Goal: Task Accomplishment & Management: Use online tool/utility

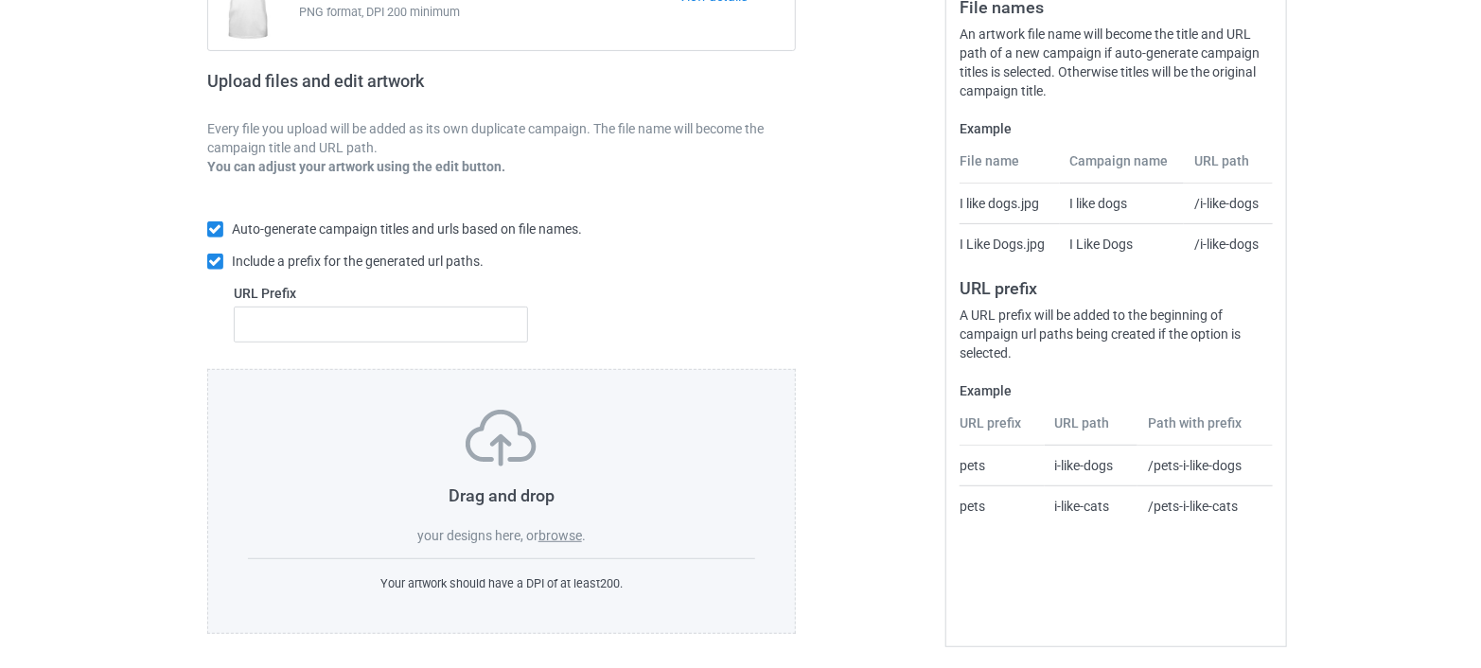
scroll to position [251, 0]
click at [553, 532] on label "browse" at bounding box center [560, 532] width 44 height 15
click at [0, 0] on input "browse" at bounding box center [0, 0] width 0 height 0
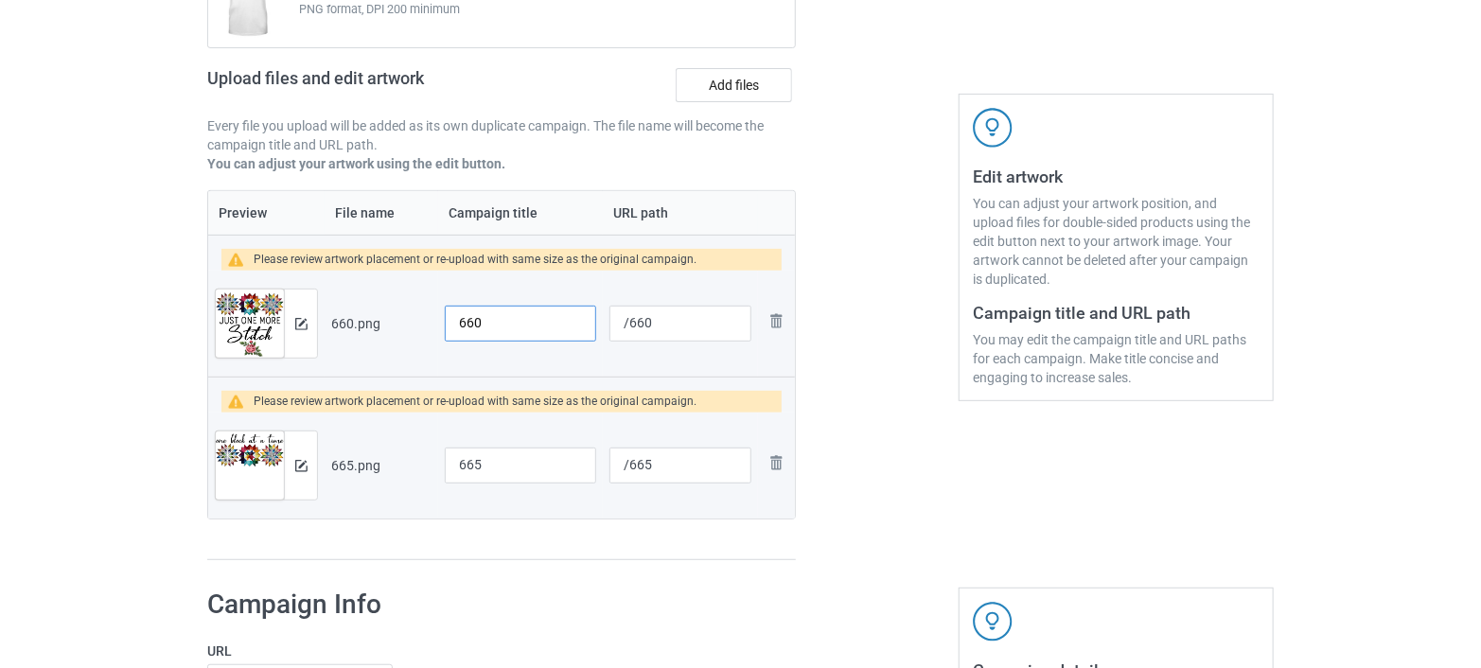
drag, startPoint x: 503, startPoint y: 317, endPoint x: 431, endPoint y: 324, distance: 72.2
click at [431, 324] on tr "Preview and edit artwork 660.png 660 /660 Remove file" at bounding box center [501, 324] width 587 height 106
paste input "Just One More Stitch"
drag, startPoint x: 573, startPoint y: 321, endPoint x: 413, endPoint y: 327, distance: 160.0
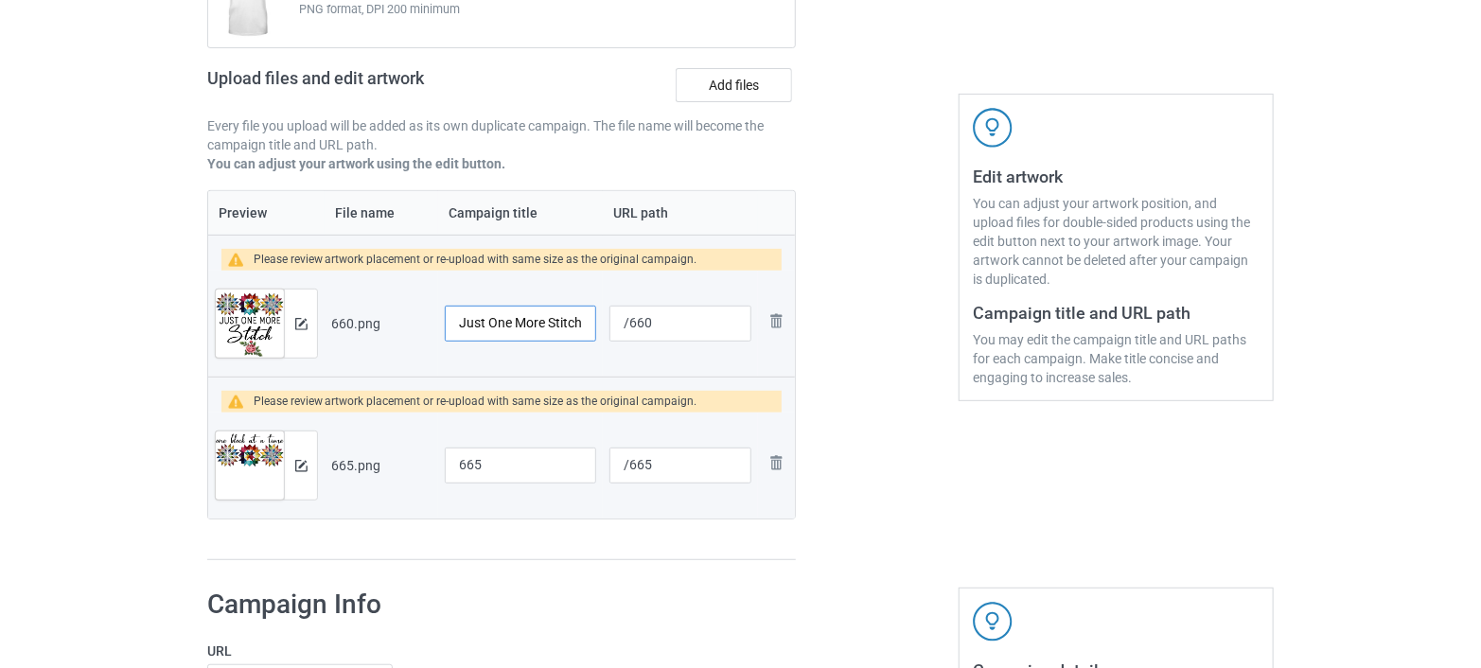
click at [413, 327] on tr "Preview and edit artwork 660.png Just One More Stitch Quilting Sewing Tshirt /6…" at bounding box center [501, 324] width 587 height 106
click at [524, 325] on input "Just One More Stitch Quilting Sewing Tshirt" at bounding box center [520, 324] width 151 height 36
drag, startPoint x: 457, startPoint y: 319, endPoint x: 568, endPoint y: 324, distance: 110.8
click at [568, 324] on input "Just One More Stitch Quilting Sewing Tshirt" at bounding box center [520, 324] width 151 height 36
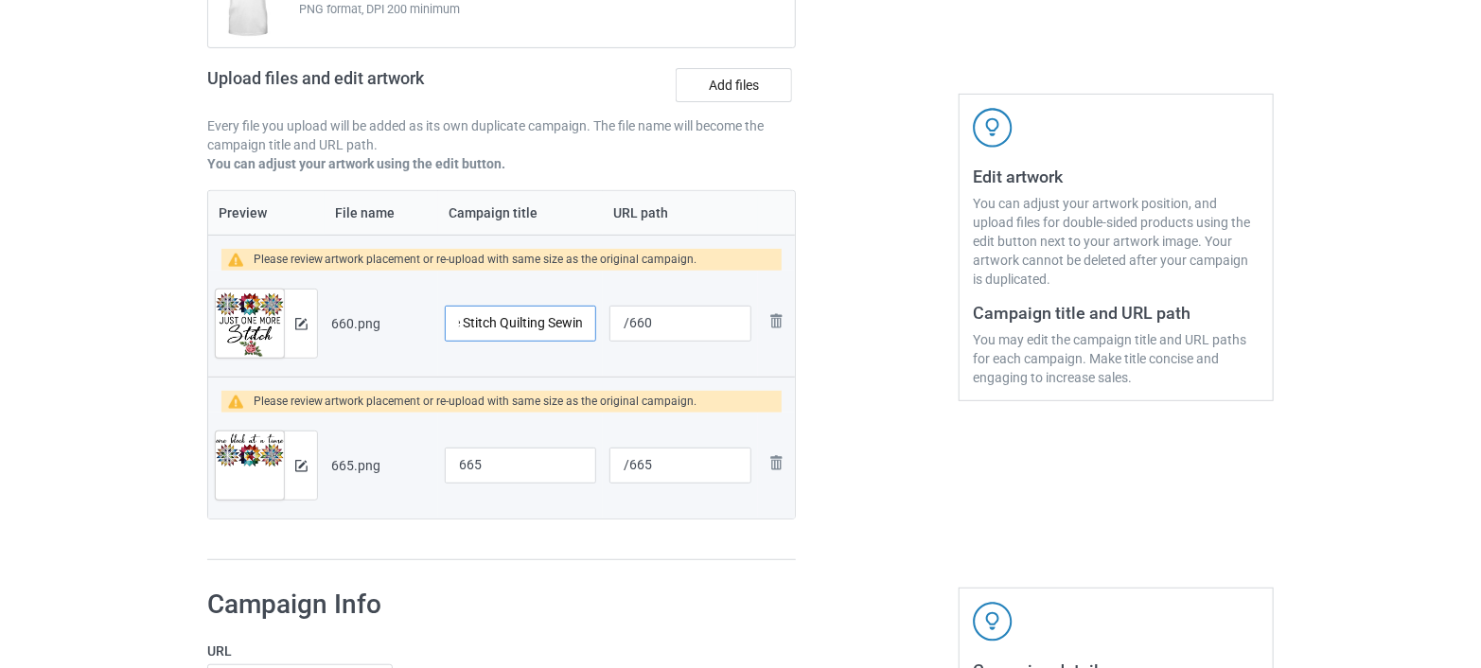
type input "Just One More Stitch Quilting Sewing Tshirt"
click at [676, 322] on input "/660" at bounding box center [680, 324] width 142 height 36
drag, startPoint x: 676, startPoint y: 322, endPoint x: 603, endPoint y: 321, distance: 73.8
click at [603, 321] on td "/660" at bounding box center [680, 324] width 155 height 106
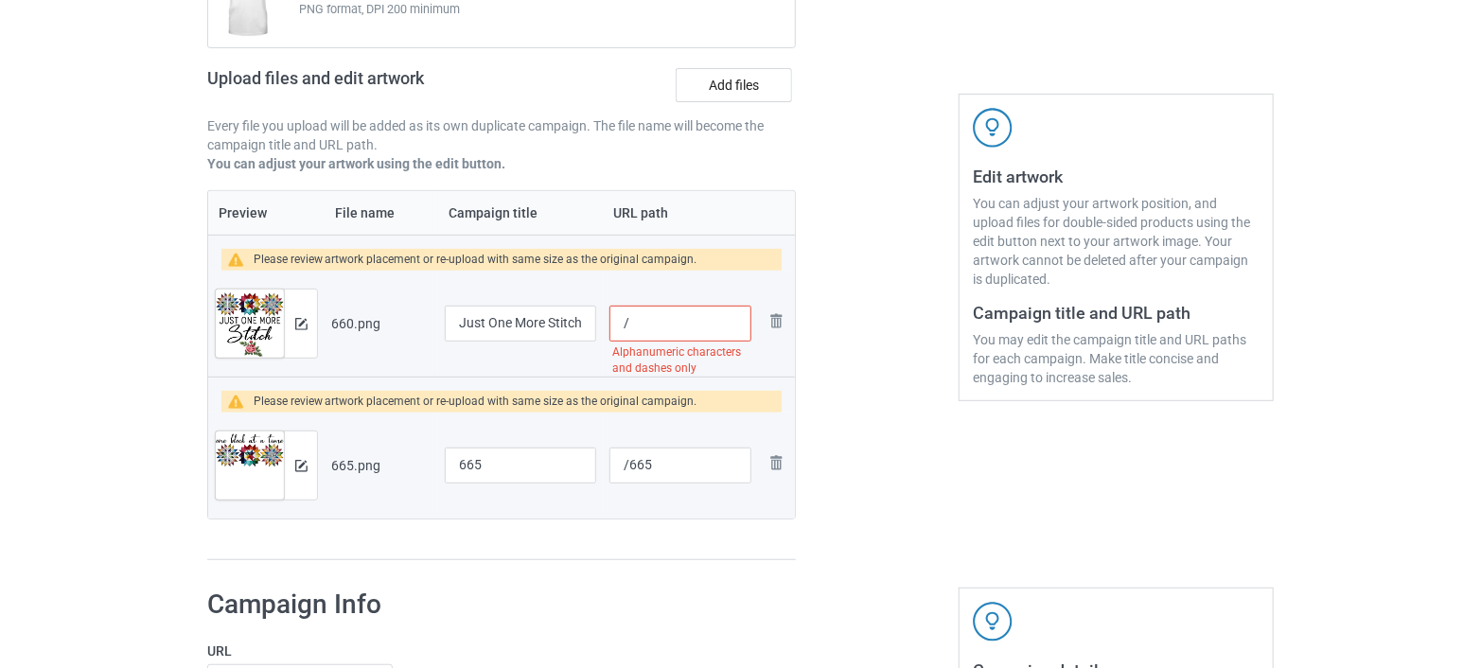
paste input "just one more stitch quilting se"
click at [707, 323] on input "/just one more stitch" at bounding box center [680, 324] width 142 height 36
click at [674, 325] on input "/just one more-stitch" at bounding box center [680, 324] width 142 height 36
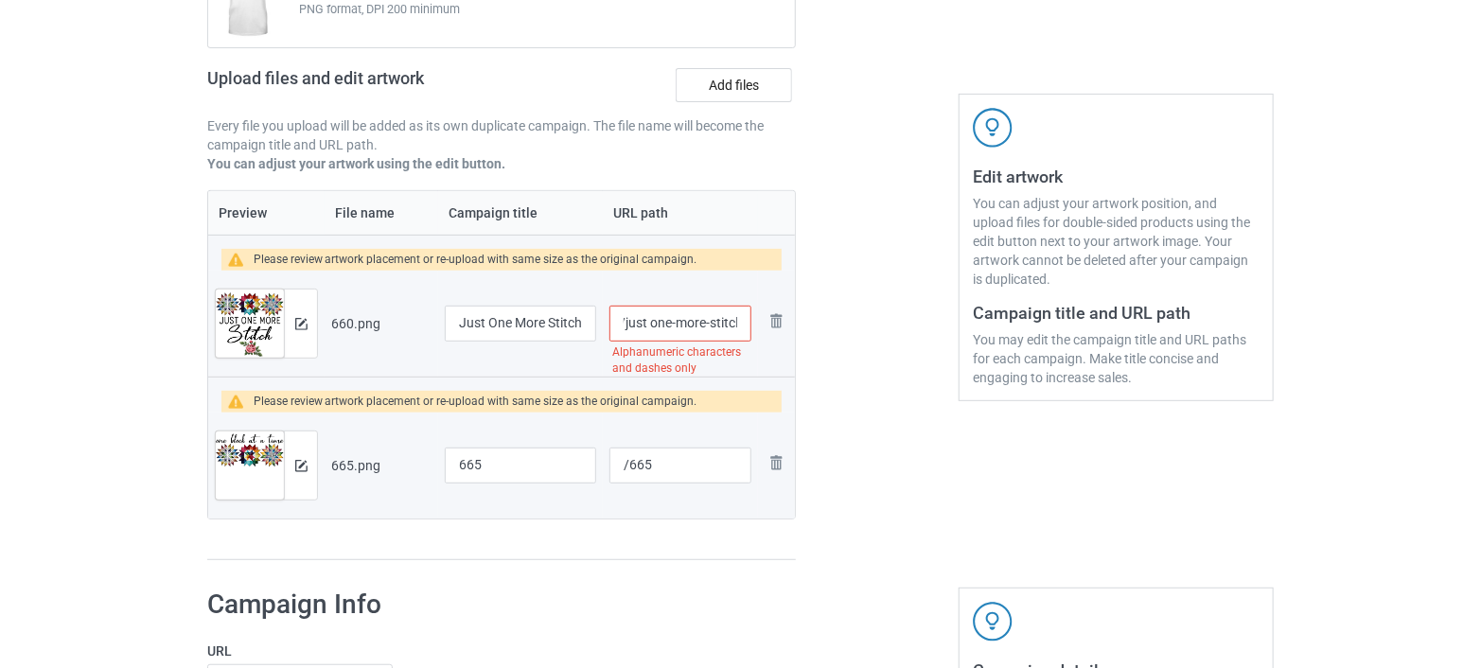
click at [650, 327] on input "/just one-more-stitch" at bounding box center [680, 324] width 142 height 36
type input "/just-one-more-stitch"
drag, startPoint x: 508, startPoint y: 465, endPoint x: 422, endPoint y: 463, distance: 86.1
click at [422, 463] on tr "Preview and edit artwork 665.png 665 /665 Remove file" at bounding box center [501, 466] width 587 height 106
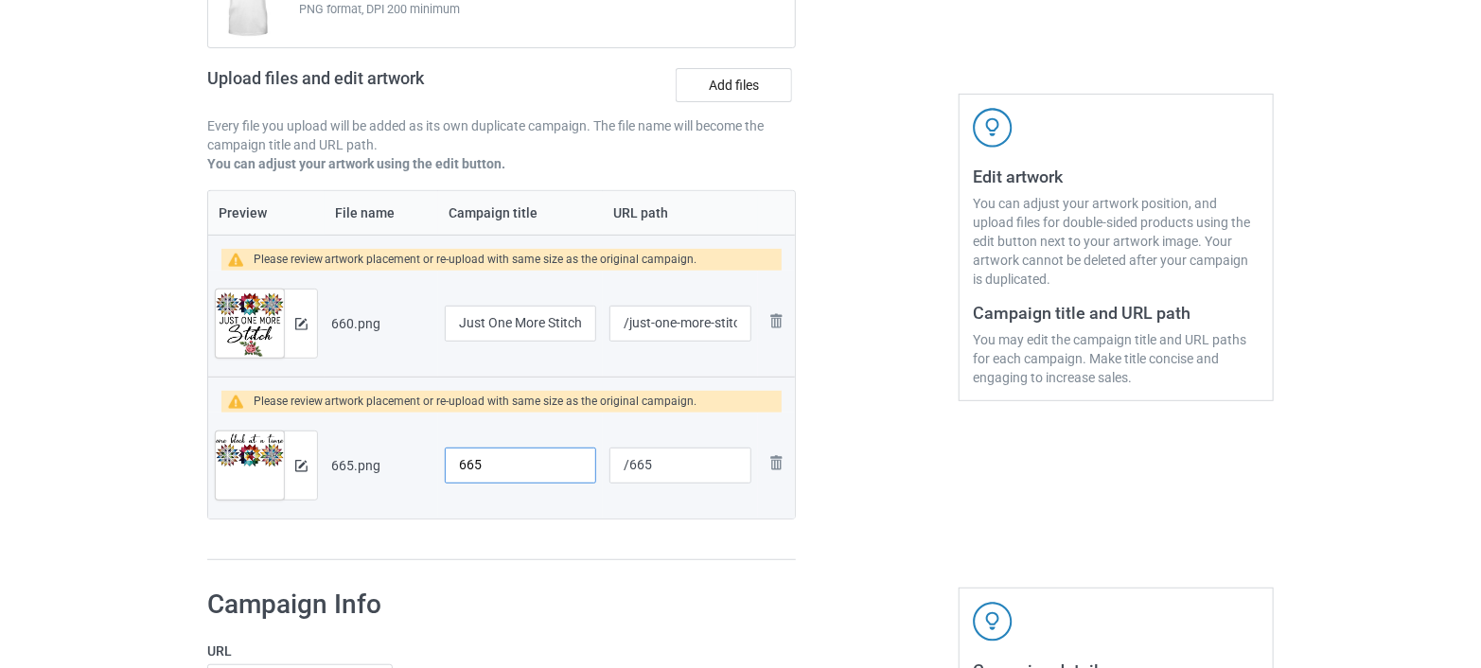
paste input "One Block at a Time"
type input "One Block at a Time"
drag, startPoint x: 662, startPoint y: 461, endPoint x: 626, endPoint y: 472, distance: 37.7
click at [626, 472] on input "/665" at bounding box center [680, 466] width 142 height 36
drag, startPoint x: 575, startPoint y: 467, endPoint x: 445, endPoint y: 487, distance: 132.1
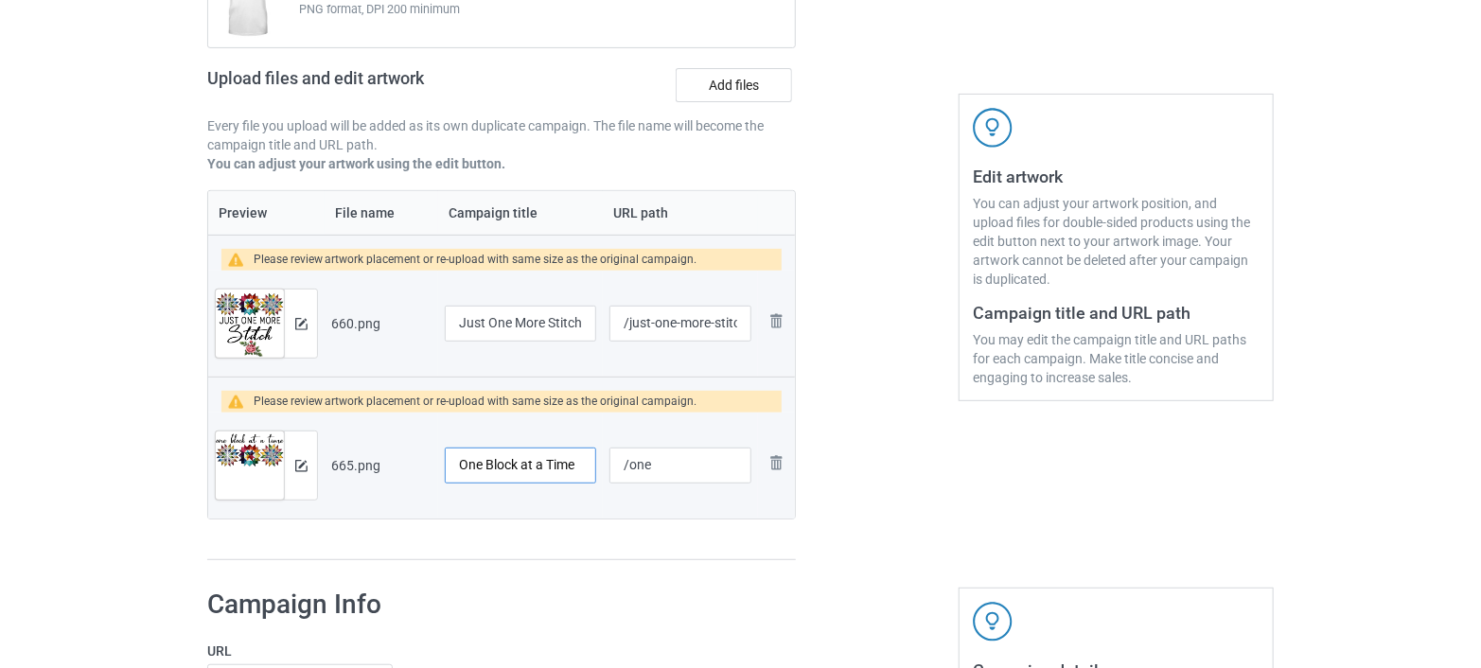
click at [445, 483] on div "One Block at a Time" at bounding box center [520, 466] width 151 height 36
click at [477, 465] on input "One Block at a Time" at bounding box center [520, 466] width 151 height 36
drag, startPoint x: 577, startPoint y: 459, endPoint x: 444, endPoint y: 468, distance: 133.7
click at [445, 468] on input "One Block at a Time" at bounding box center [520, 466] width 151 height 36
click at [429, 417] on body "Dropship POD Storefronts Domains Emails AdFairy Profit Rewards JONNY Settings L…" at bounding box center [740, 83] width 1481 height 668
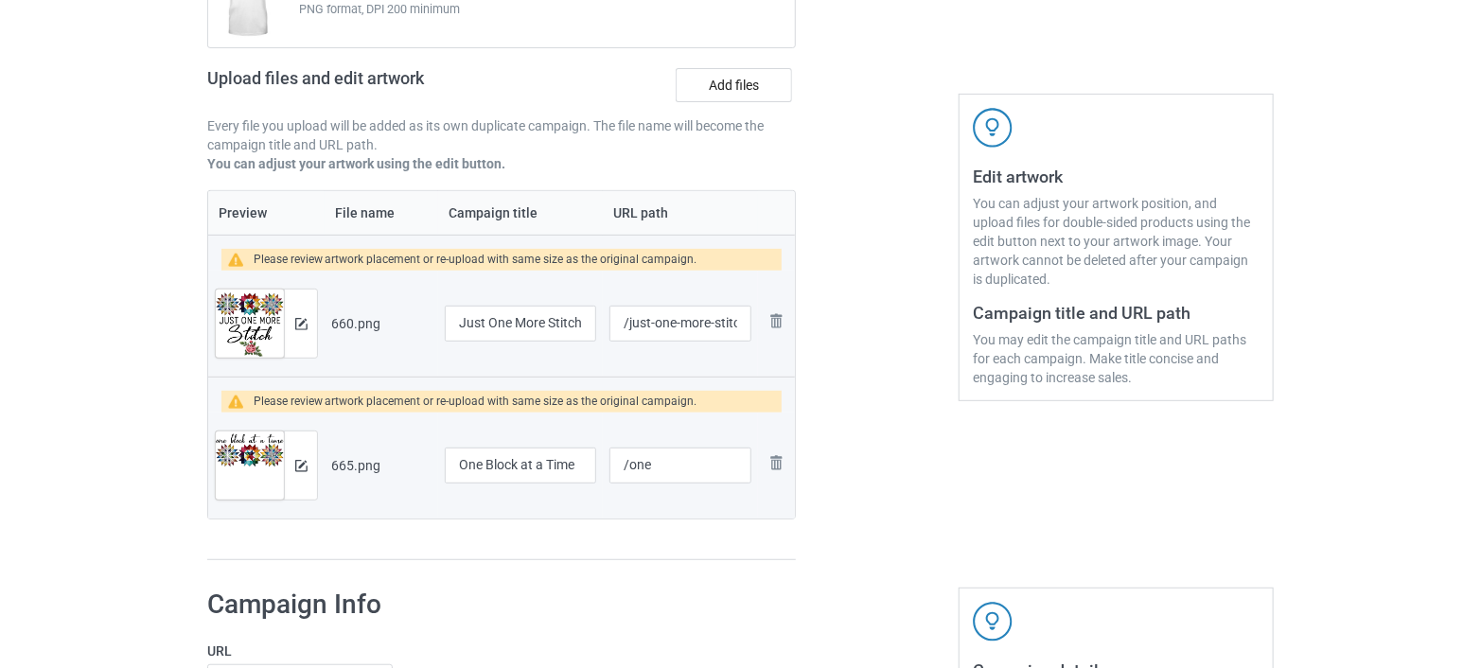
click at [867, 522] on div at bounding box center [877, 228] width 136 height 693
click at [659, 462] on input "/one" at bounding box center [680, 466] width 142 height 36
type input "/one-block-at-a-time"
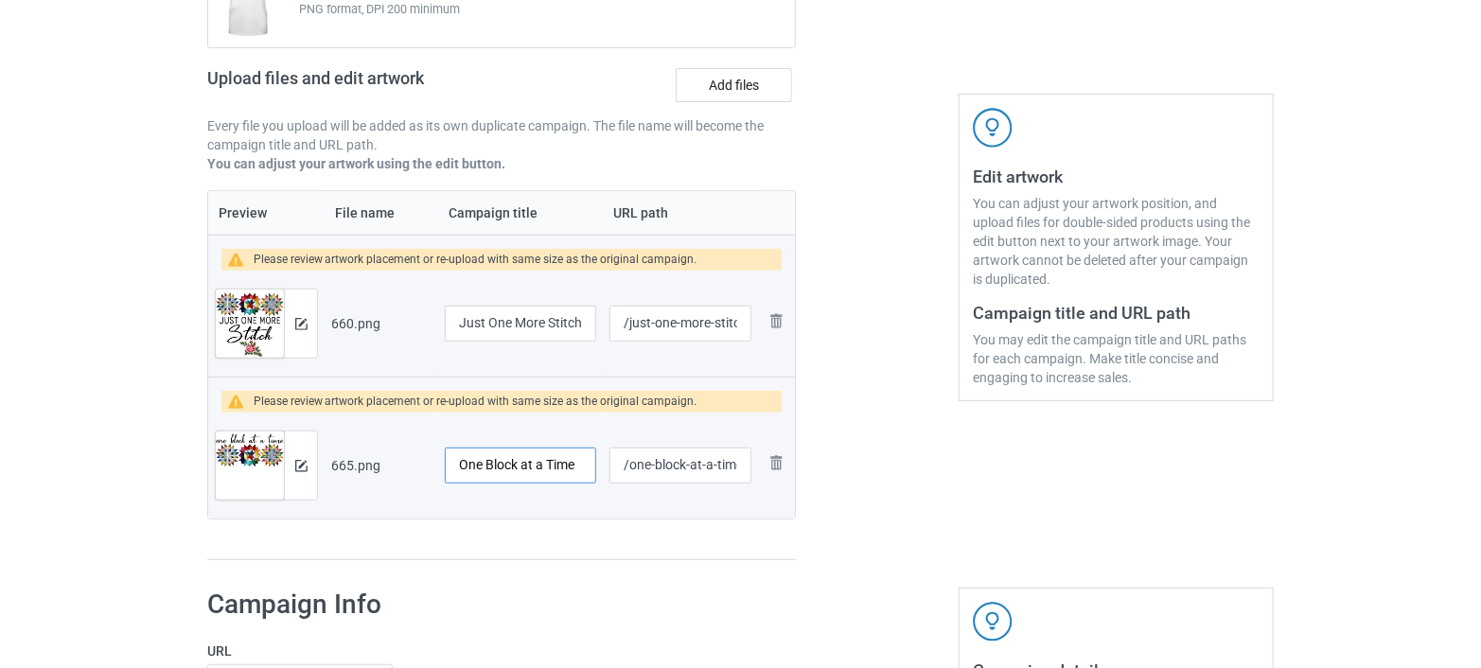
click at [460, 467] on input "One Block at a Time" at bounding box center [520, 466] width 151 height 36
click at [588, 464] on input "One Block at a Time" at bounding box center [520, 466] width 151 height 36
type input "One Block at a Time Cute Sewing Quilting Tshirt"
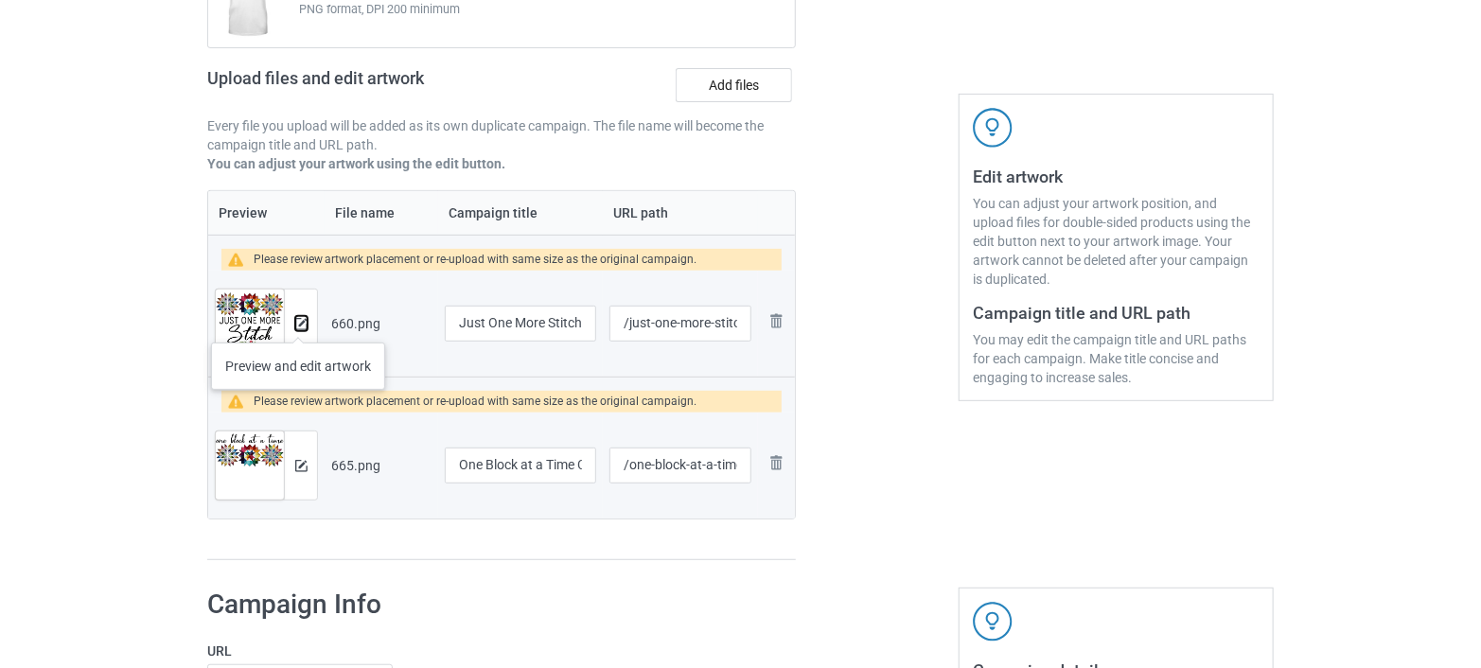
click at [298, 324] on img at bounding box center [301, 324] width 12 height 12
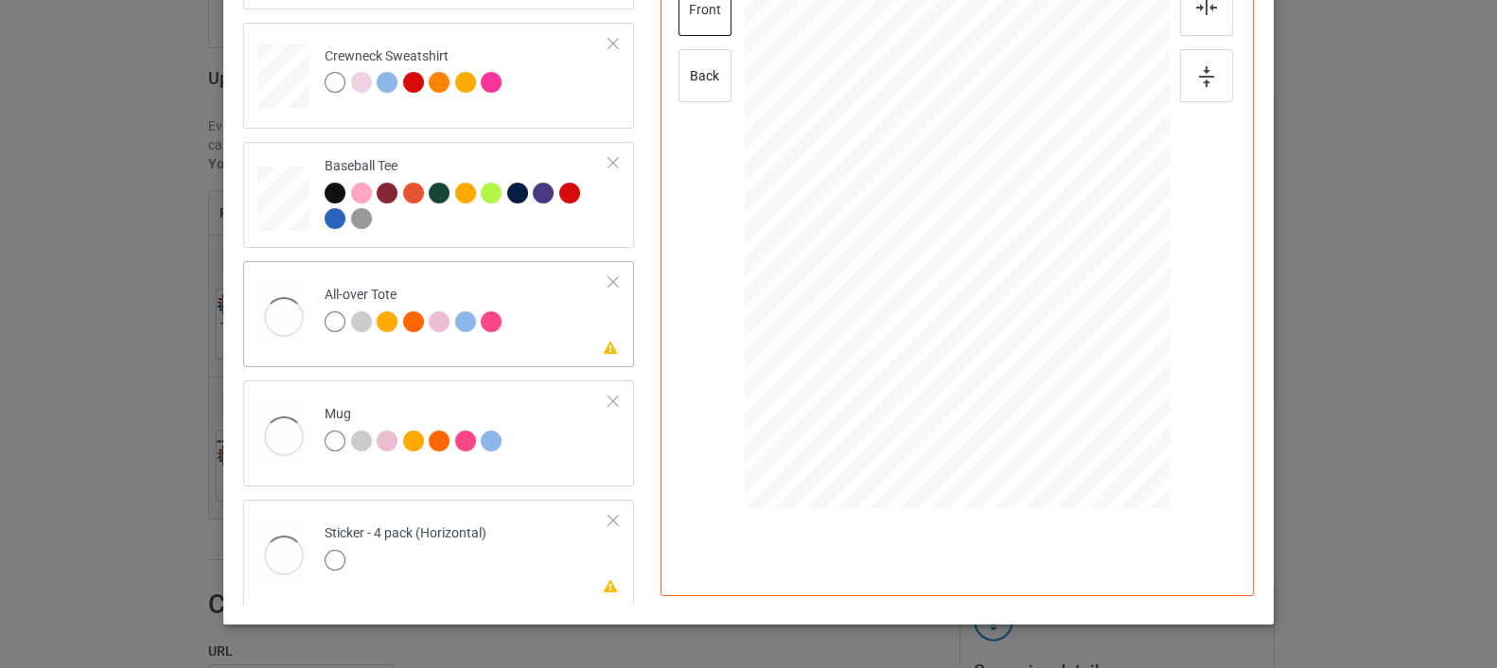
scroll to position [423, 0]
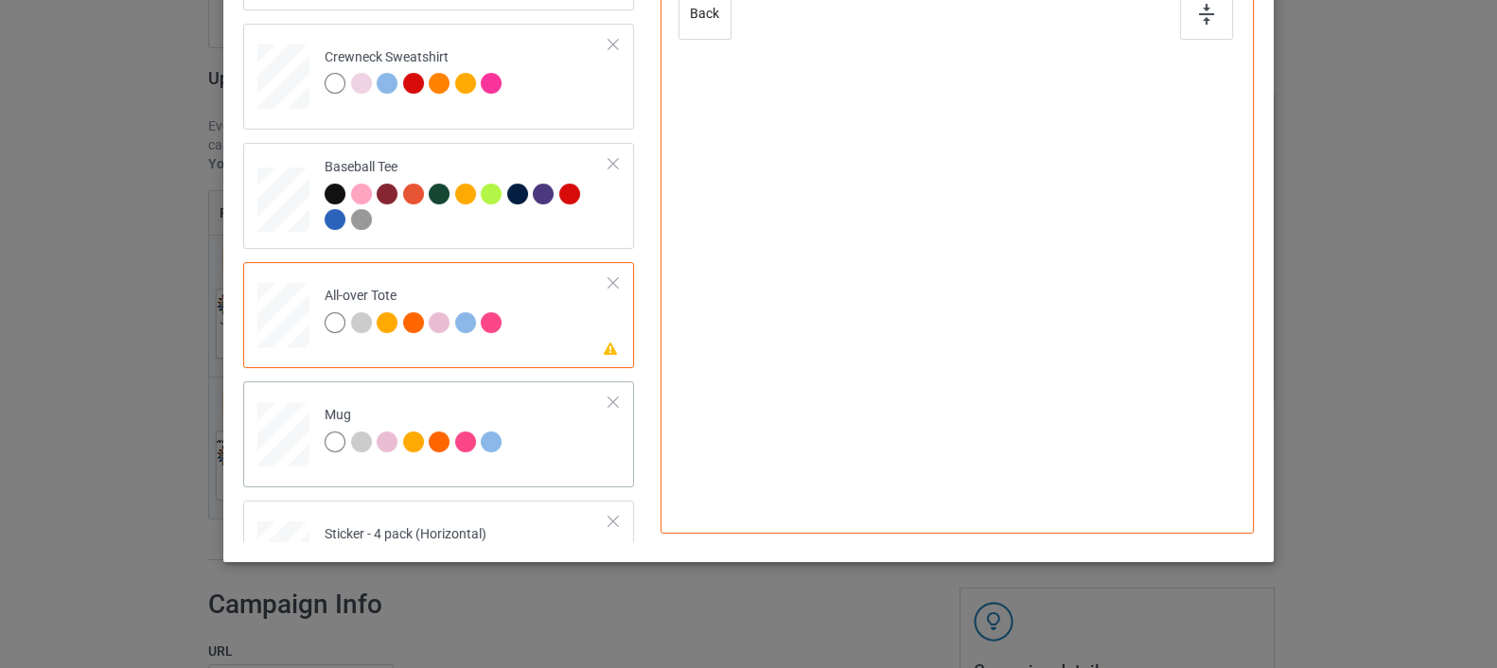
scroll to position [335, 0]
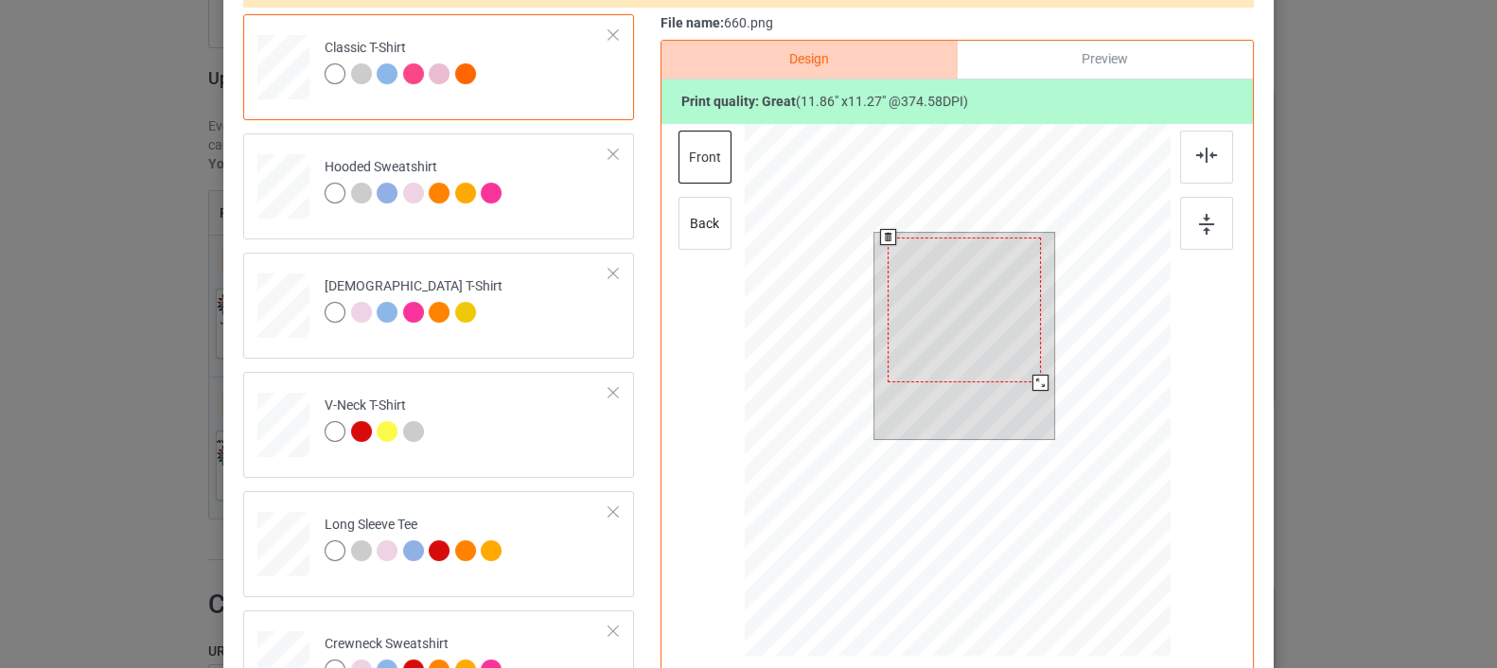
scroll to position [0, 0]
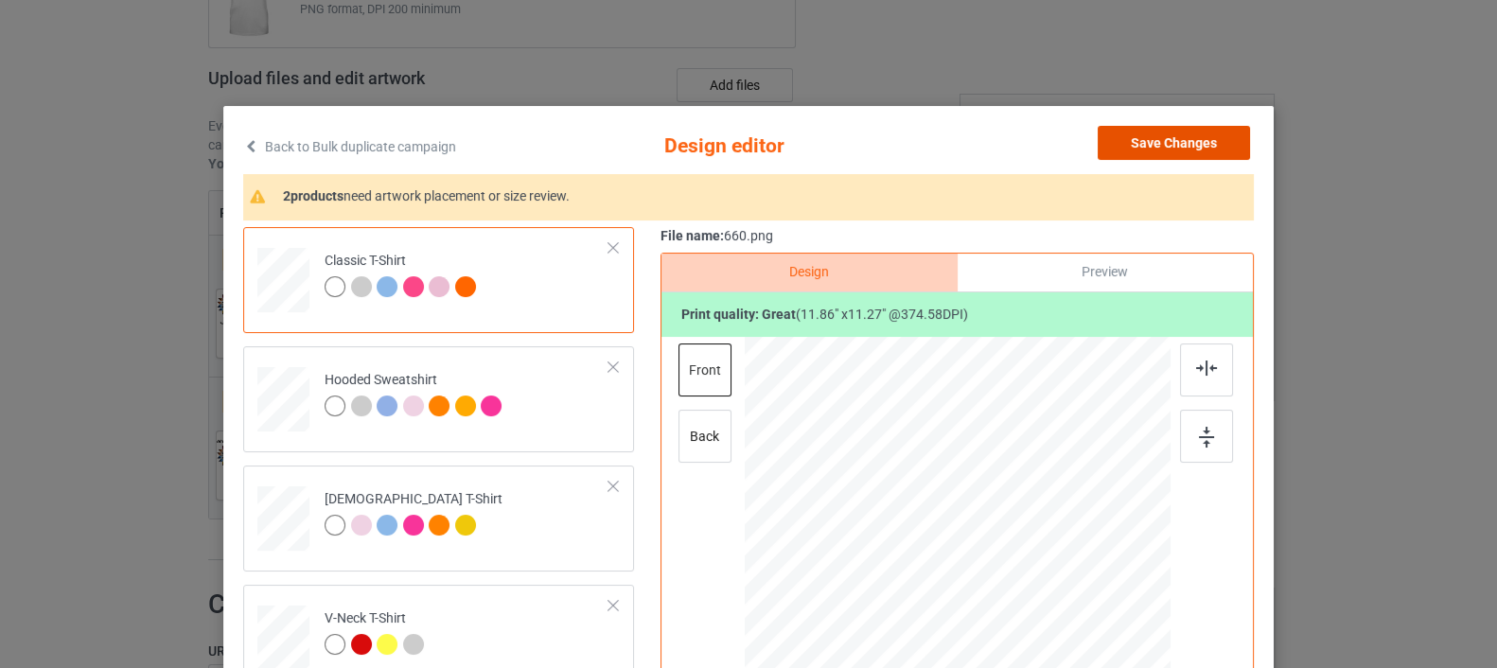
click at [1134, 145] on button "Save Changes" at bounding box center [1174, 143] width 152 height 34
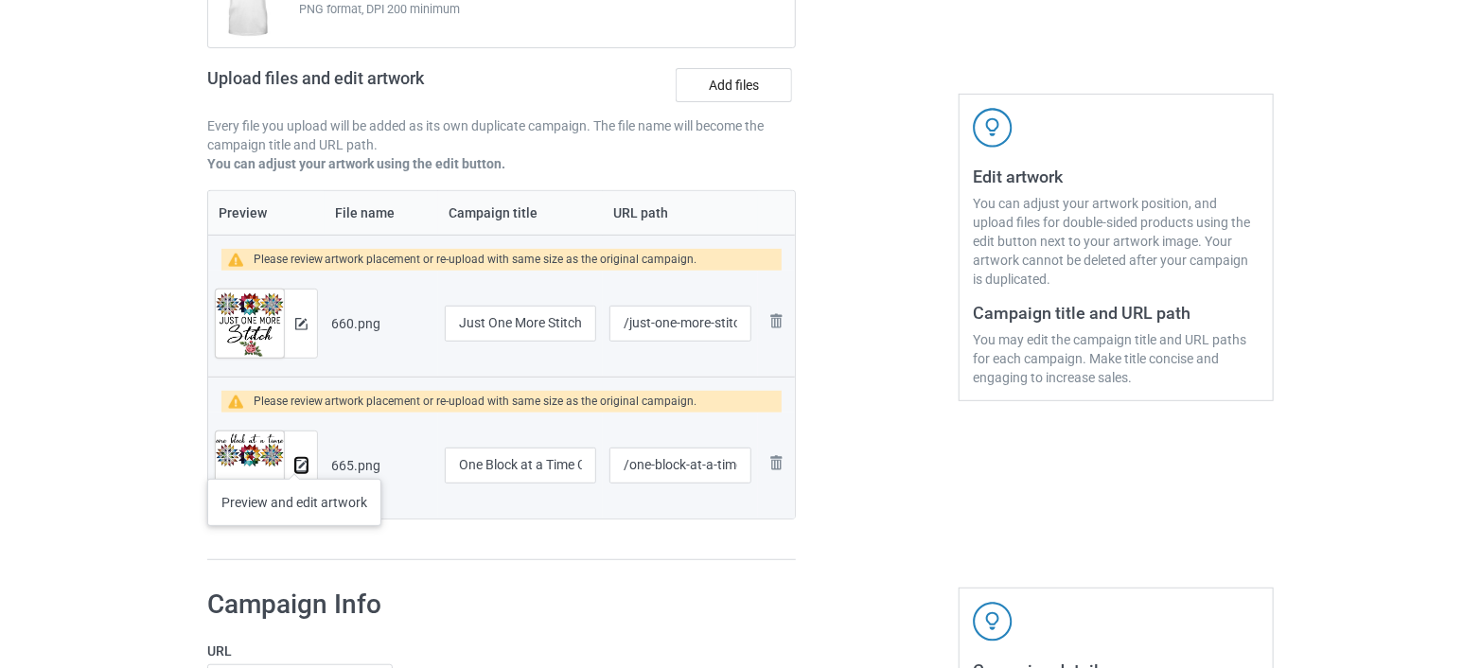
click at [295, 460] on img at bounding box center [301, 466] width 12 height 12
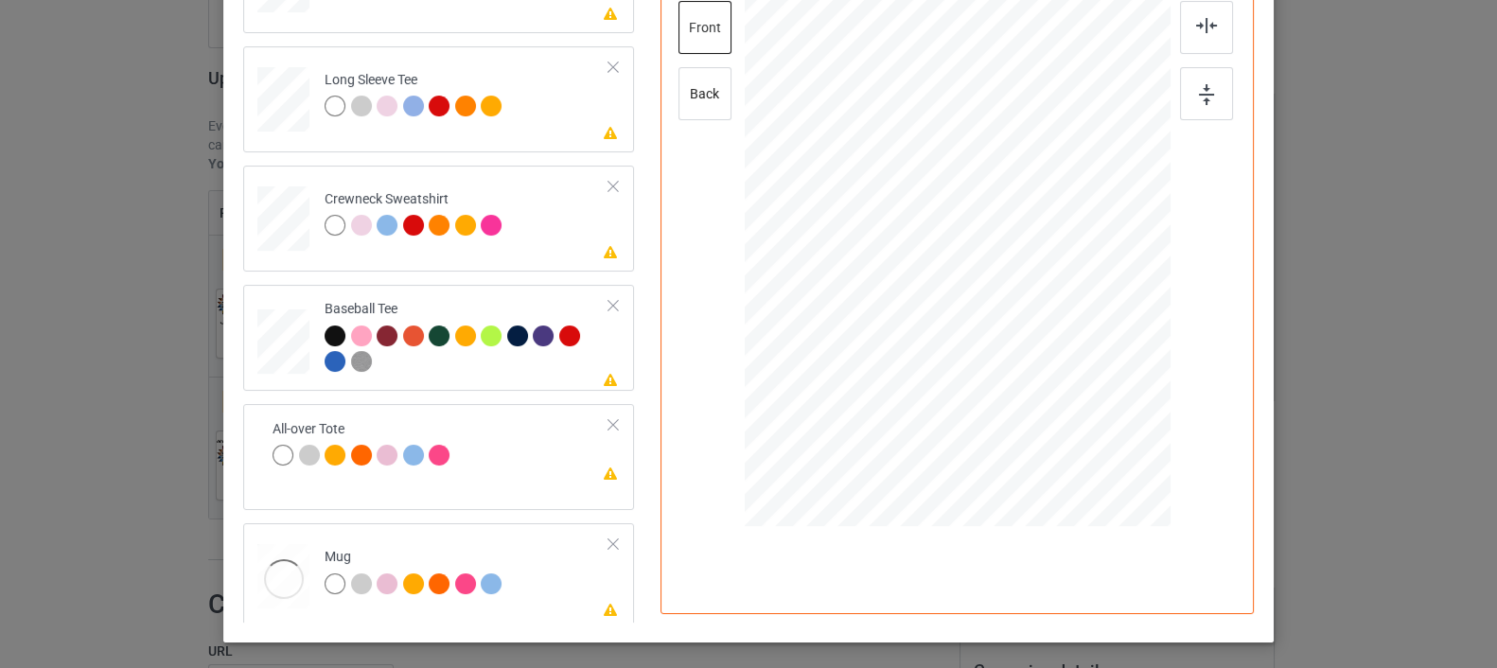
scroll to position [420, 0]
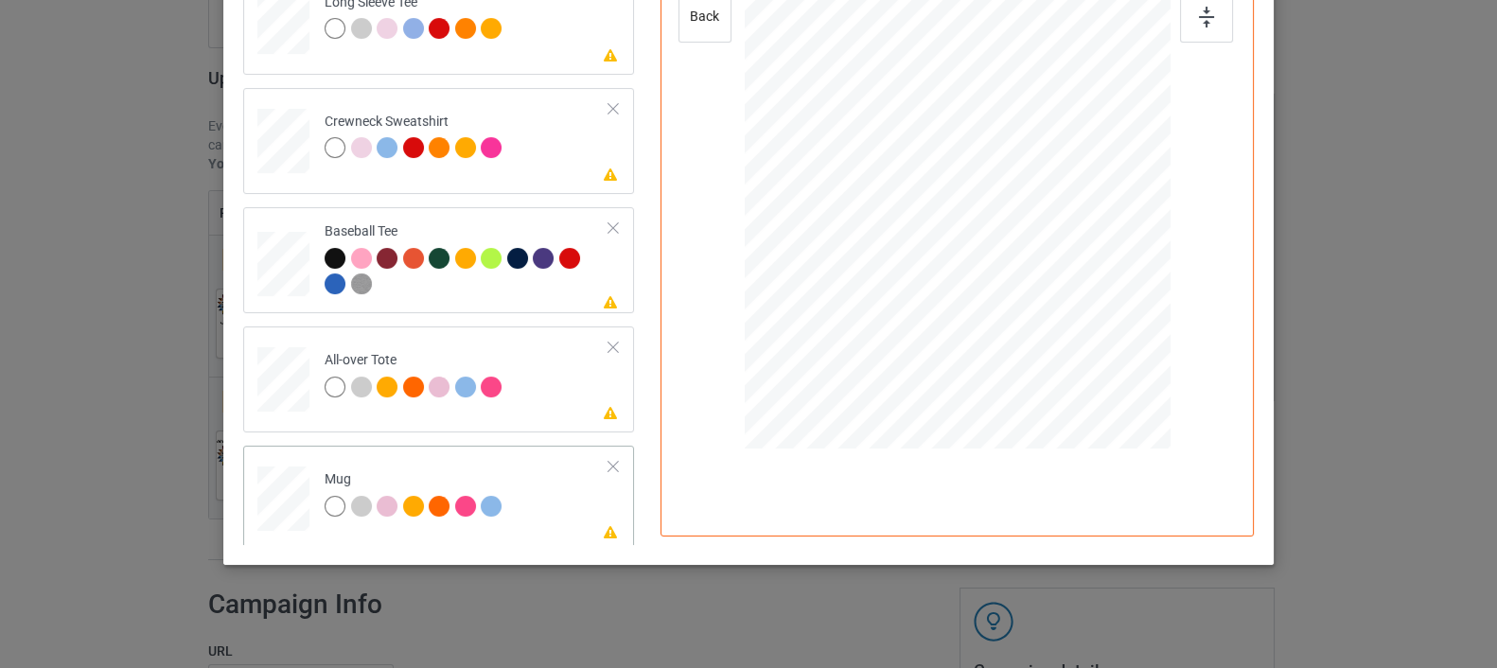
click at [1078, 244] on div at bounding box center [1084, 245] width 16 height 16
drag, startPoint x: 1074, startPoint y: 242, endPoint x: 1103, endPoint y: 292, distance: 58.1
click at [1103, 292] on div at bounding box center [958, 183] width 426 height 426
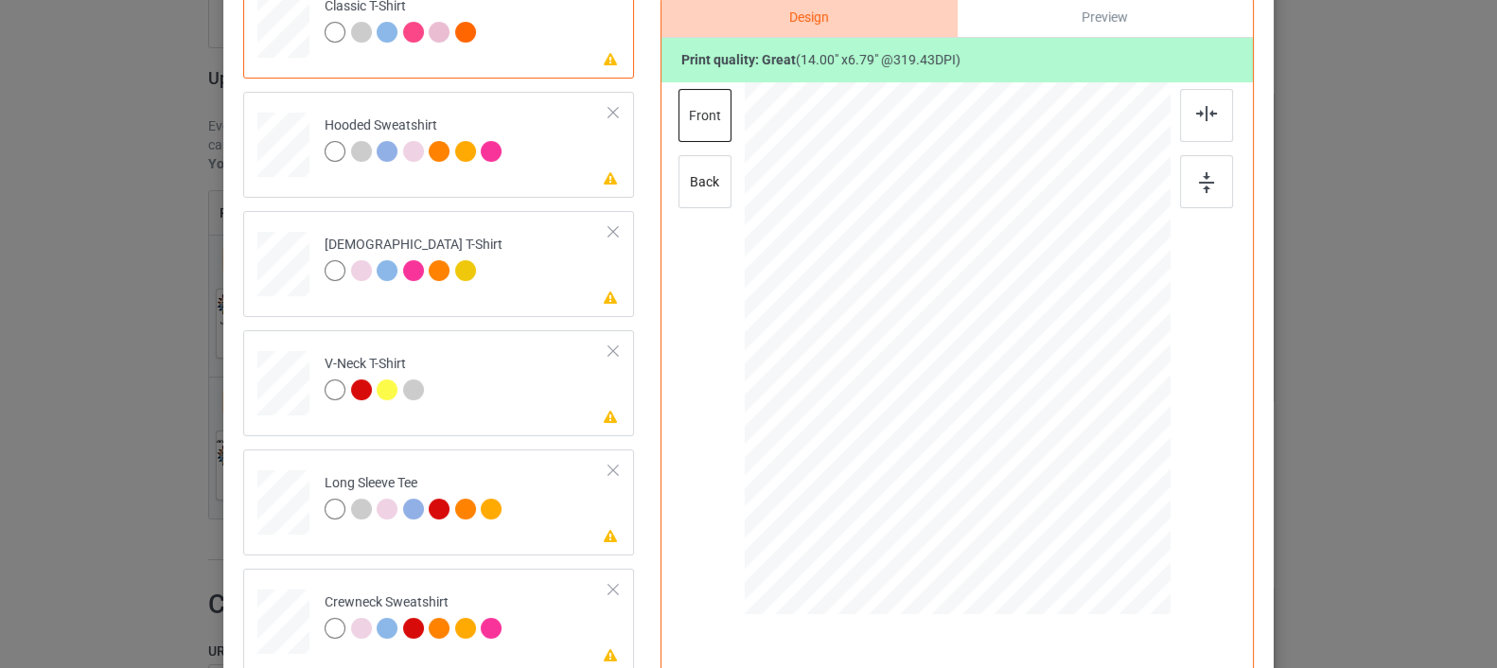
scroll to position [210, 0]
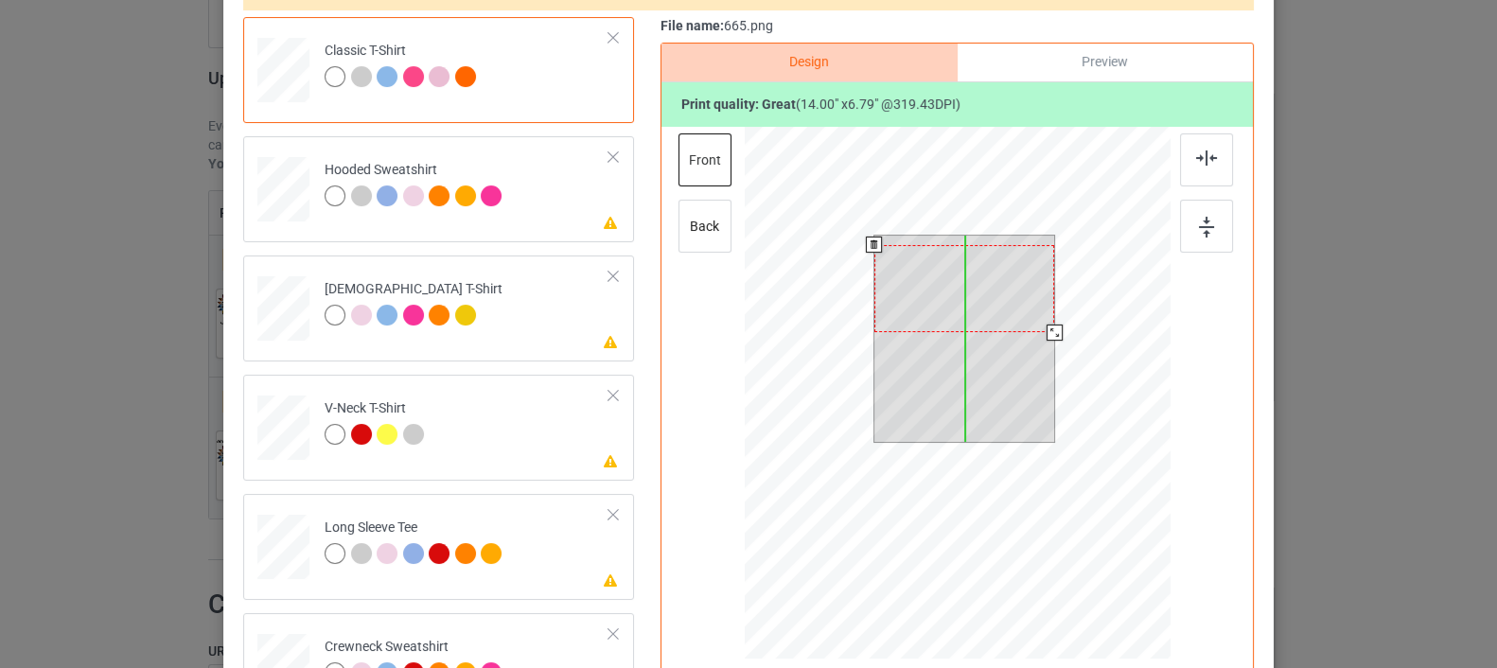
click at [973, 310] on div at bounding box center [964, 288] width 181 height 87
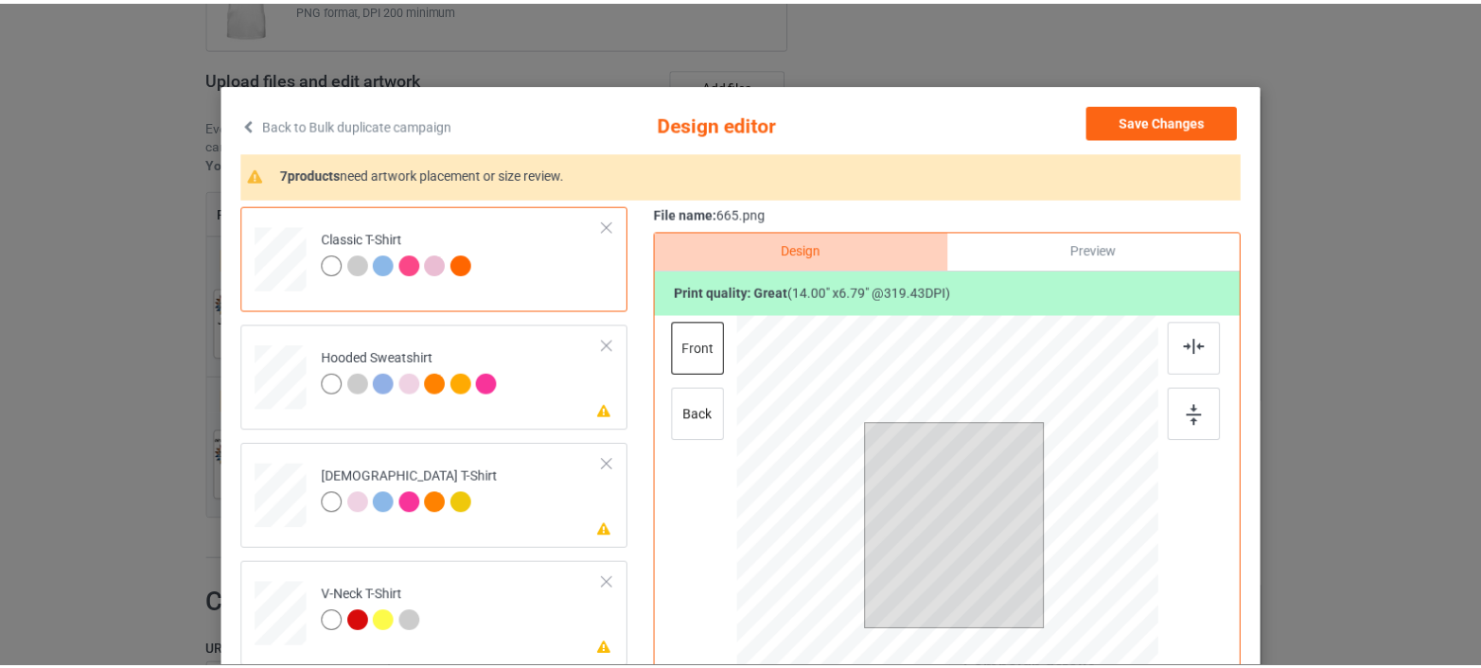
scroll to position [0, 0]
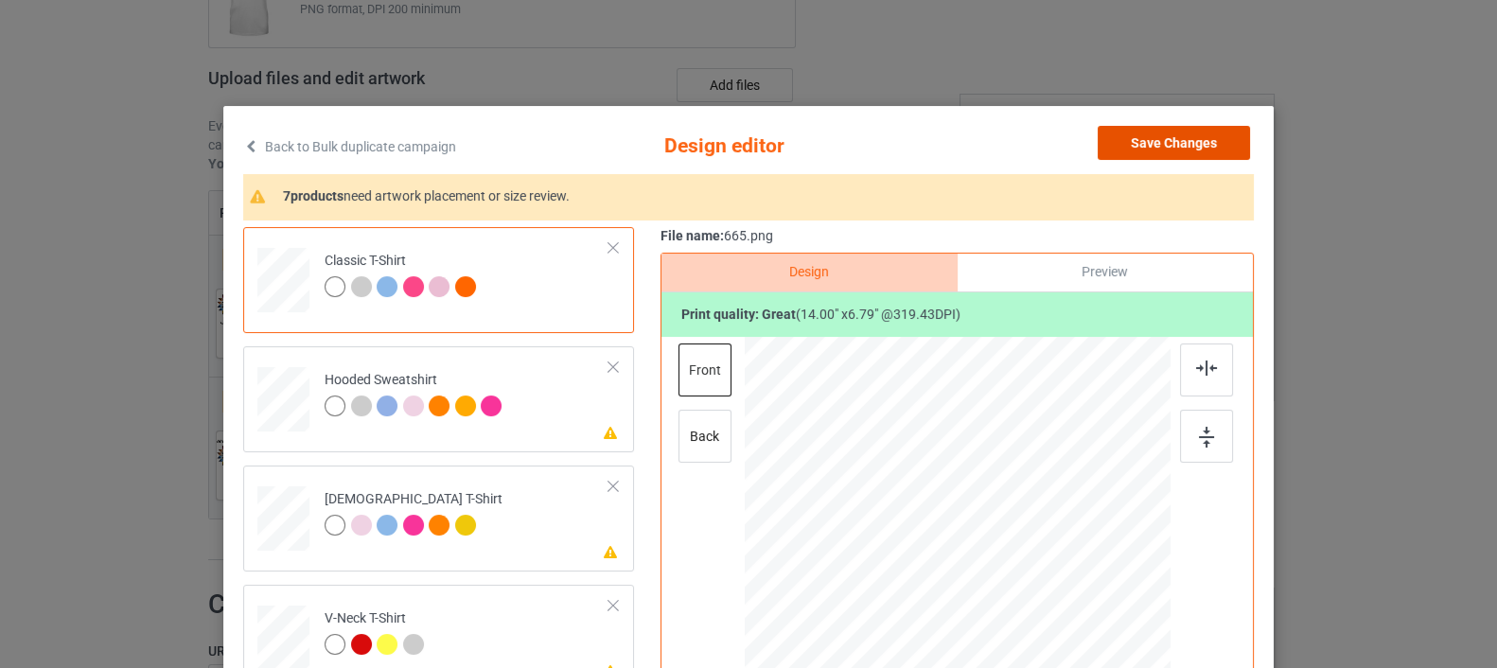
click at [1126, 141] on button "Save Changes" at bounding box center [1174, 143] width 152 height 34
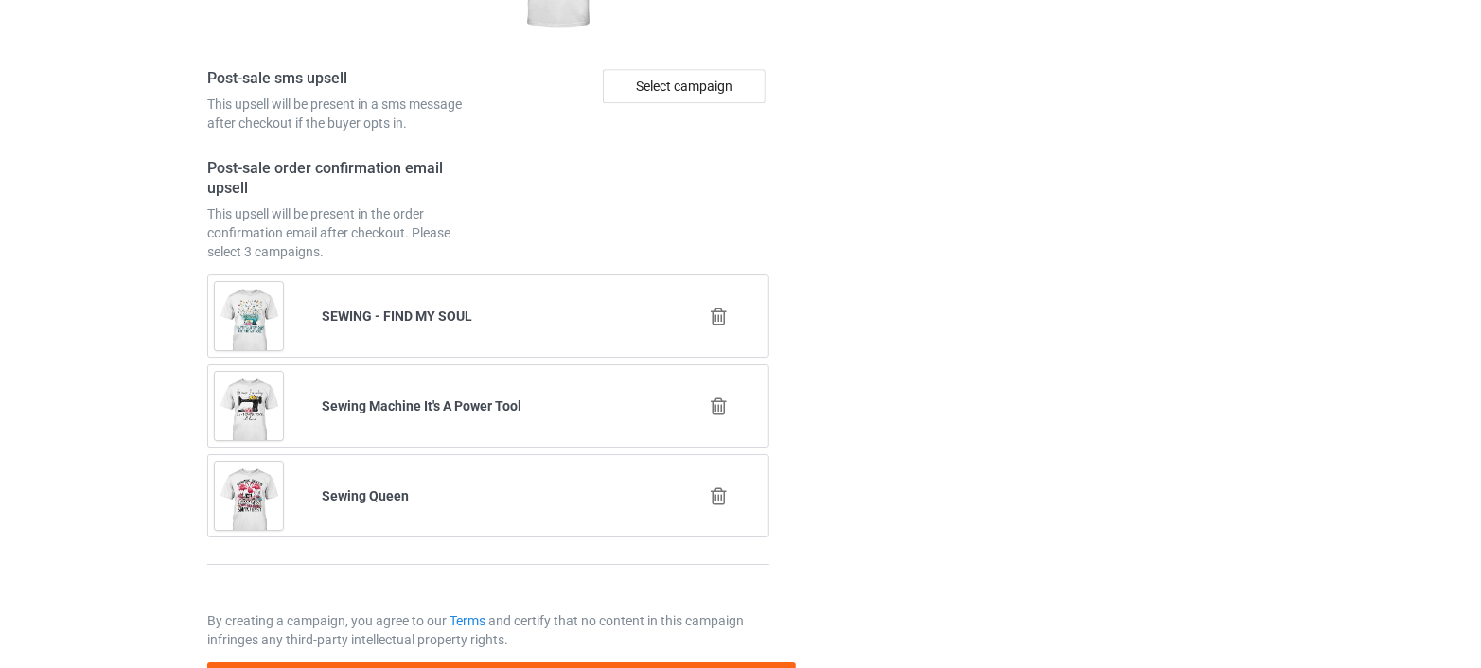
scroll to position [2920, 0]
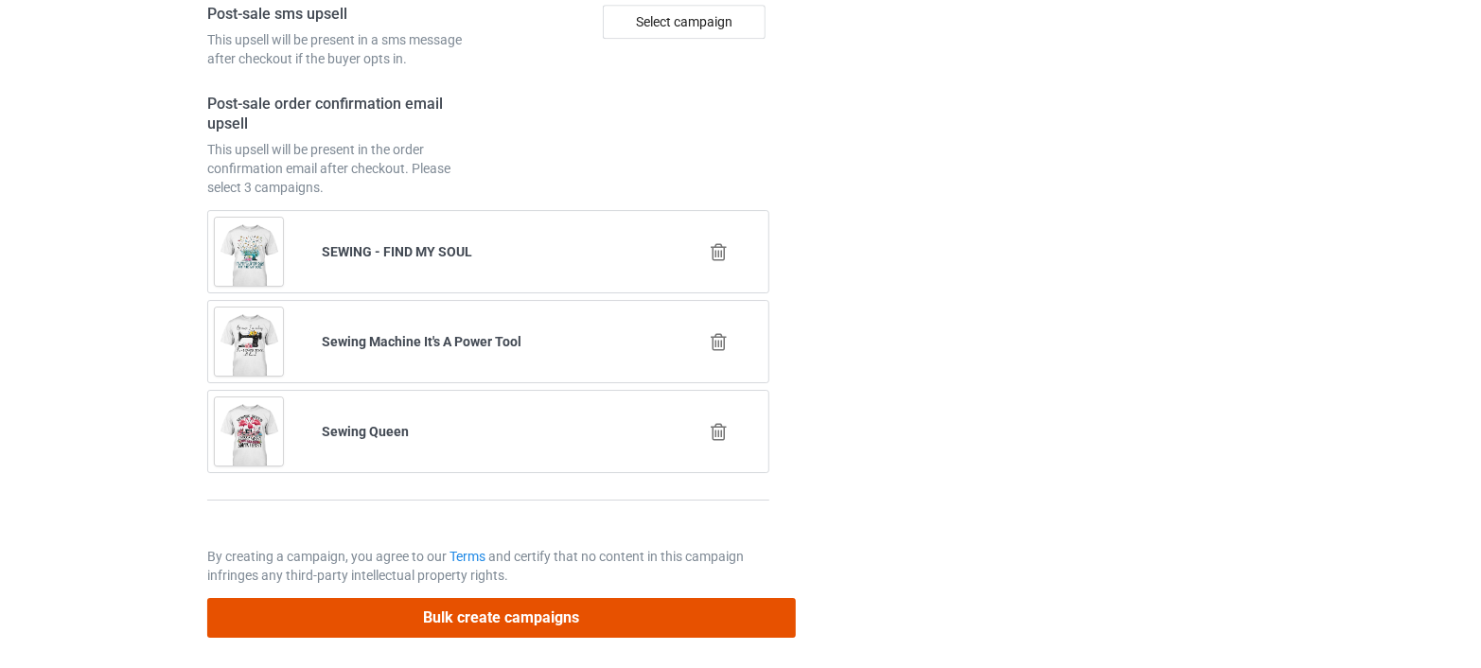
click at [480, 614] on button "Bulk create campaigns" at bounding box center [501, 617] width 589 height 39
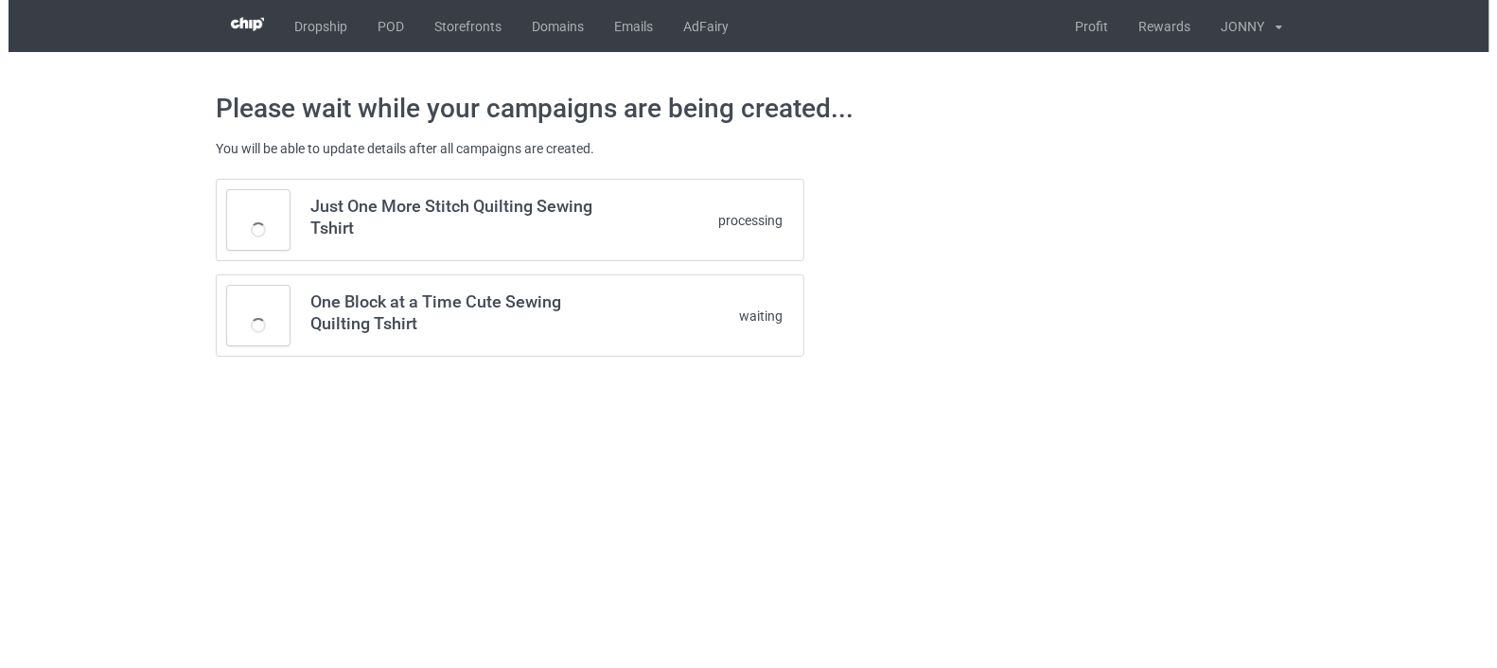
scroll to position [0, 0]
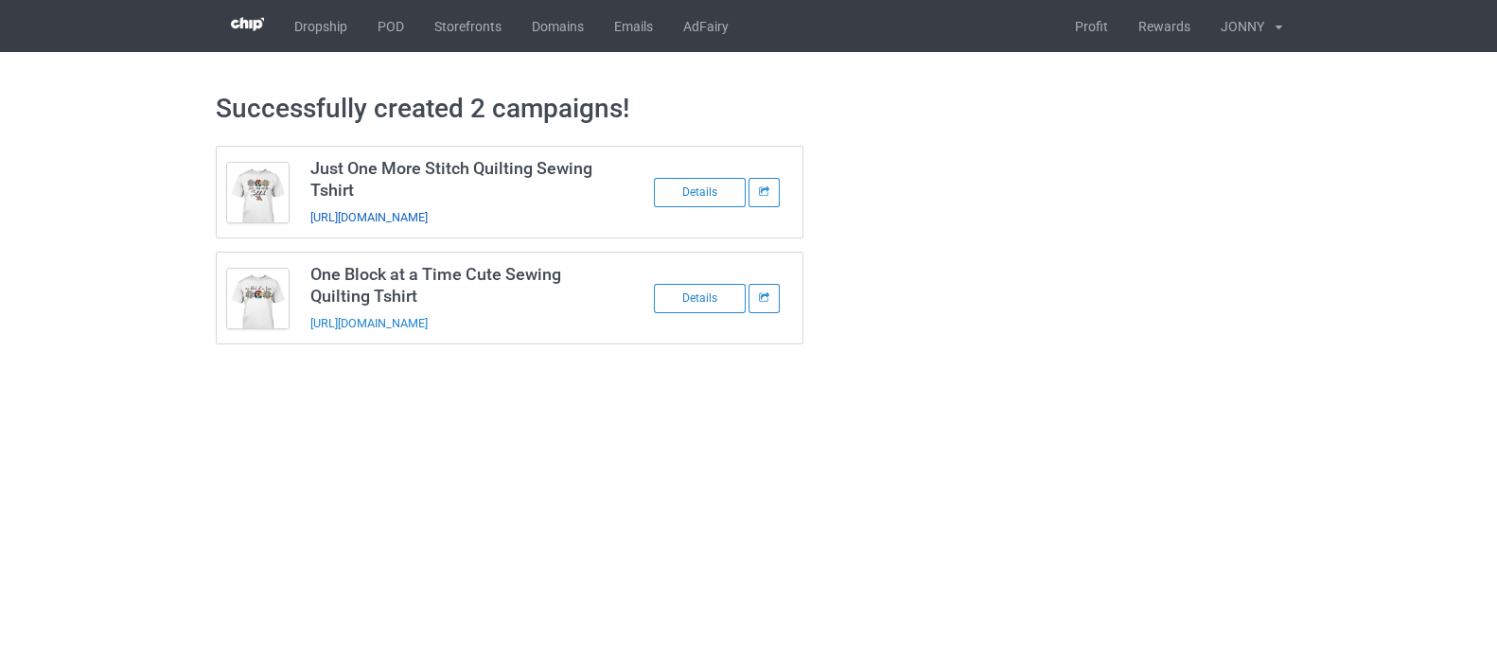
drag, startPoint x: 574, startPoint y: 218, endPoint x: 308, endPoint y: 220, distance: 265.9
click at [308, 220] on td "Just One More Stitch Quilting Sewing Tshirt https://www.teechichi.com/just-one-…" at bounding box center [459, 192] width 320 height 91
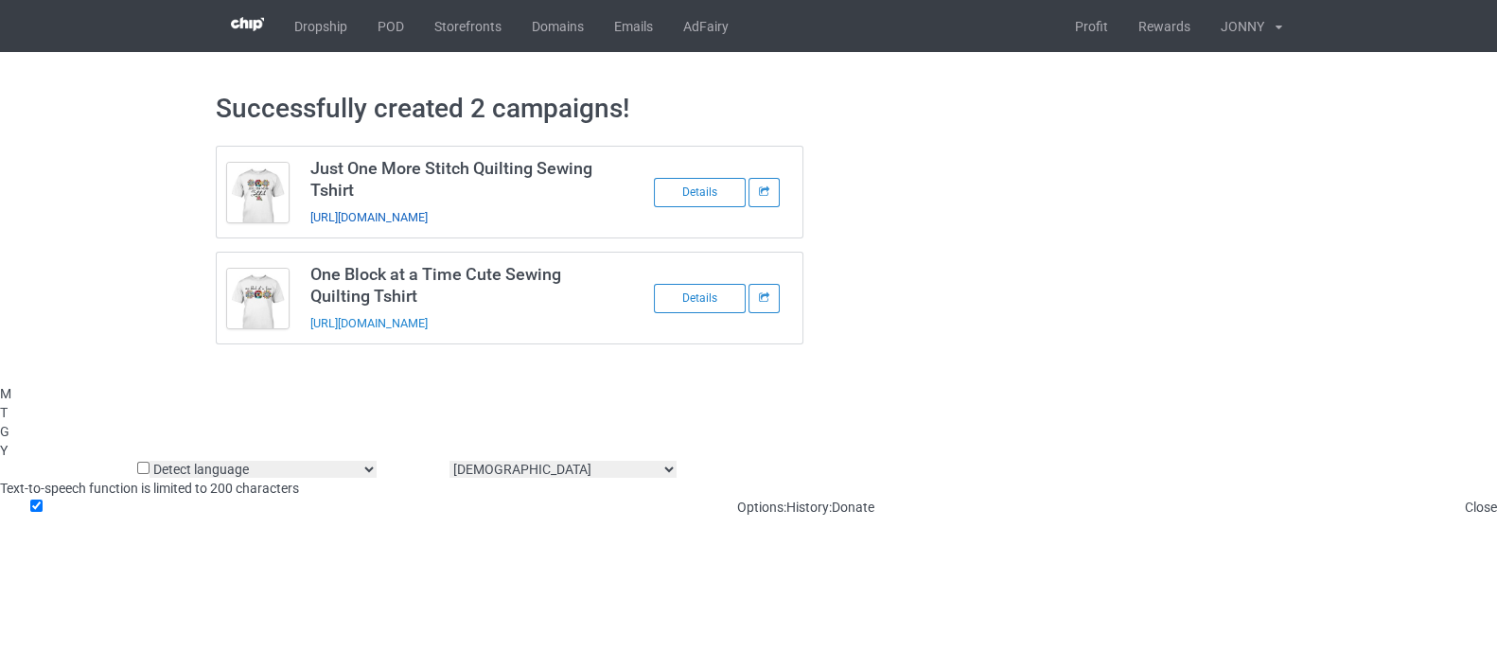
copy link "https://www.teechichi.com/just-one-more-stitch"
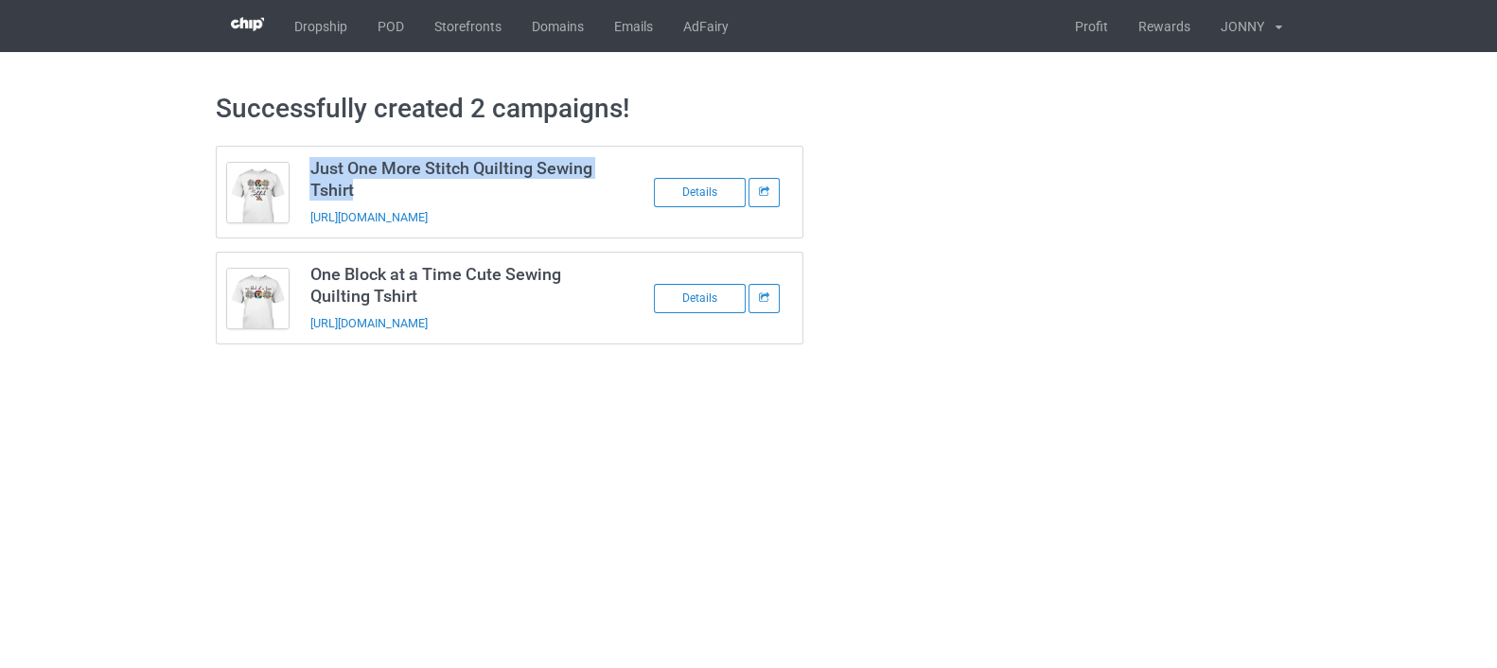
drag, startPoint x: 365, startPoint y: 188, endPoint x: 307, endPoint y: 153, distance: 67.5
click at [307, 153] on td "Just One More Stitch Quilting Sewing Tshirt https://www.teechichi.com/just-one-…" at bounding box center [459, 192] width 320 height 91
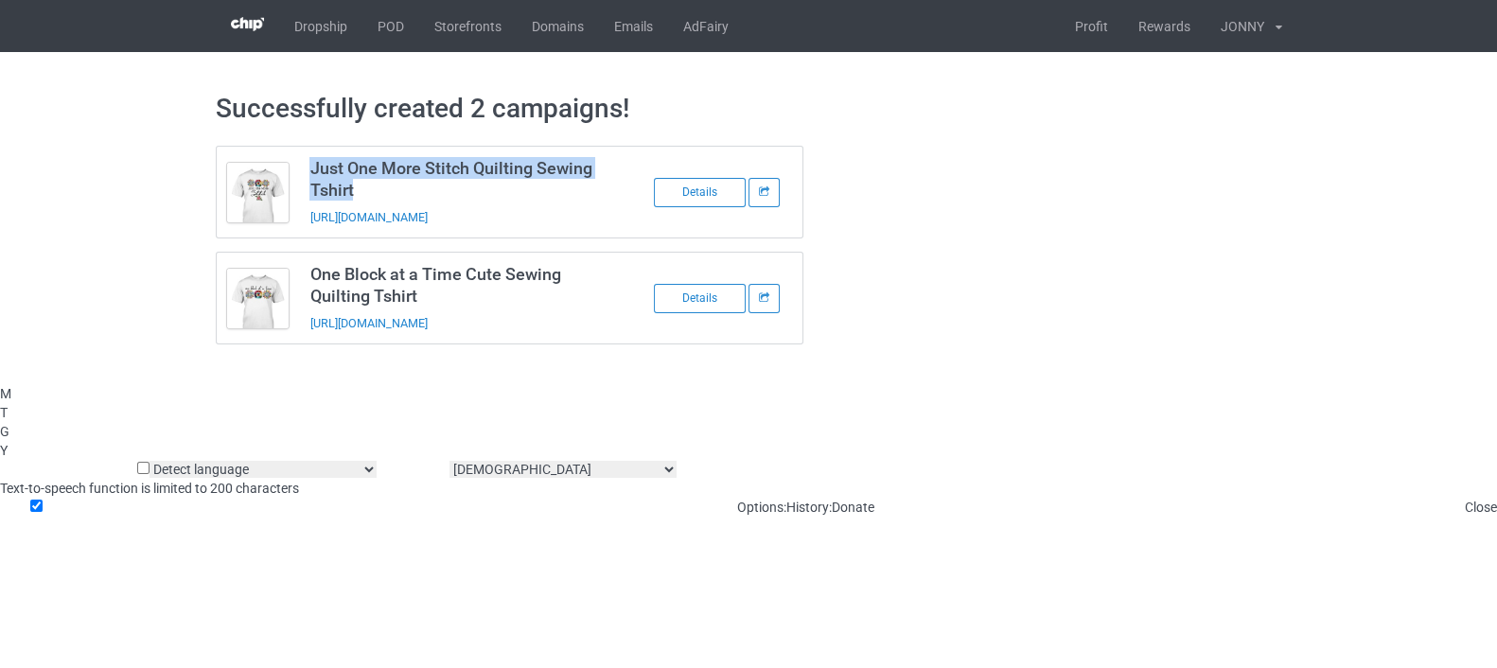
copy h3 "Just One More Stitch Quilting Sewing Tshirt"
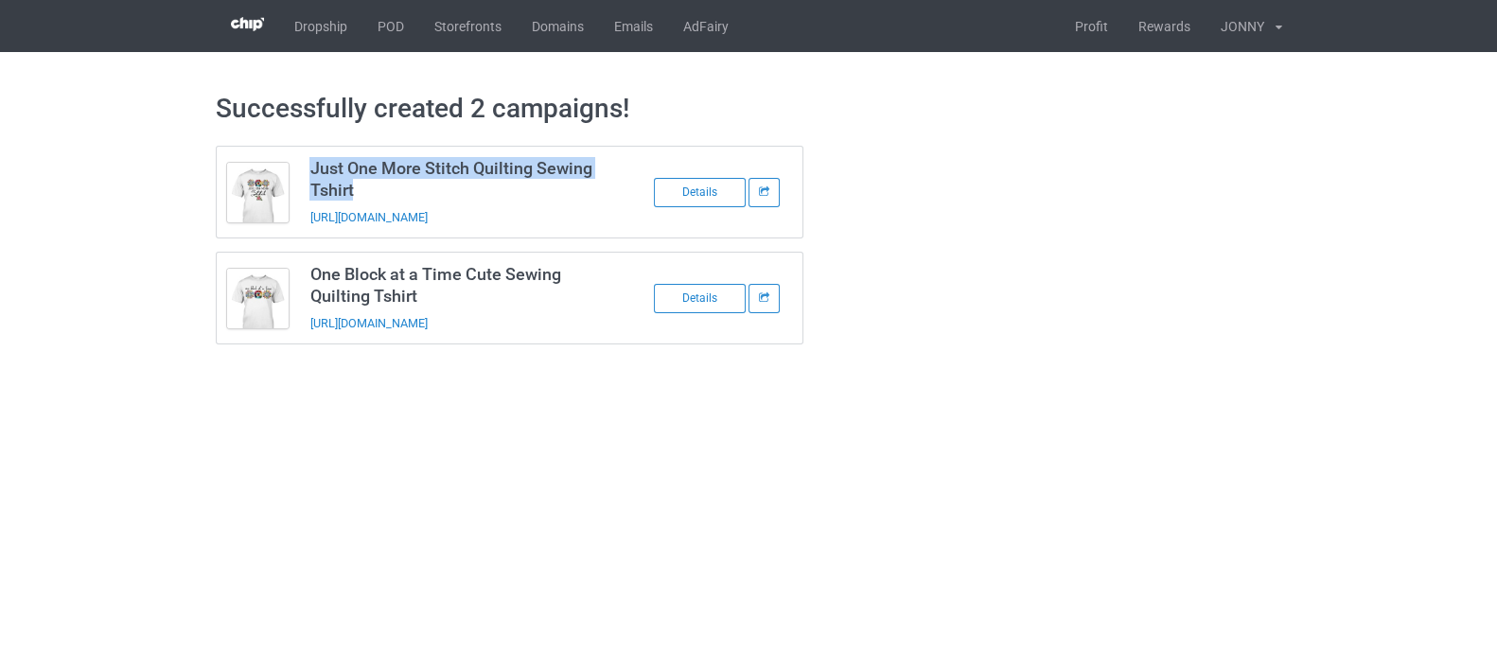
drag, startPoint x: 603, startPoint y: 227, endPoint x: 306, endPoint y: 225, distance: 297.1
click at [306, 225] on td "Just One More Stitch Quilting Sewing Tshirt https://www.teechichi.com/just-one-…" at bounding box center [459, 192] width 320 height 91
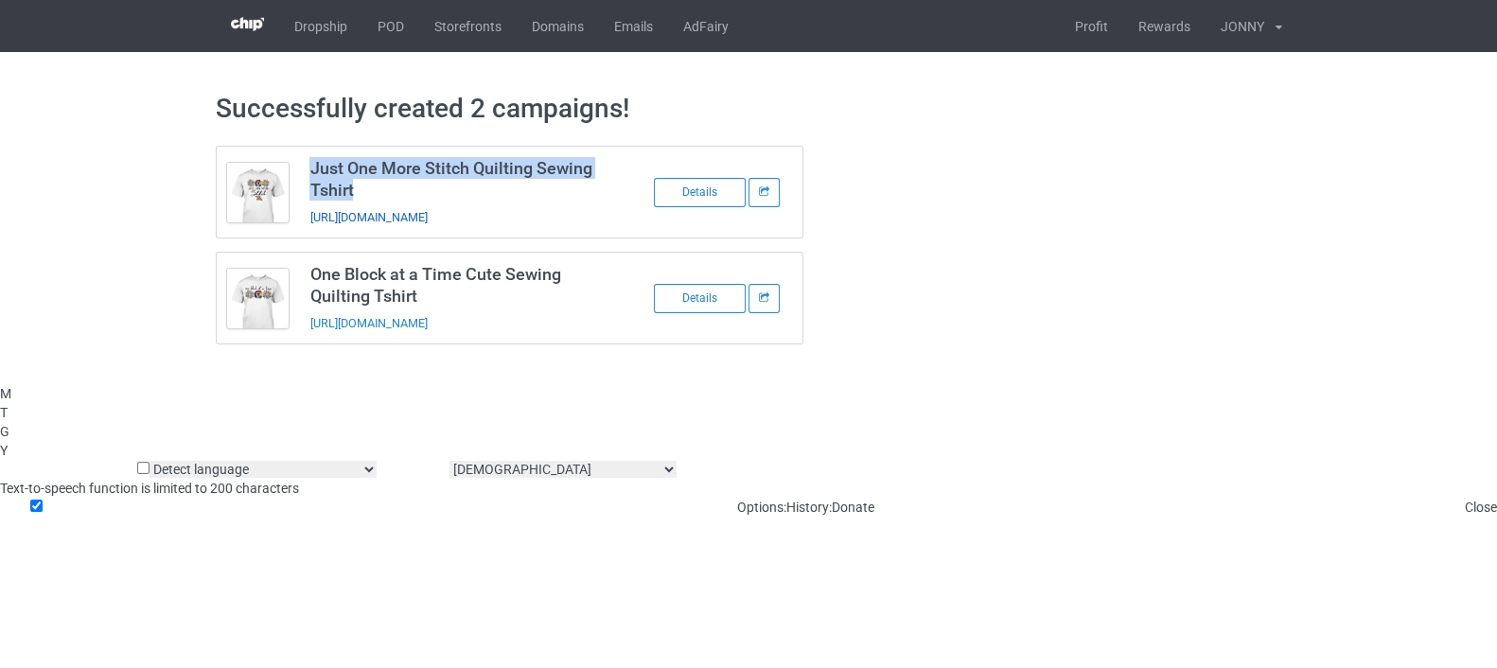
copy link "https://www.teechichi.com/just-one-more-stitch"
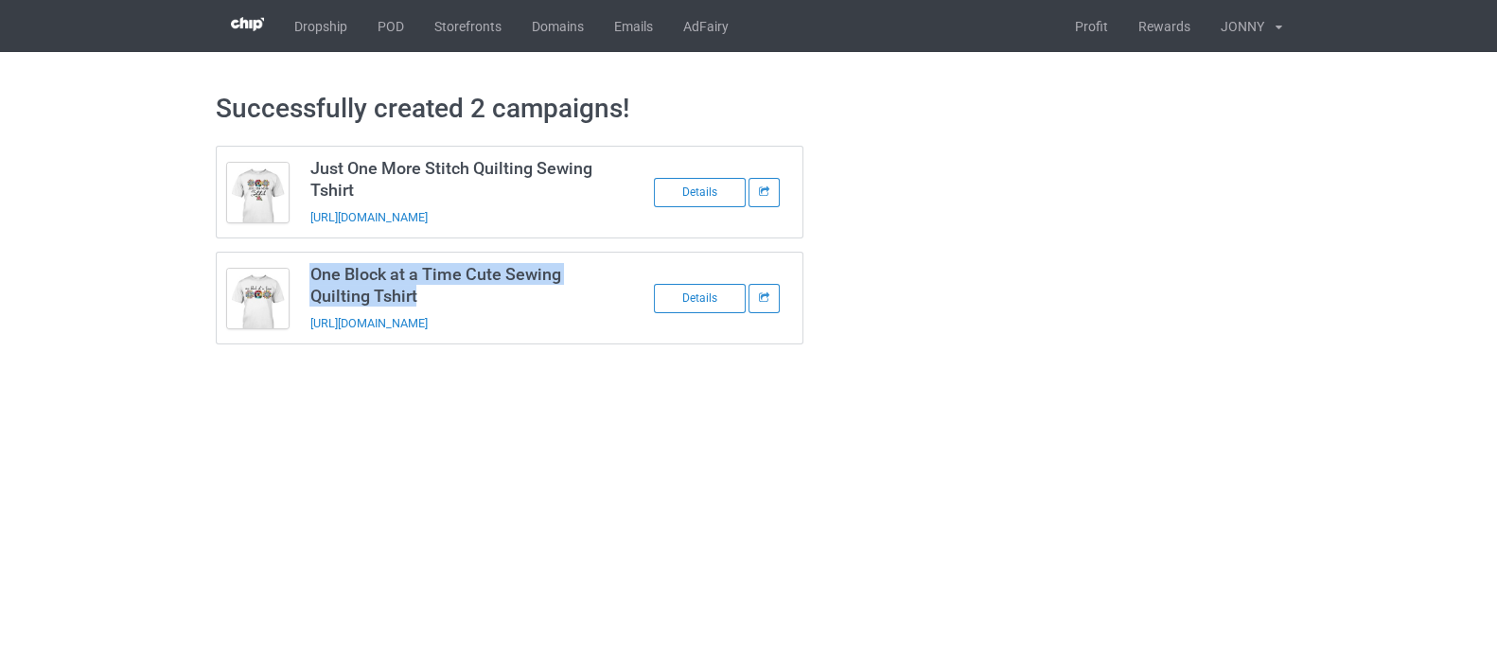
drag, startPoint x: 432, startPoint y: 293, endPoint x: 303, endPoint y: 271, distance: 131.6
click at [303, 271] on td "One Block at a Time Cute Sewing Quilting Tshirt https://www.teechichi.com/one-b…" at bounding box center [459, 298] width 320 height 91
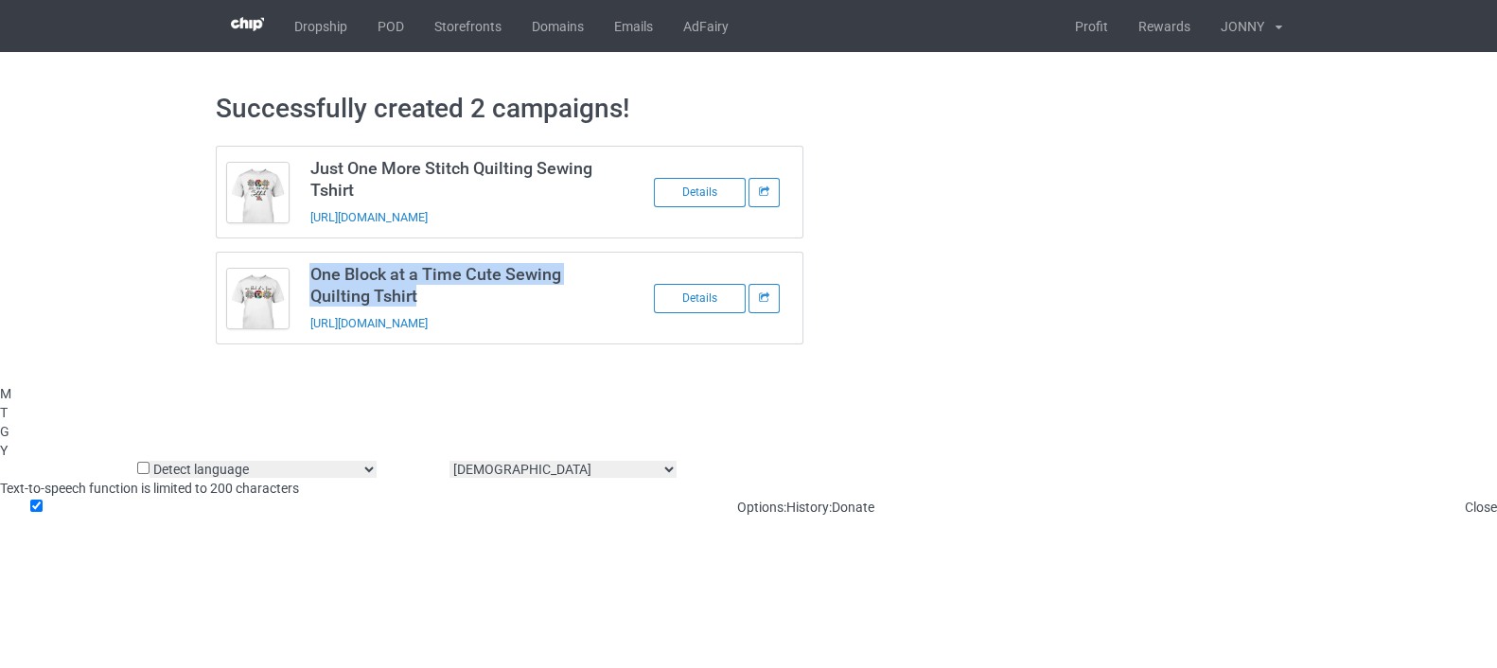
copy h3 "One Block at a Time Cute Sewing Quilting Tshirt"
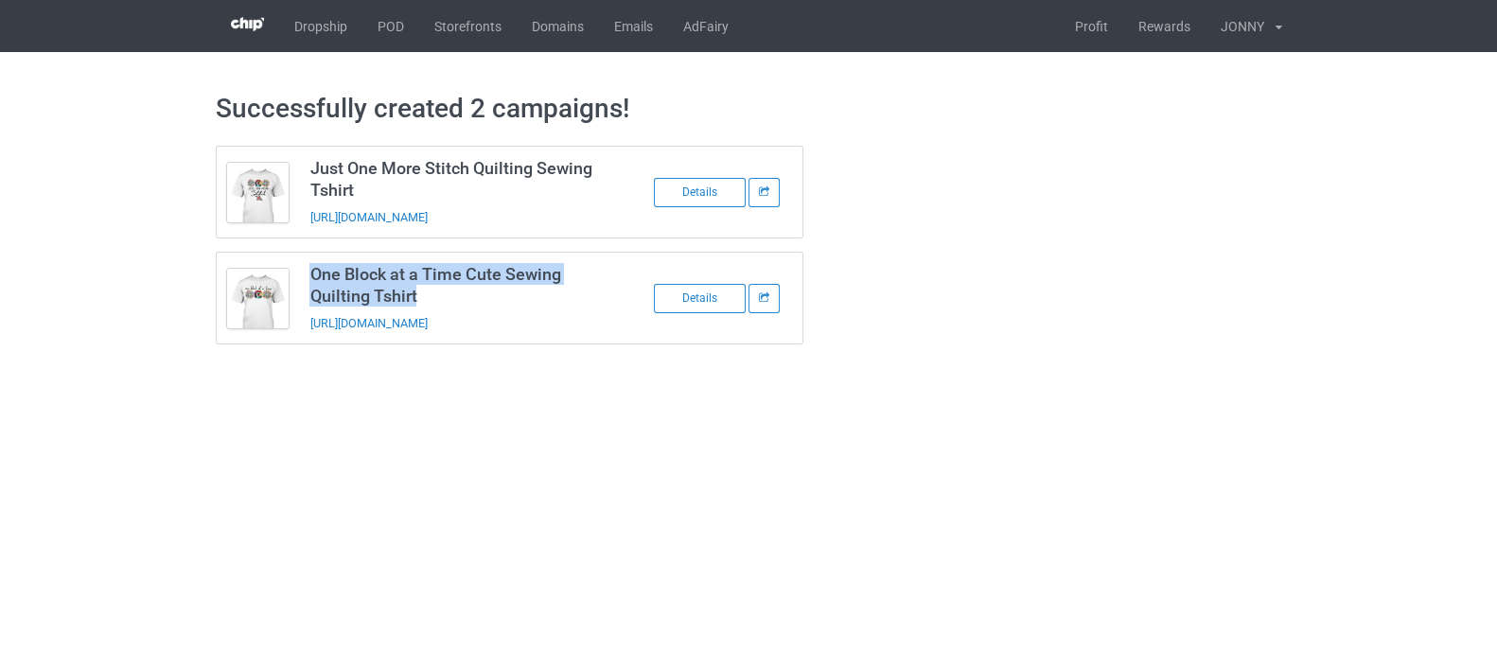
drag, startPoint x: 593, startPoint y: 322, endPoint x: 300, endPoint y: 326, distance: 293.3
click at [300, 326] on td "One Block at a Time Cute Sewing Quilting Tshirt https://www.teechichi.com/one-b…" at bounding box center [459, 298] width 320 height 91
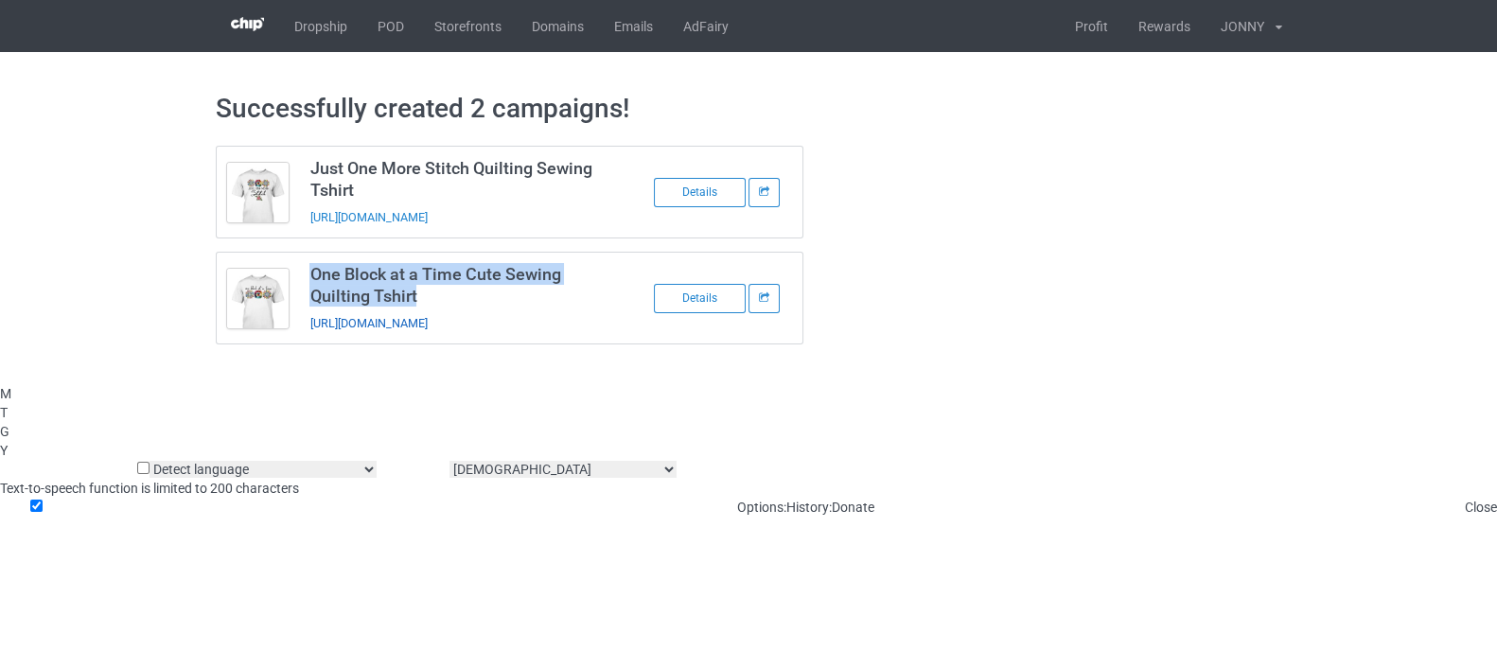
copy link "https://www.teechichi.com/one-block-at-a-time"
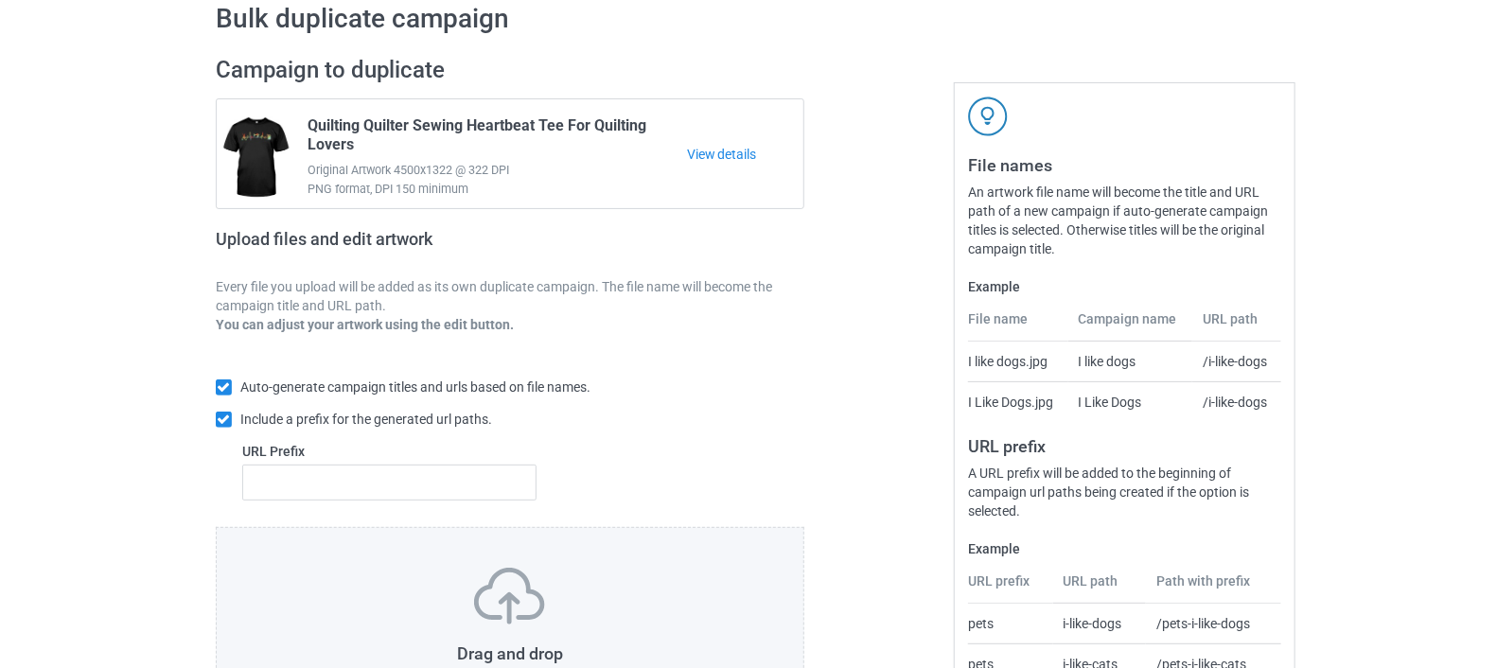
scroll to position [251, 0]
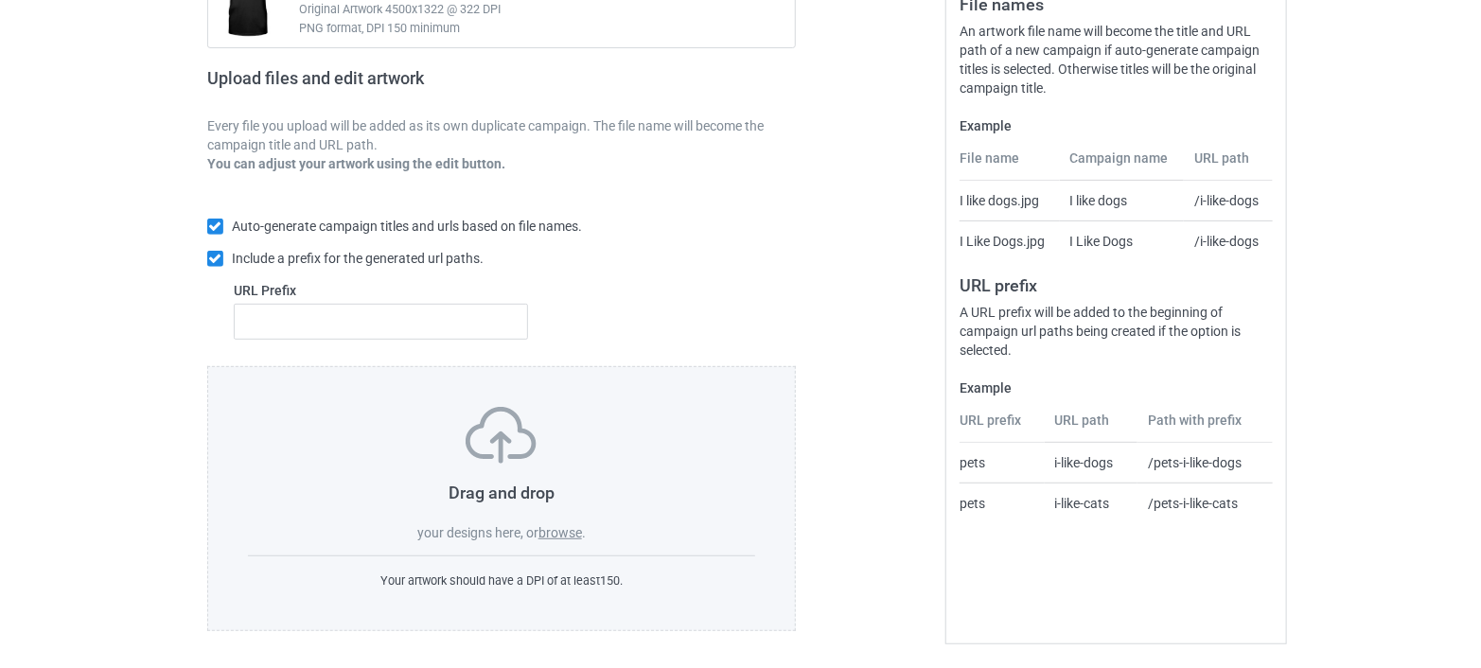
click at [553, 527] on label "browse" at bounding box center [560, 532] width 44 height 15
click at [0, 0] on input "browse" at bounding box center [0, 0] width 0 height 0
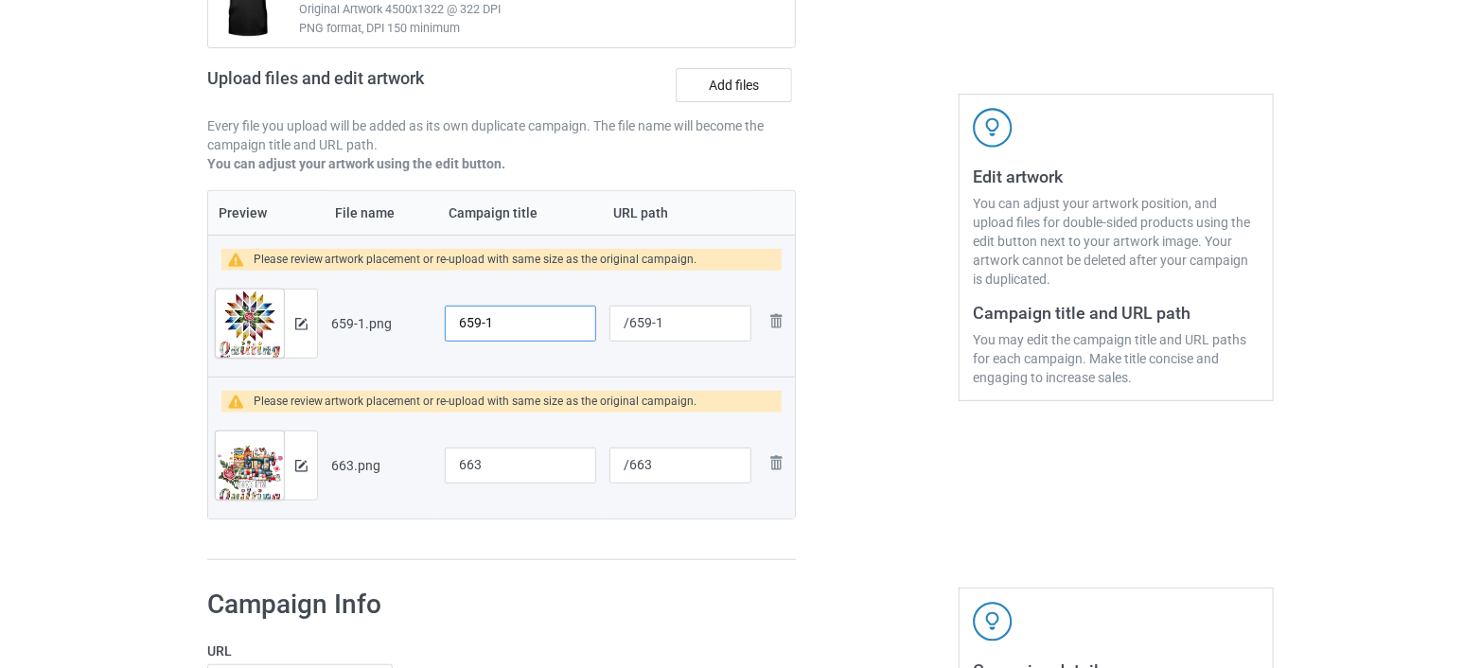
drag, startPoint x: 519, startPoint y: 315, endPoint x: 433, endPoint y: 336, distance: 88.6
click at [433, 336] on tr "Preview and edit artwork 659-1.png 659-1 /659-1 Remove file" at bounding box center [501, 324] width 587 height 106
drag, startPoint x: 457, startPoint y: 317, endPoint x: 502, endPoint y: 324, distance: 45.9
click at [502, 324] on input "Quilting Love T shirt" at bounding box center [520, 324] width 151 height 36
type input "Quilting Love T shirt"
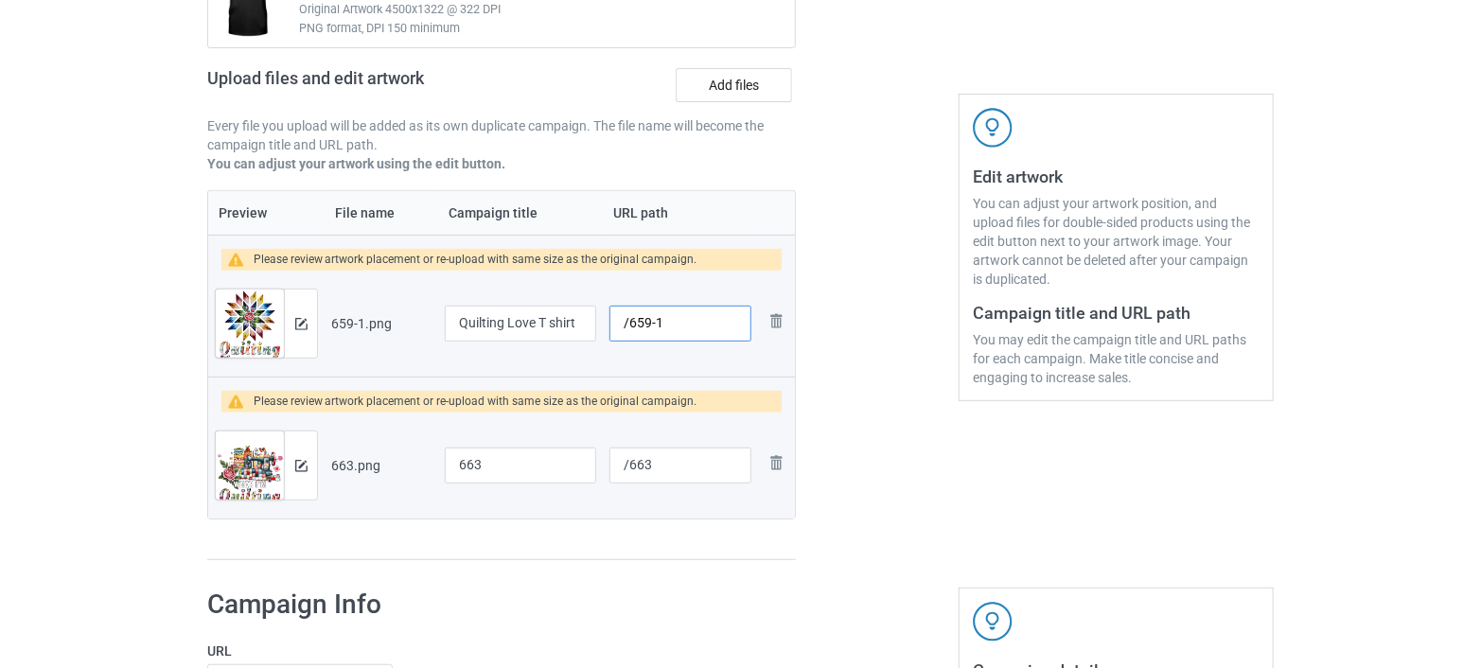
drag, startPoint x: 677, startPoint y: 322, endPoint x: 615, endPoint y: 335, distance: 63.8
click at [615, 335] on input "/659-1" at bounding box center [680, 324] width 142 height 36
paste input "quilting"
type input "/quilting-quilt-block"
click at [302, 465] on img at bounding box center [301, 466] width 12 height 12
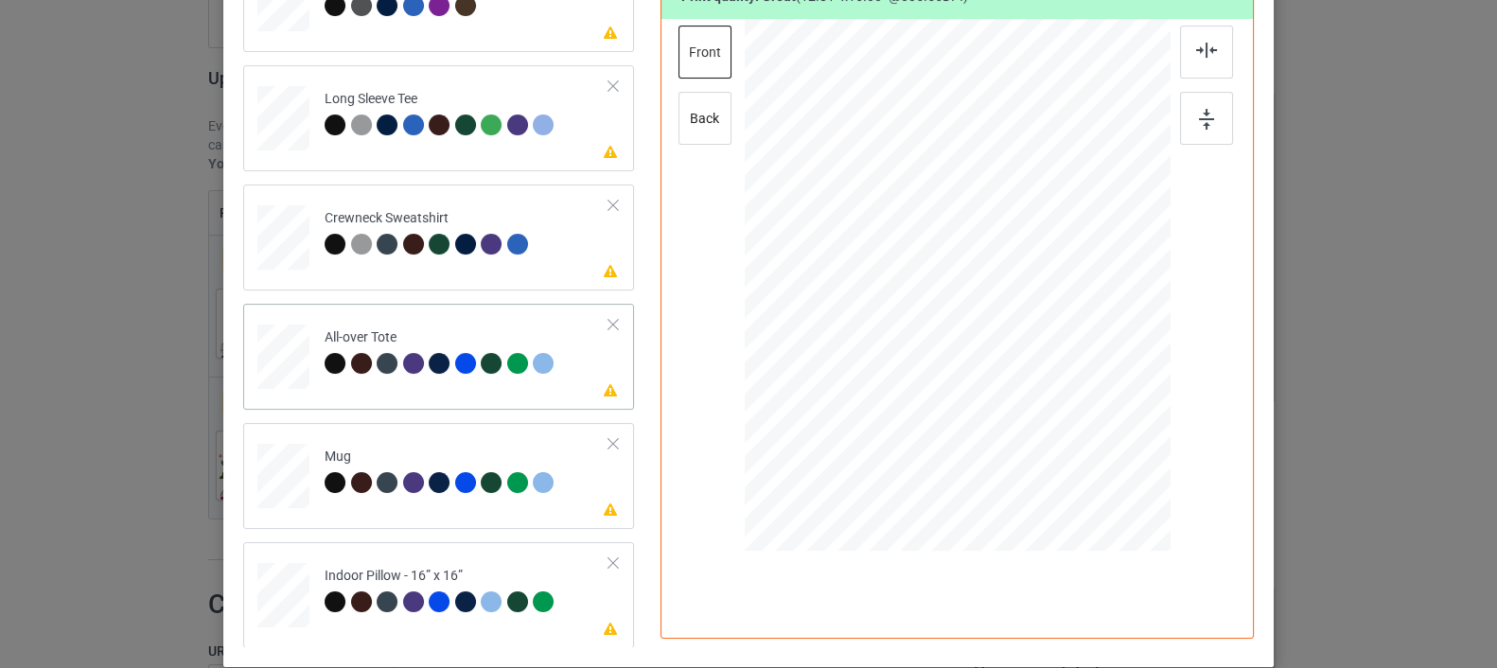
scroll to position [423, 0]
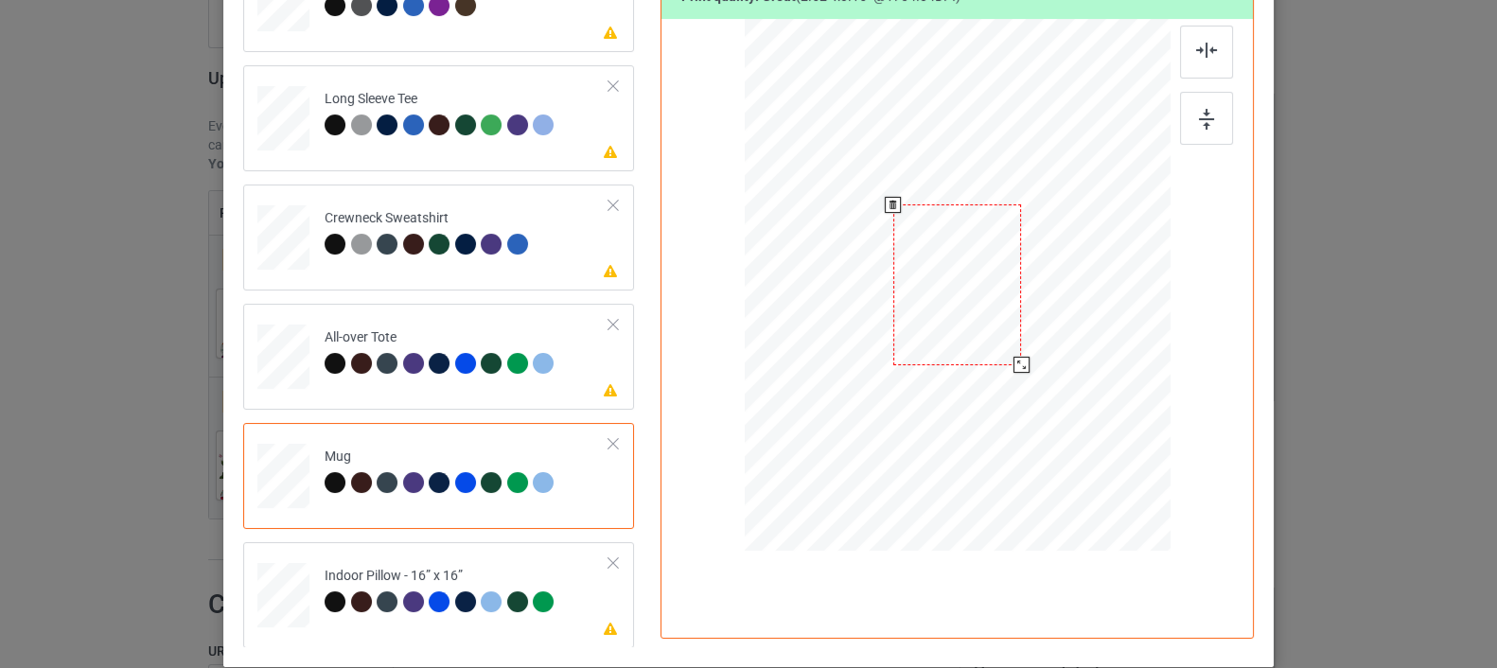
drag, startPoint x: 1078, startPoint y: 445, endPoint x: 1041, endPoint y: 333, distance: 117.6
click at [1041, 333] on div at bounding box center [958, 284] width 426 height 177
drag, startPoint x: 950, startPoint y: 311, endPoint x: 1063, endPoint y: 311, distance: 113.5
click at [1063, 311] on div at bounding box center [1071, 285] width 129 height 161
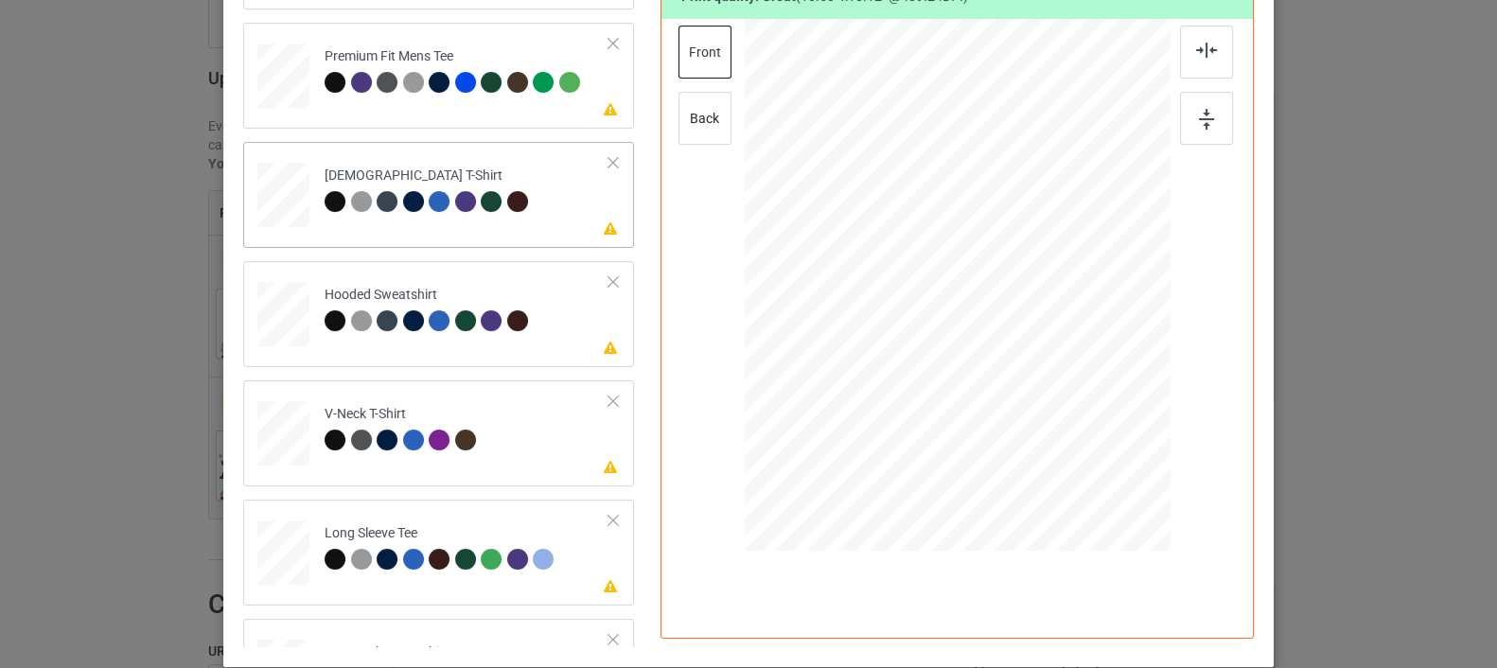
scroll to position [0, 0]
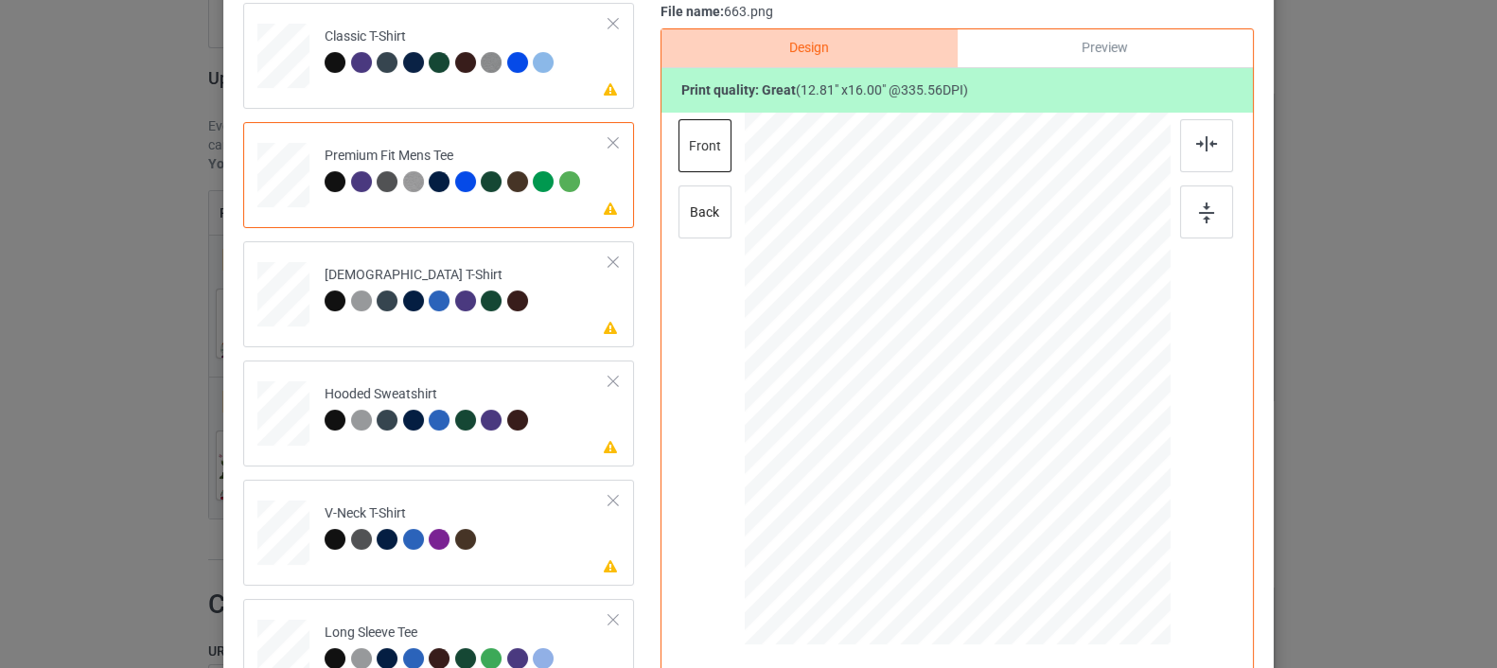
scroll to position [108, 0]
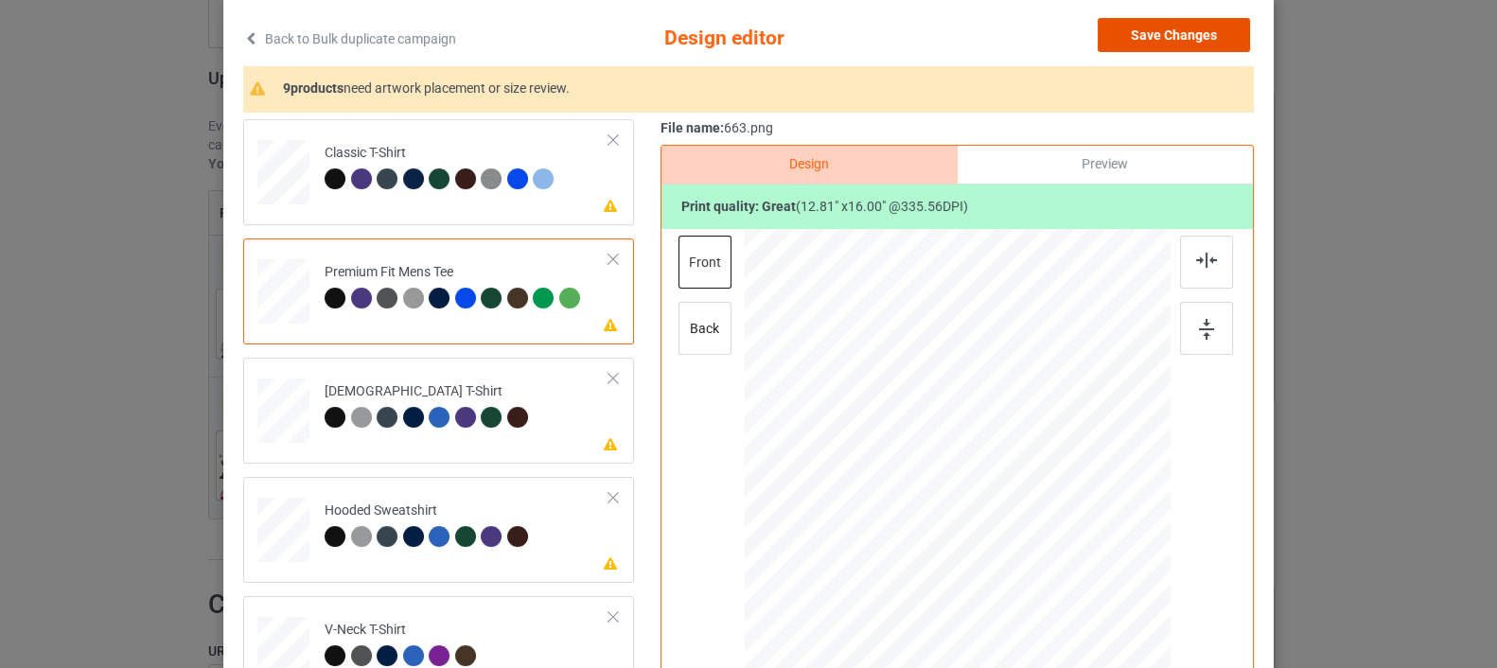
click at [1165, 32] on button "Save Changes" at bounding box center [1174, 35] width 152 height 34
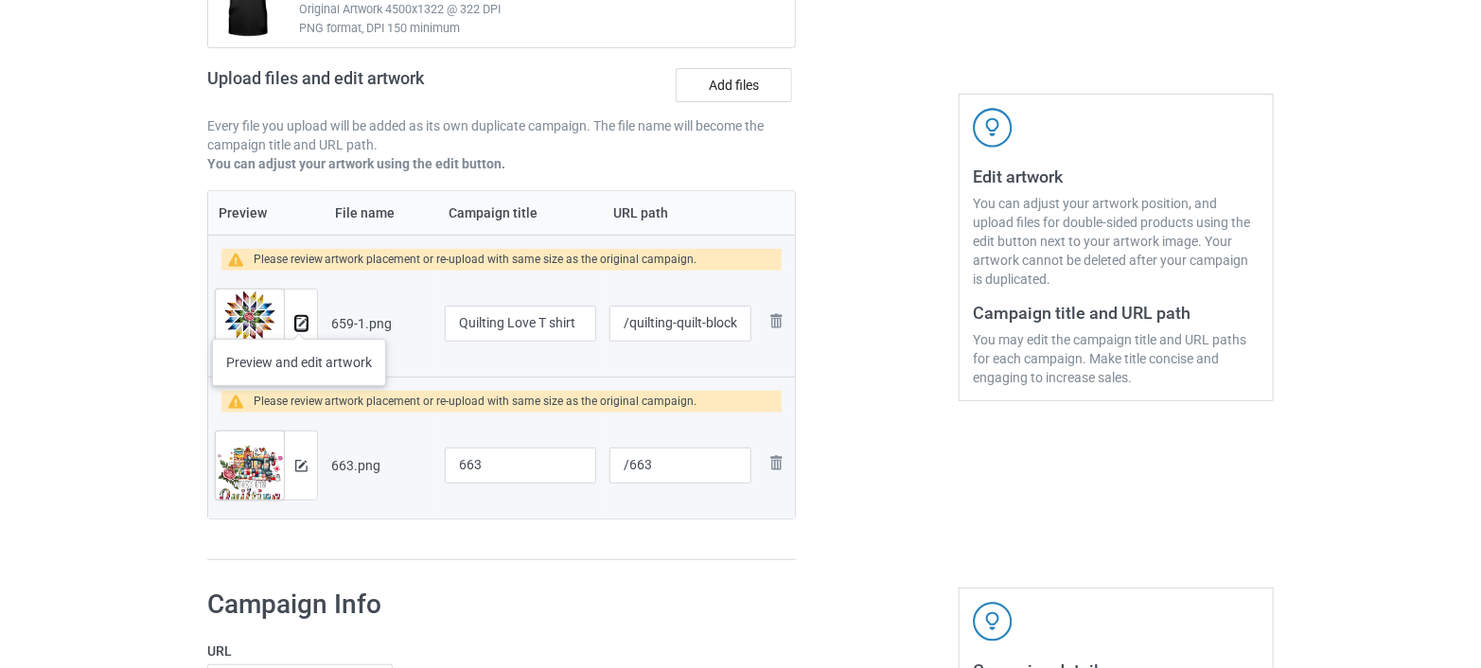
click at [299, 319] on img at bounding box center [301, 324] width 12 height 12
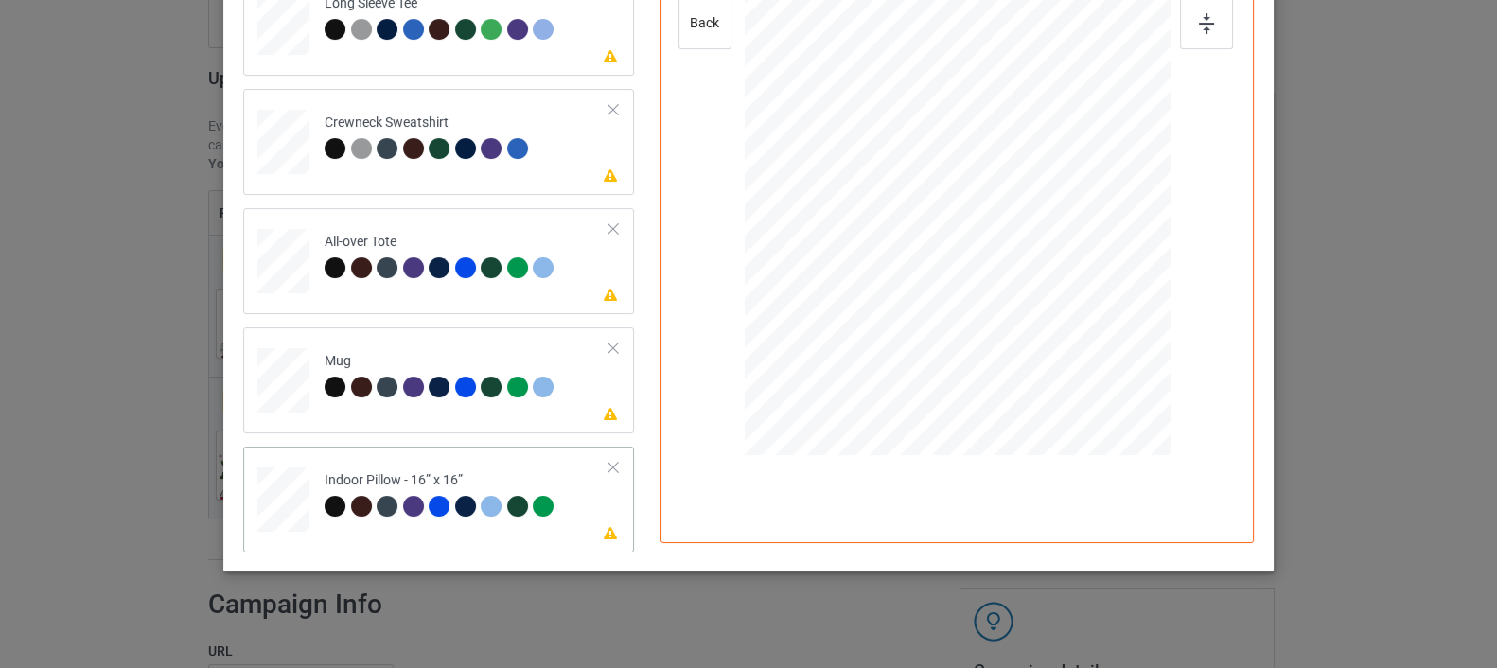
scroll to position [423, 0]
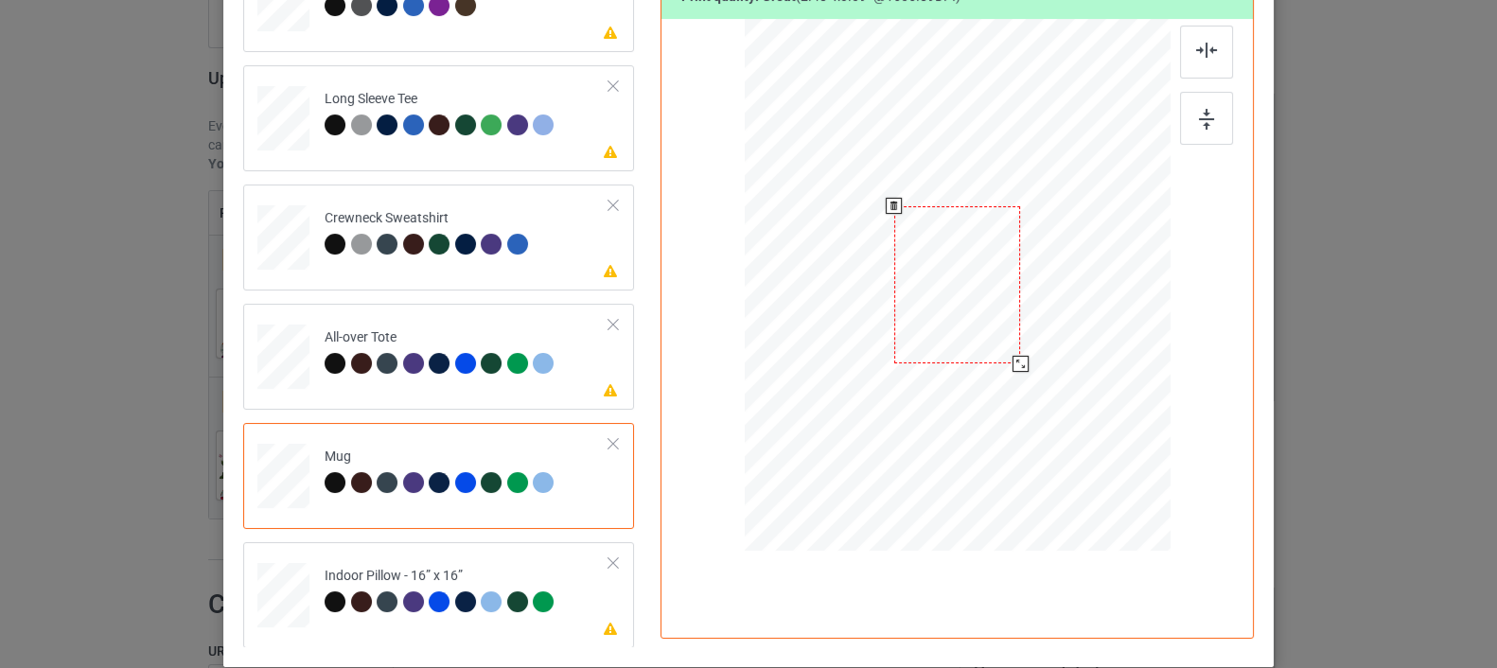
drag, startPoint x: 1077, startPoint y: 438, endPoint x: 1034, endPoint y: 336, distance: 110.7
click at [1034, 336] on div at bounding box center [958, 284] width 426 height 177
drag, startPoint x: 981, startPoint y: 272, endPoint x: 1098, endPoint y: 272, distance: 117.3
click at [1098, 272] on div at bounding box center [1074, 284] width 127 height 157
click at [281, 474] on div at bounding box center [283, 477] width 52 height 22
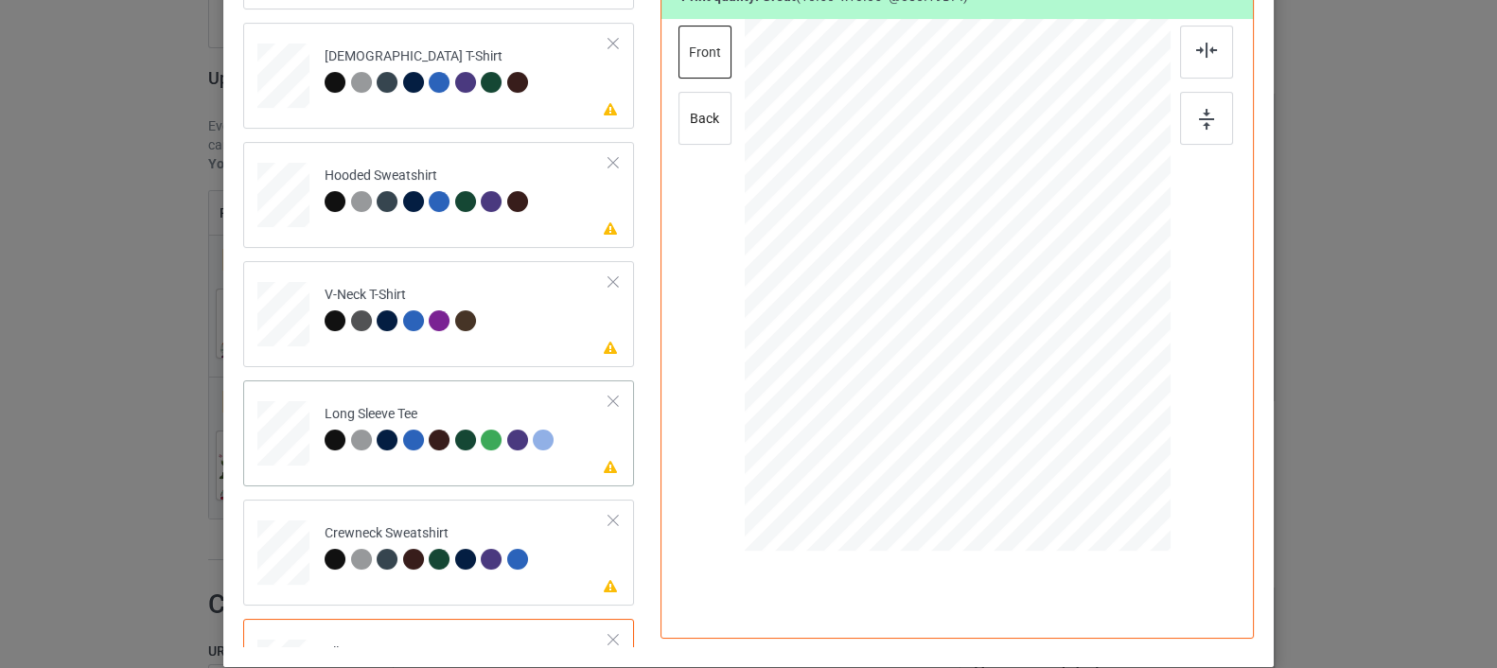
scroll to position [0, 0]
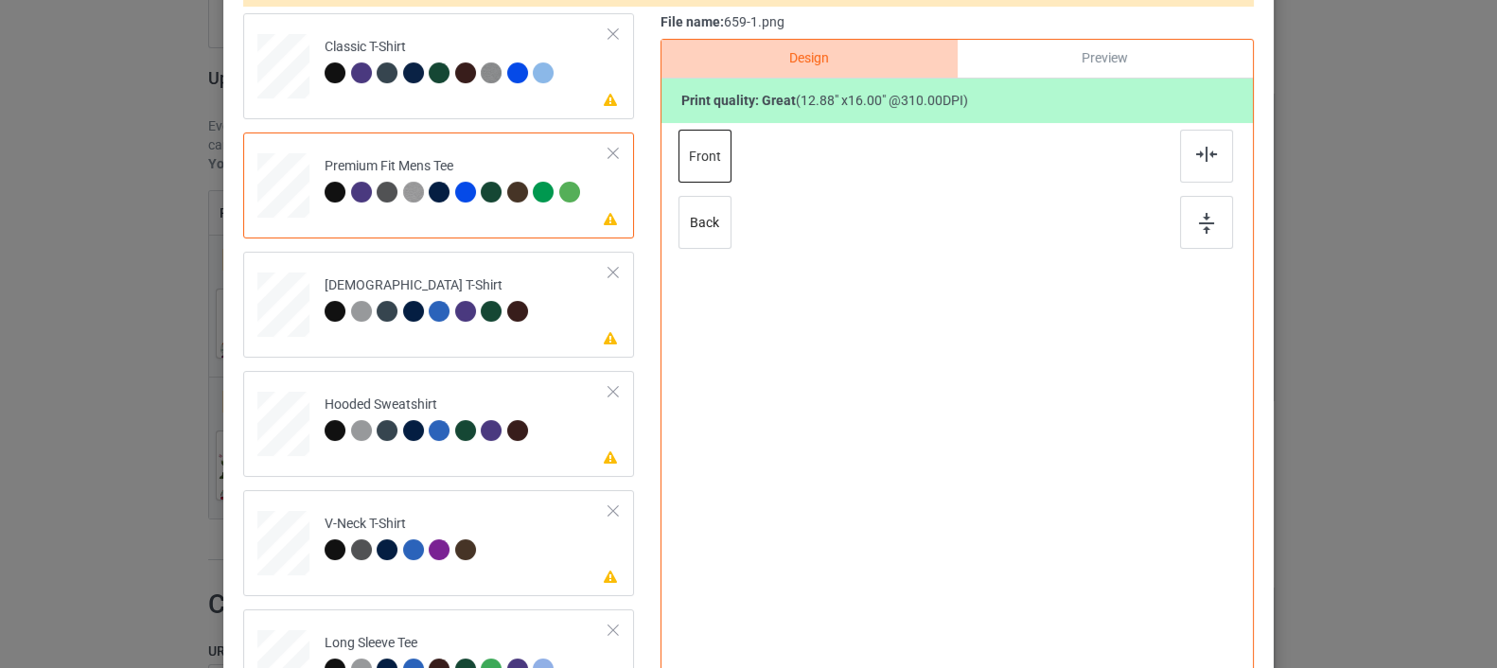
scroll to position [213, 0]
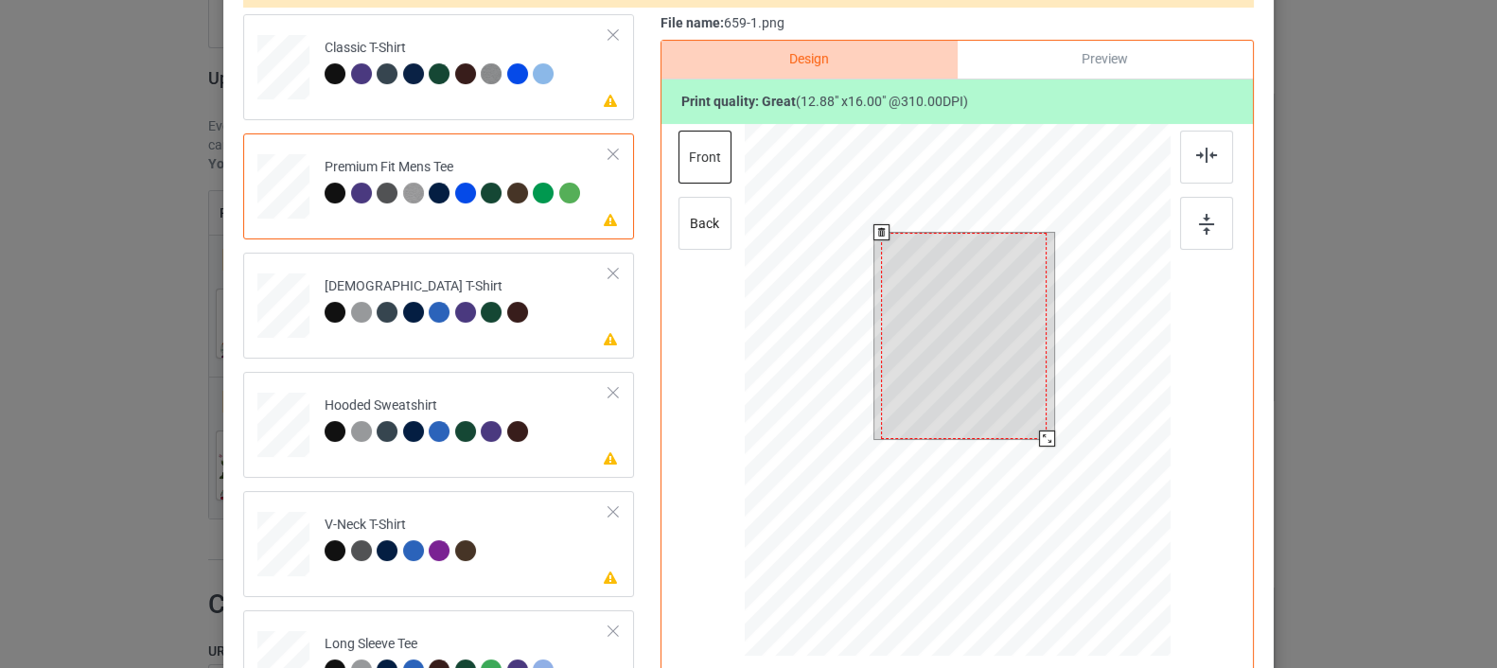
click at [993, 370] on div at bounding box center [964, 336] width 166 height 206
click at [1035, 434] on div at bounding box center [1043, 434] width 16 height 16
drag, startPoint x: 968, startPoint y: 413, endPoint x: 968, endPoint y: 401, distance: 11.4
click at [968, 401] on div at bounding box center [964, 331] width 158 height 196
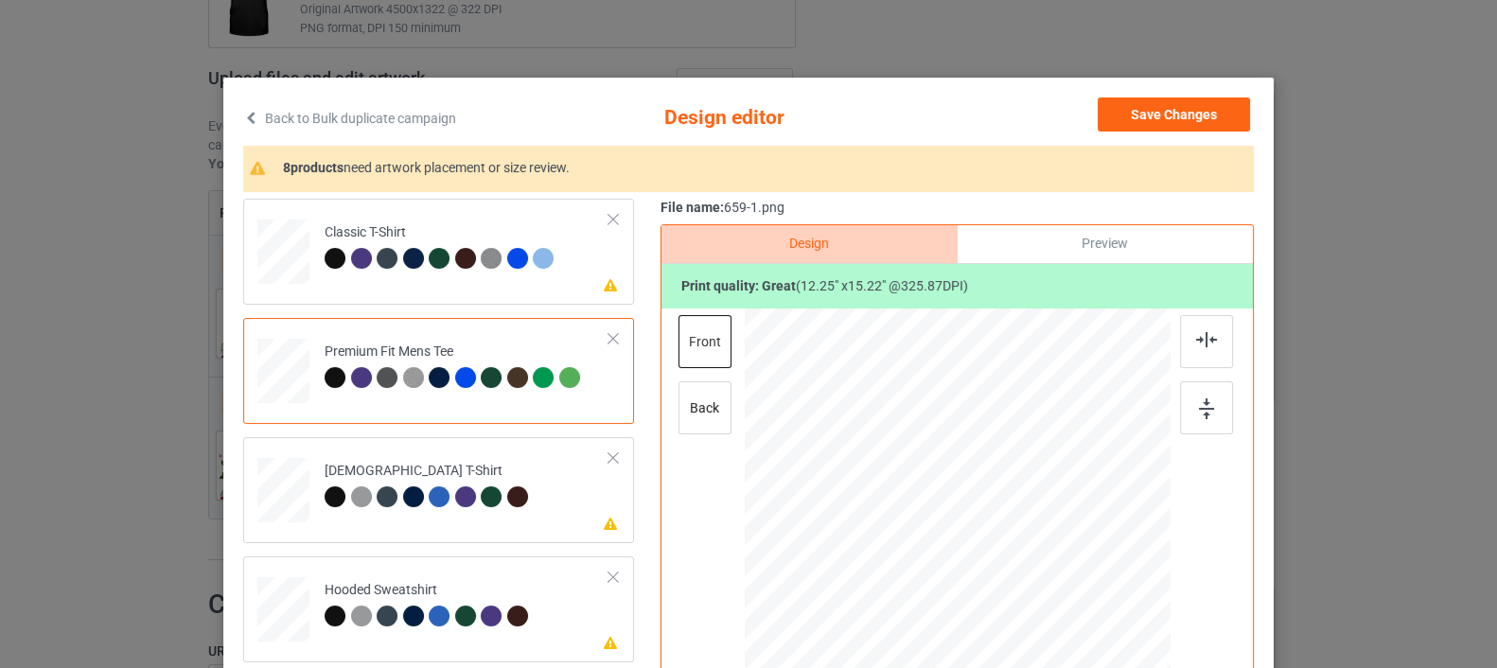
scroll to position [0, 0]
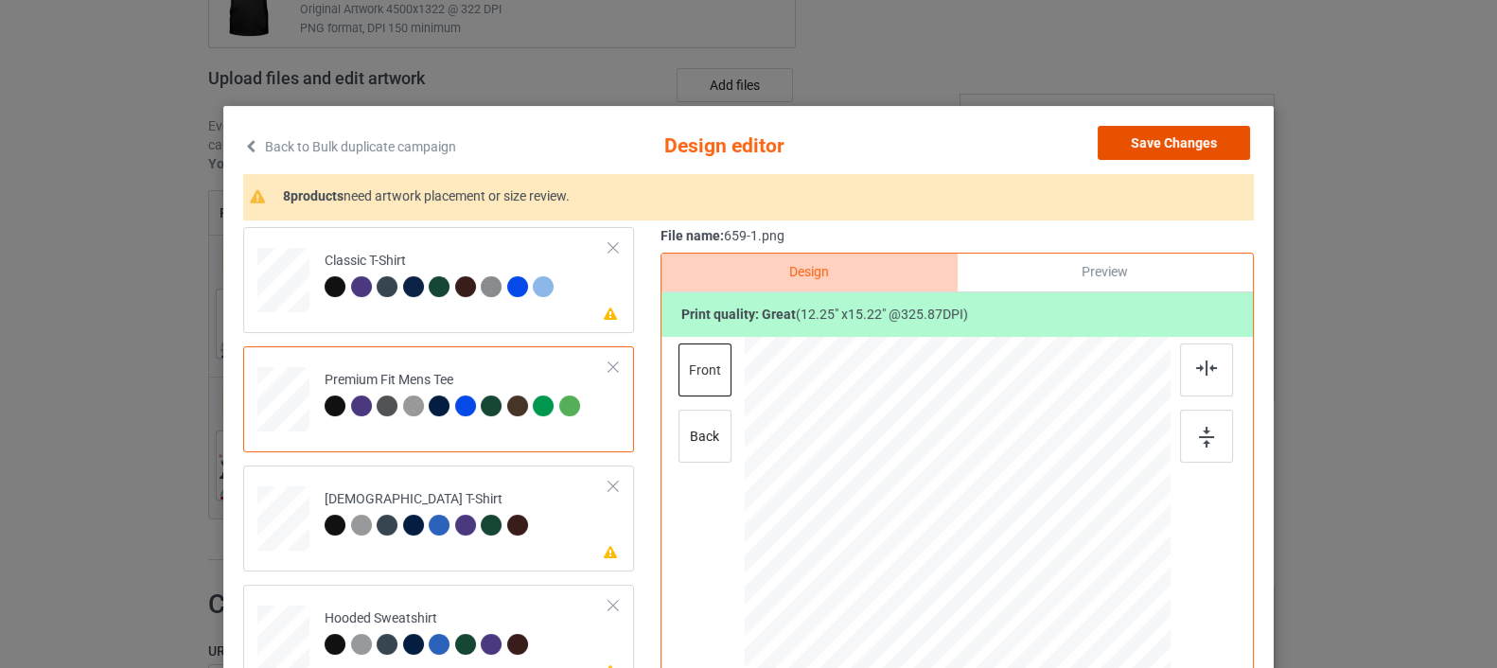
click at [1160, 144] on button "Save Changes" at bounding box center [1174, 143] width 152 height 34
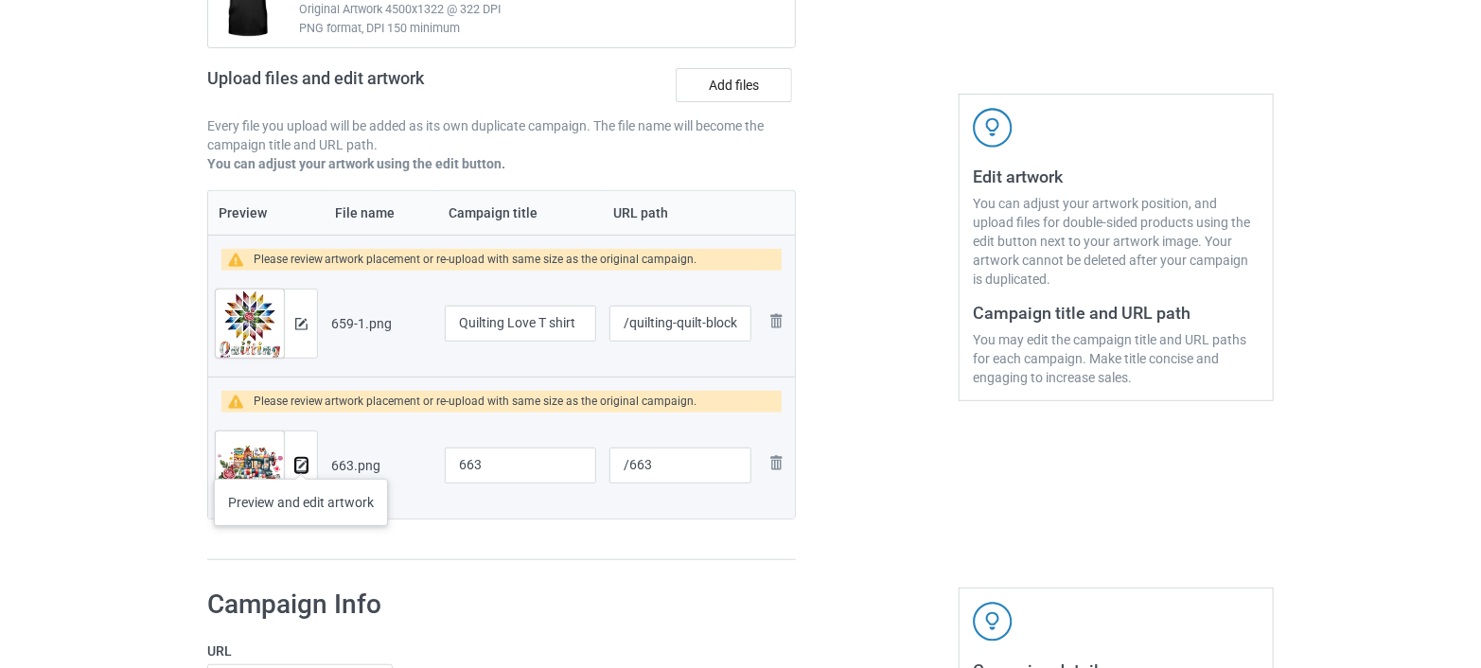
click at [301, 460] on img at bounding box center [301, 466] width 12 height 12
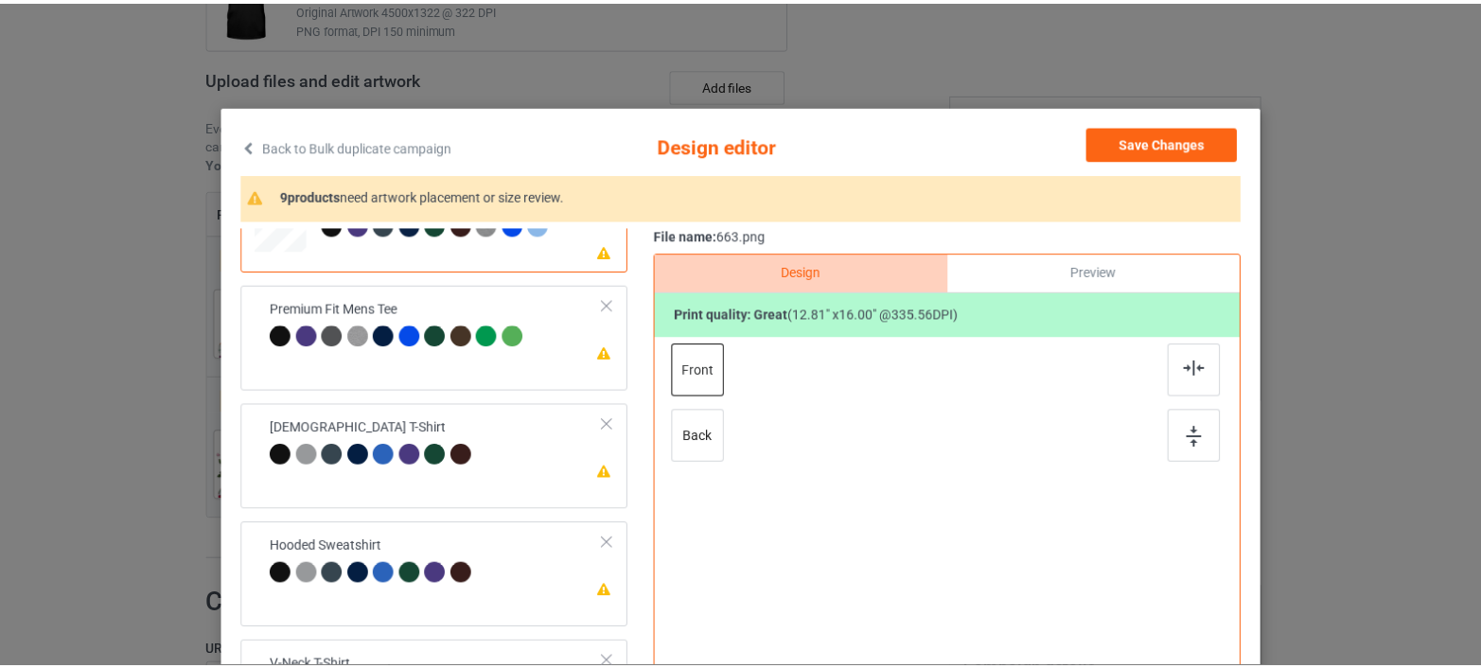
scroll to position [105, 0]
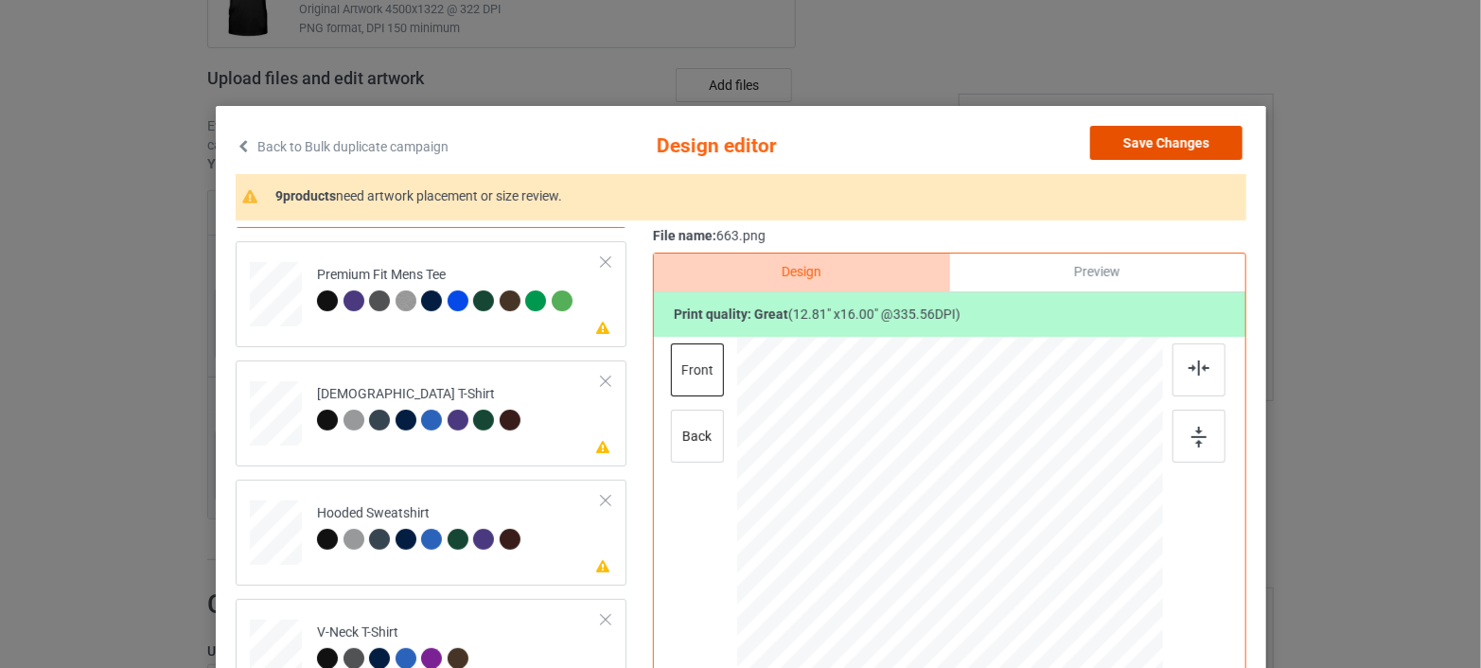
click at [1176, 146] on button "Save Changes" at bounding box center [1166, 143] width 152 height 34
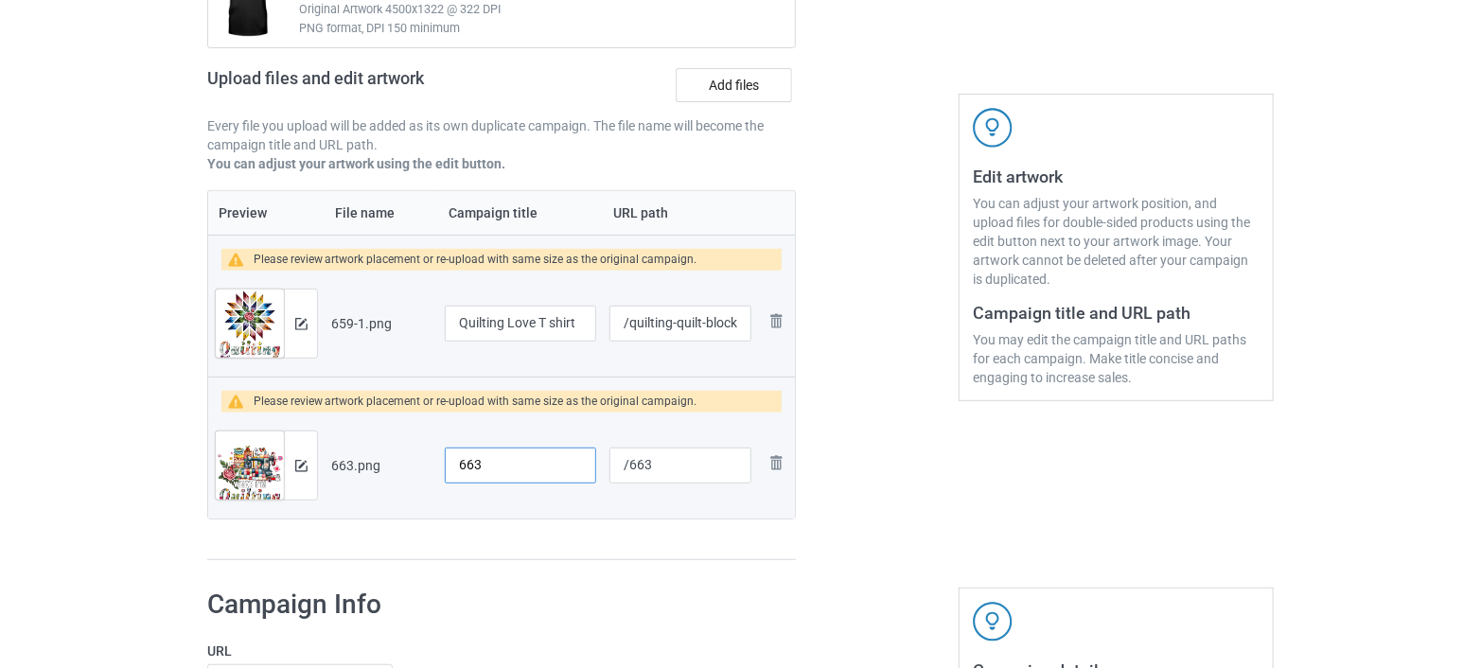
drag, startPoint x: 538, startPoint y: 449, endPoint x: 441, endPoint y: 465, distance: 98.6
click at [441, 465] on td "663" at bounding box center [520, 466] width 165 height 106
drag, startPoint x: 528, startPoint y: 460, endPoint x: 523, endPoint y: 472, distance: 13.2
click at [523, 472] on input "Life is just better qhem I'm" at bounding box center [520, 466] width 151 height 36
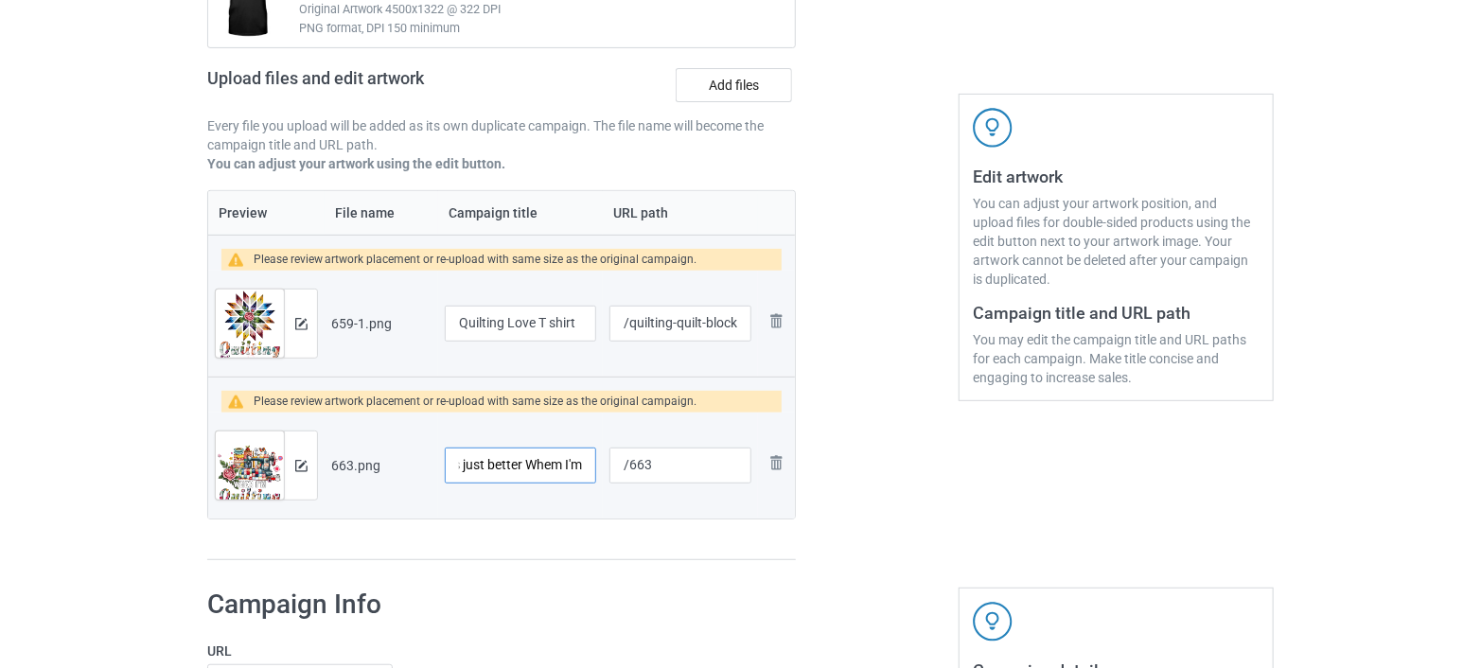
drag, startPoint x: 580, startPoint y: 462, endPoint x: 606, endPoint y: 461, distance: 26.5
click at [606, 461] on tr "Preview and edit artwork 663.png Life is just better Whem I'm /663 Remove file" at bounding box center [501, 466] width 587 height 106
type input "Life is just better Whem I'm quilting"
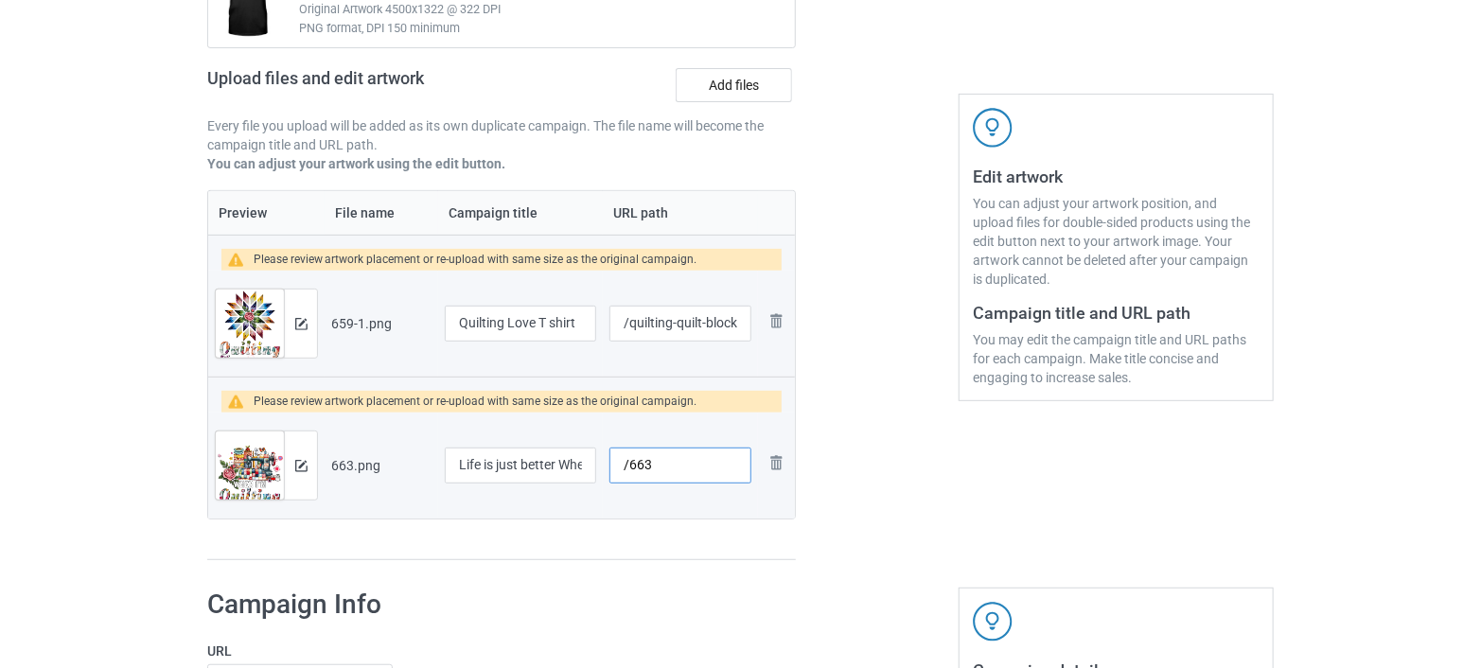
drag, startPoint x: 691, startPoint y: 466, endPoint x: 628, endPoint y: 476, distance: 63.3
click at [628, 476] on input "/663" at bounding box center [680, 466] width 142 height 36
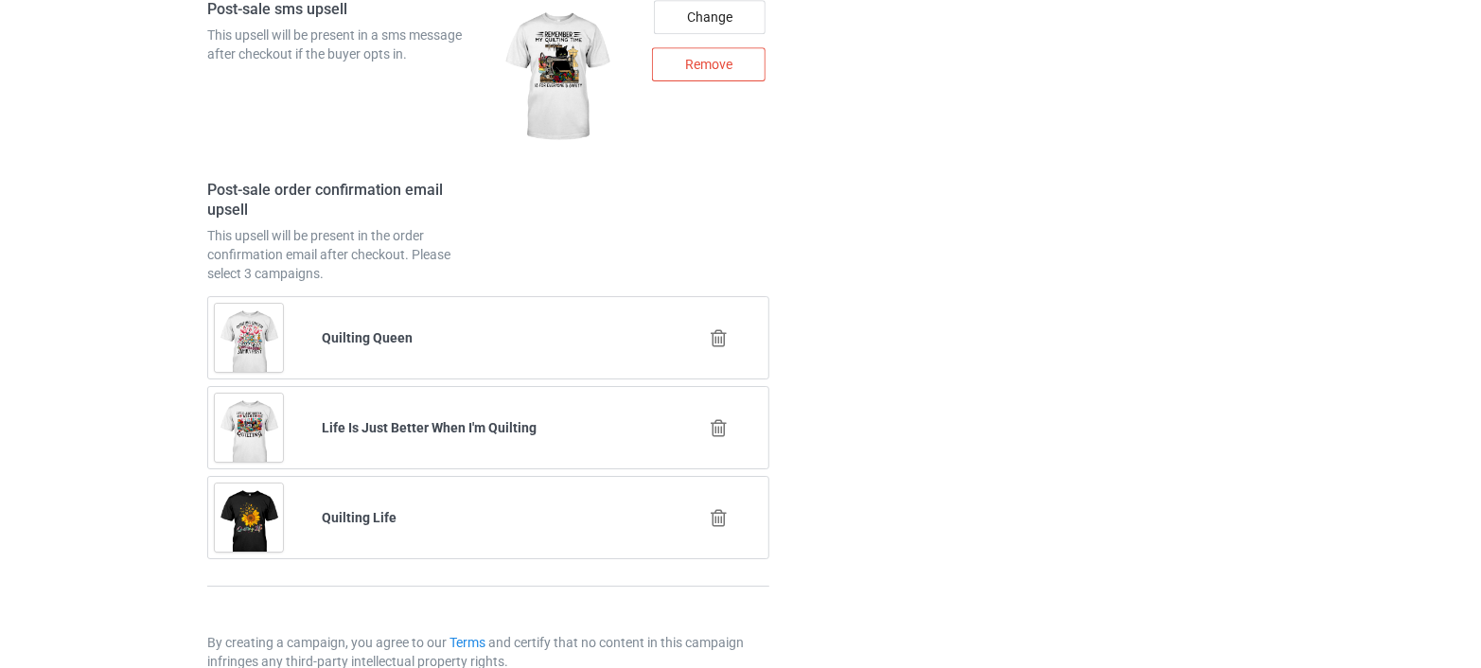
scroll to position [3010, 0]
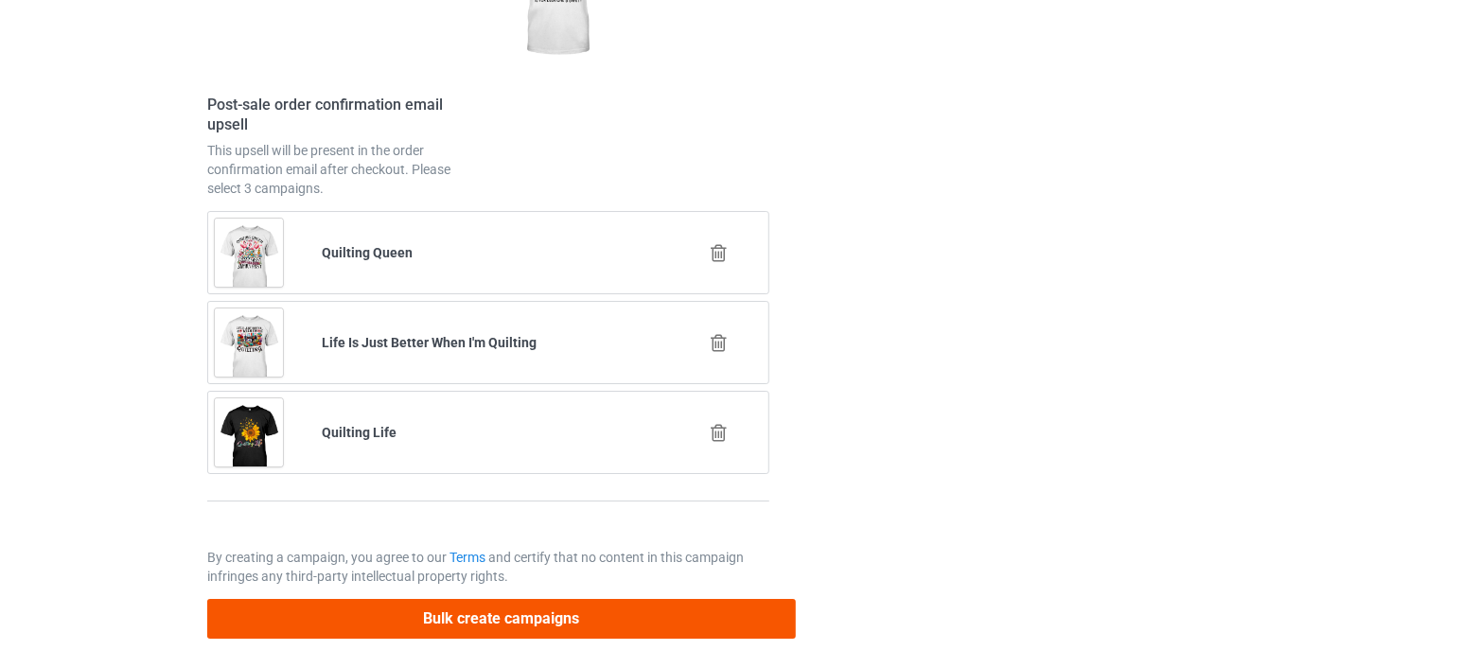
type input "/life-better-when-im-quilting"
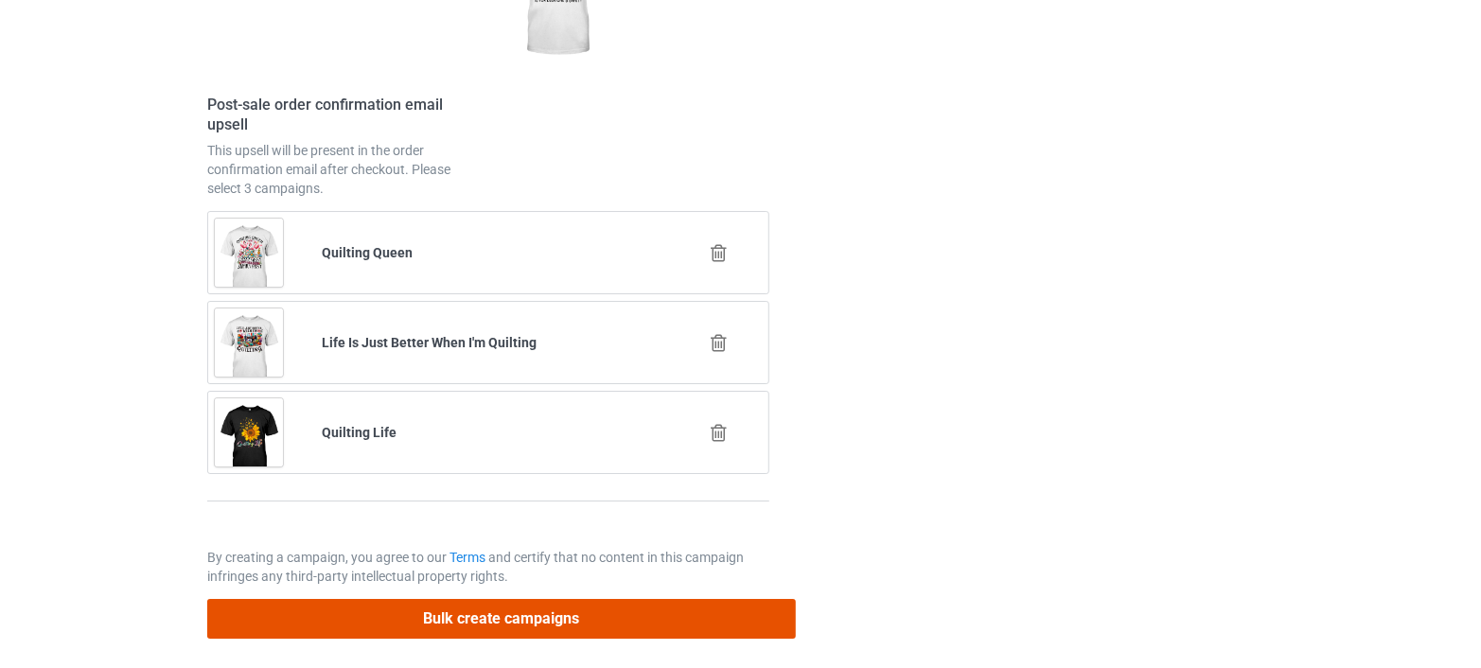
scroll to position [0, 0]
click at [459, 610] on button "Bulk create campaigns" at bounding box center [501, 618] width 589 height 39
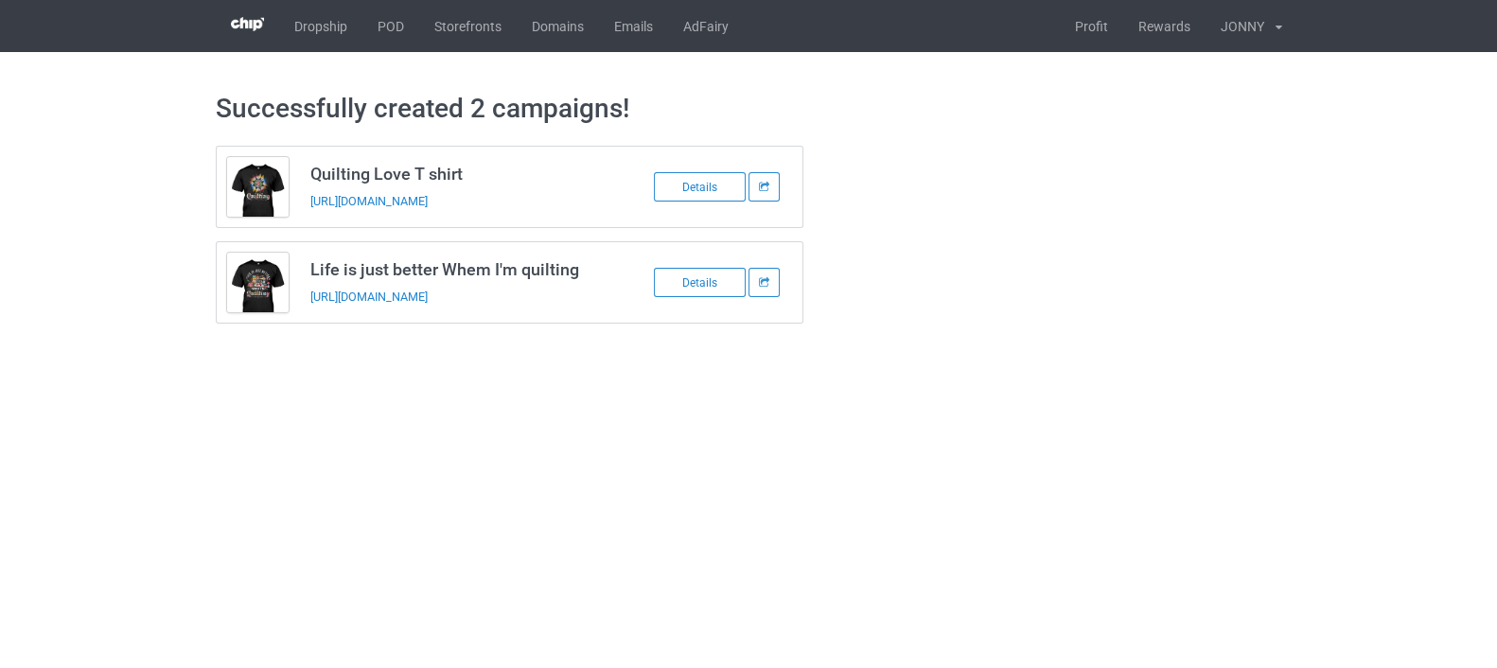
drag, startPoint x: 564, startPoint y: 201, endPoint x: 310, endPoint y: 209, distance: 253.7
click at [310, 209] on div "[URL][DOMAIN_NAME]" at bounding box center [441, 201] width 265 height 20
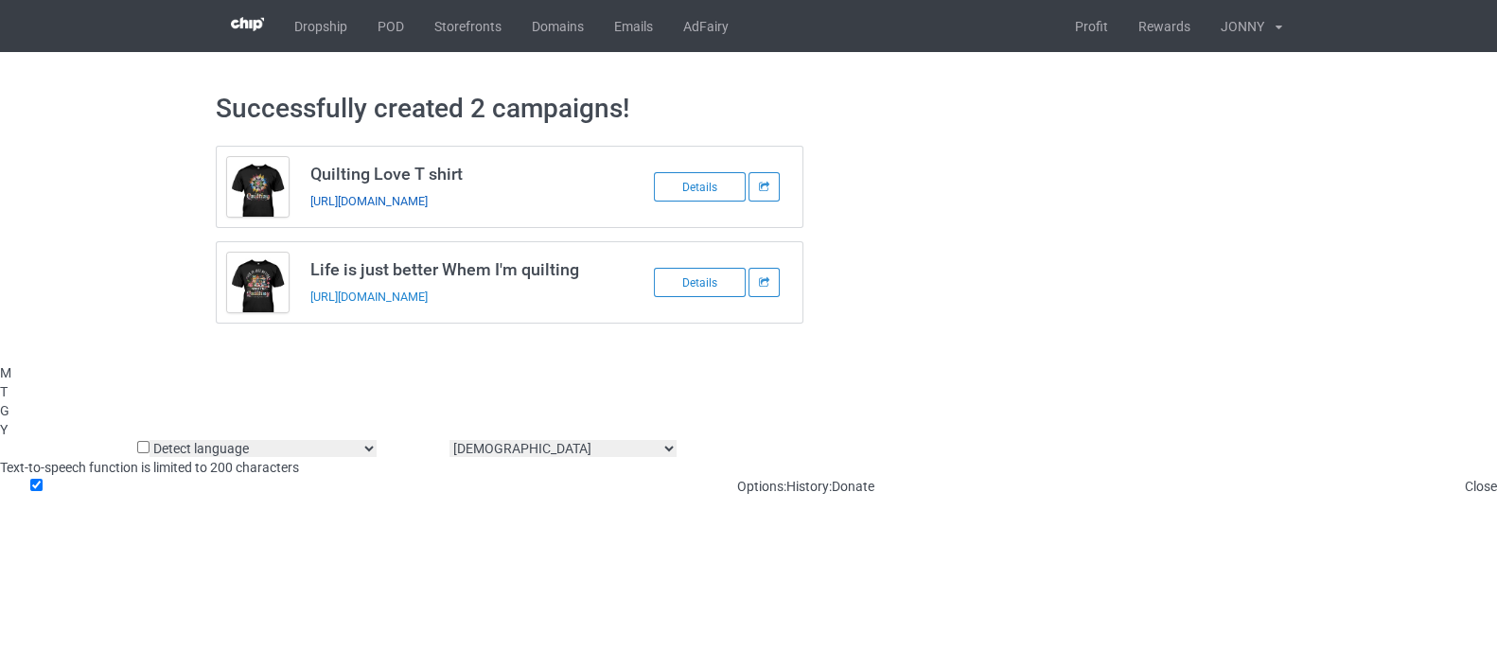
copy link "[URL][DOMAIN_NAME]"
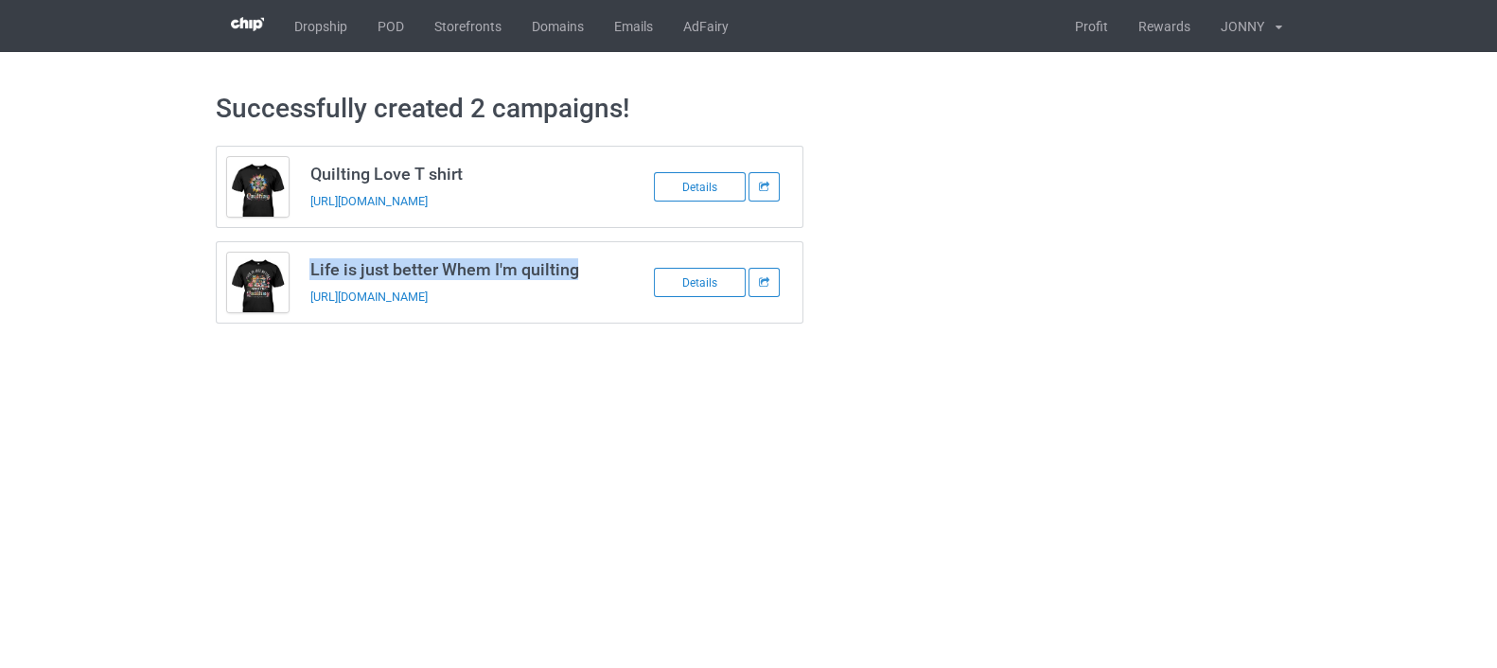
drag, startPoint x: 307, startPoint y: 263, endPoint x: 575, endPoint y: 278, distance: 268.2
click at [575, 278] on td "Life is just better Whem I'm quilting [URL][DOMAIN_NAME]" at bounding box center [459, 282] width 320 height 80
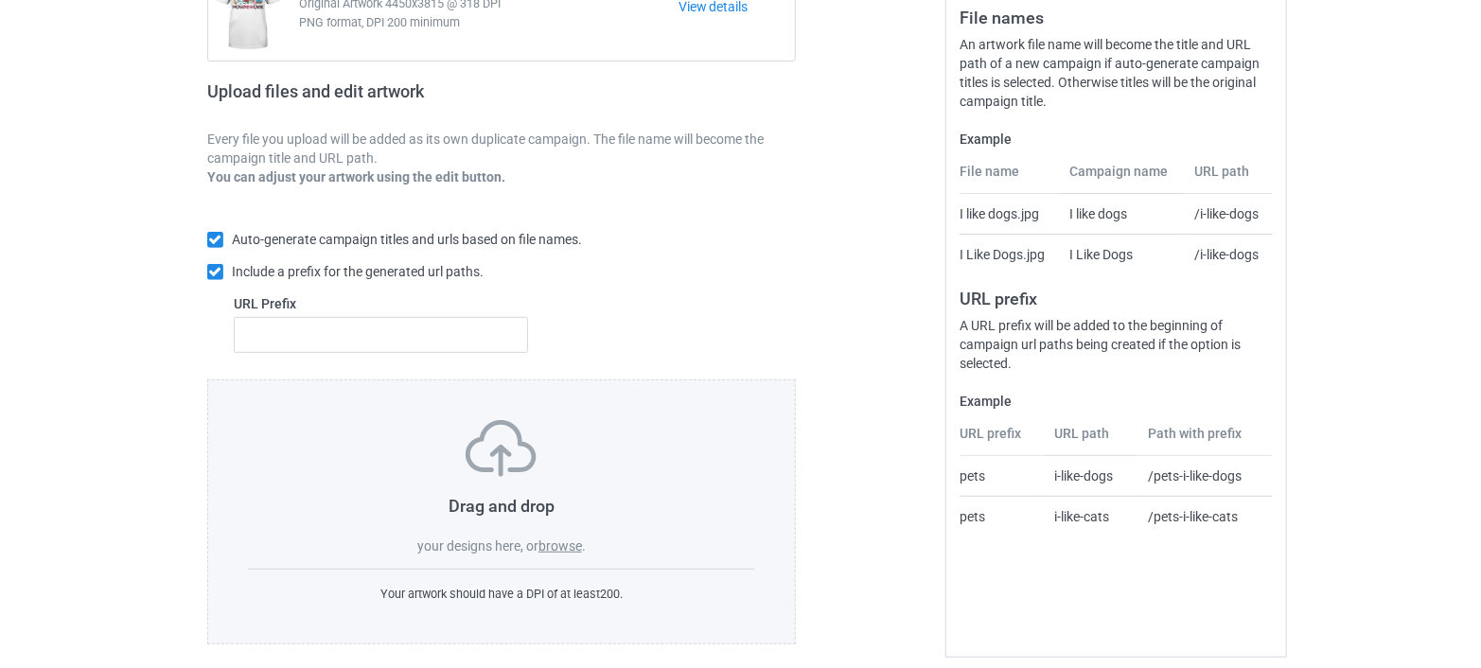
scroll to position [251, 0]
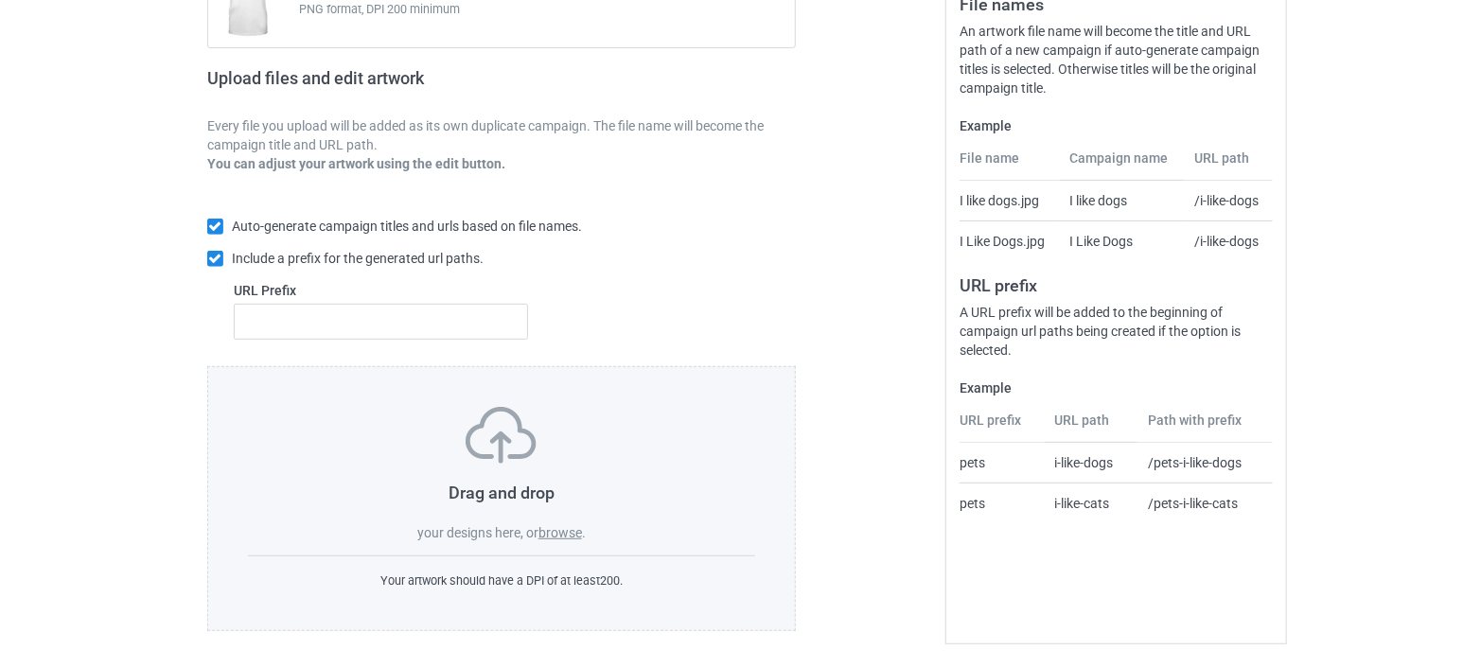
click at [558, 527] on label "browse" at bounding box center [560, 532] width 44 height 15
click at [0, 0] on input "browse" at bounding box center [0, 0] width 0 height 0
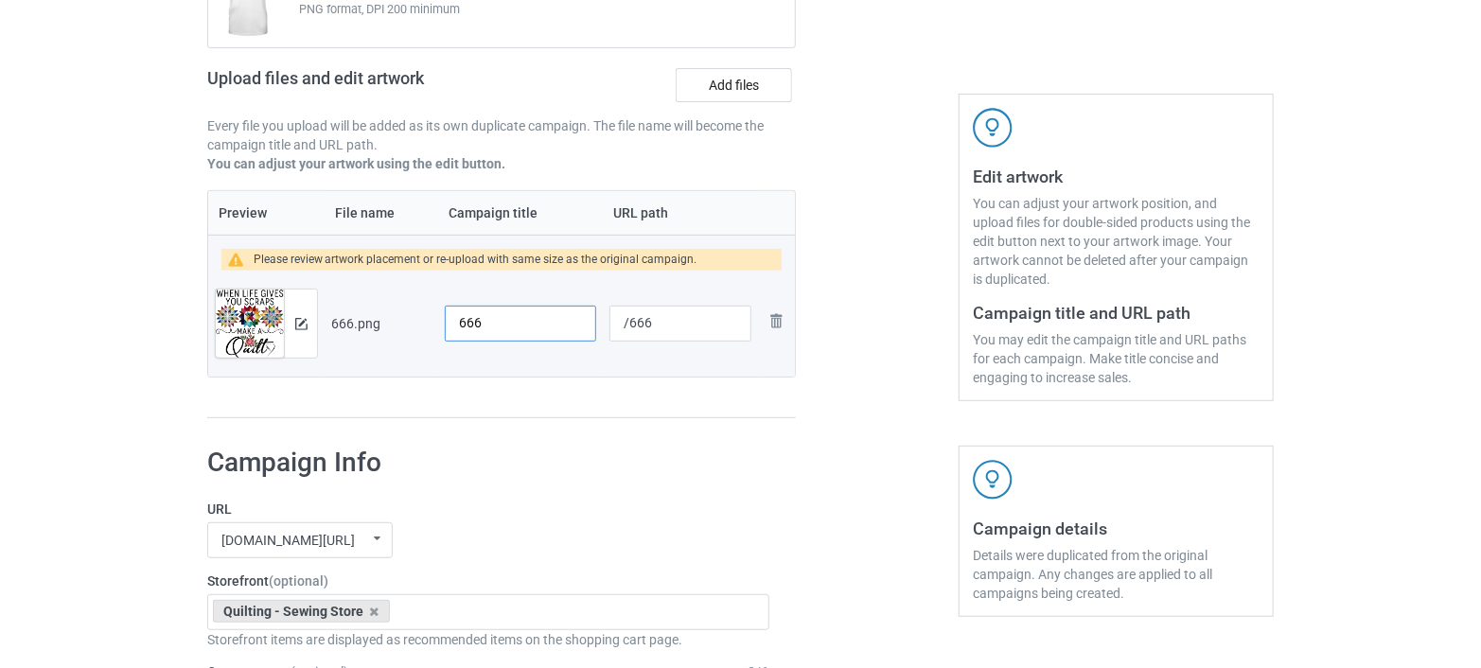
drag, startPoint x: 503, startPoint y: 326, endPoint x: 402, endPoint y: 325, distance: 101.2
click at [402, 325] on tr "Preview and edit artwork 666.png 666 /666 Remove file" at bounding box center [501, 324] width 587 height 106
paste input "When Life Gives You Scraps Make A Quilt: Quilters Notebook"
type input "When Life Gives You Scraps Make A Quilt"
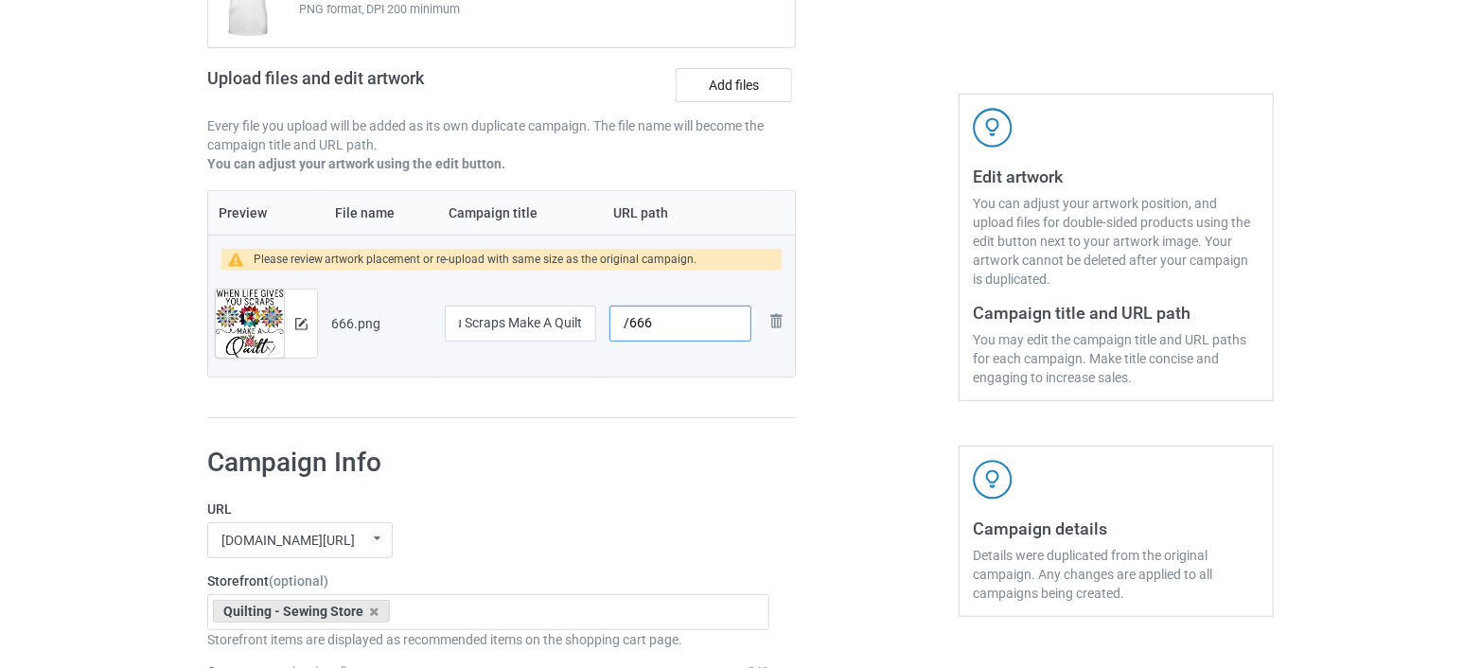
scroll to position [0, 0]
drag, startPoint x: 629, startPoint y: 323, endPoint x: 664, endPoint y: 324, distance: 35.0
click at [664, 324] on input "/666" at bounding box center [680, 324] width 142 height 36
click at [664, 324] on input "/make-quilting-" at bounding box center [680, 324] width 142 height 36
click at [724, 320] on input "/make-a-quilting-" at bounding box center [680, 324] width 142 height 36
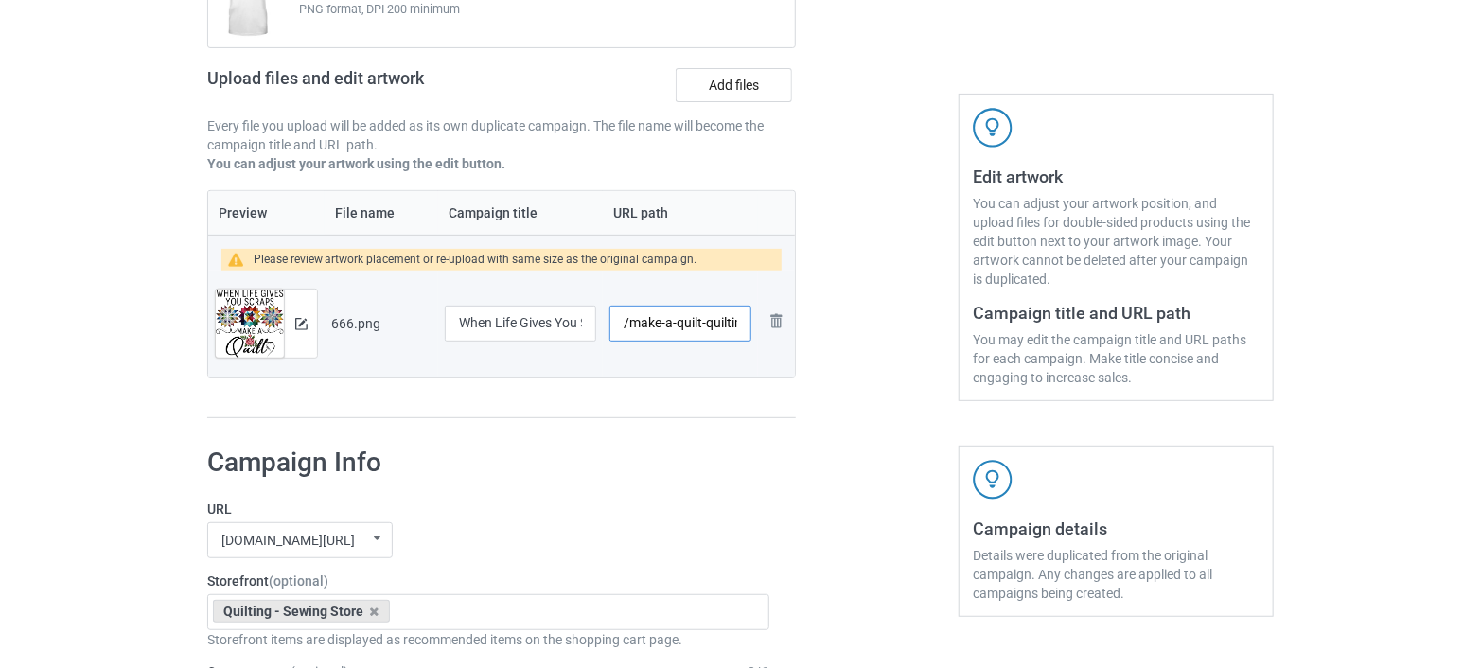
scroll to position [0, 9]
type input "/make-a-quilt-quilting"
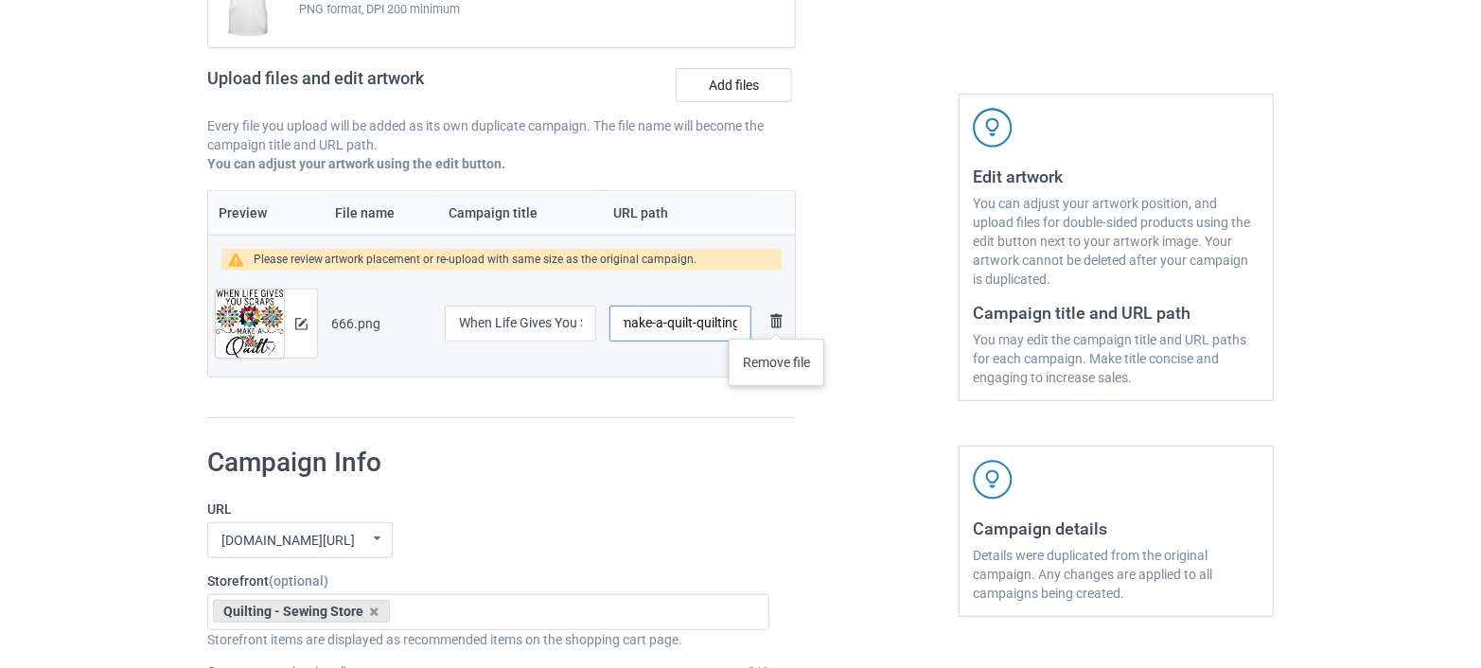
drag, startPoint x: 676, startPoint y: 323, endPoint x: 777, endPoint y: 320, distance: 101.3
click at [777, 320] on tr "Preview and edit artwork 666.png When Life Gives You Scraps Make A Quilt /make-…" at bounding box center [501, 324] width 587 height 106
click at [295, 319] on img at bounding box center [301, 324] width 12 height 12
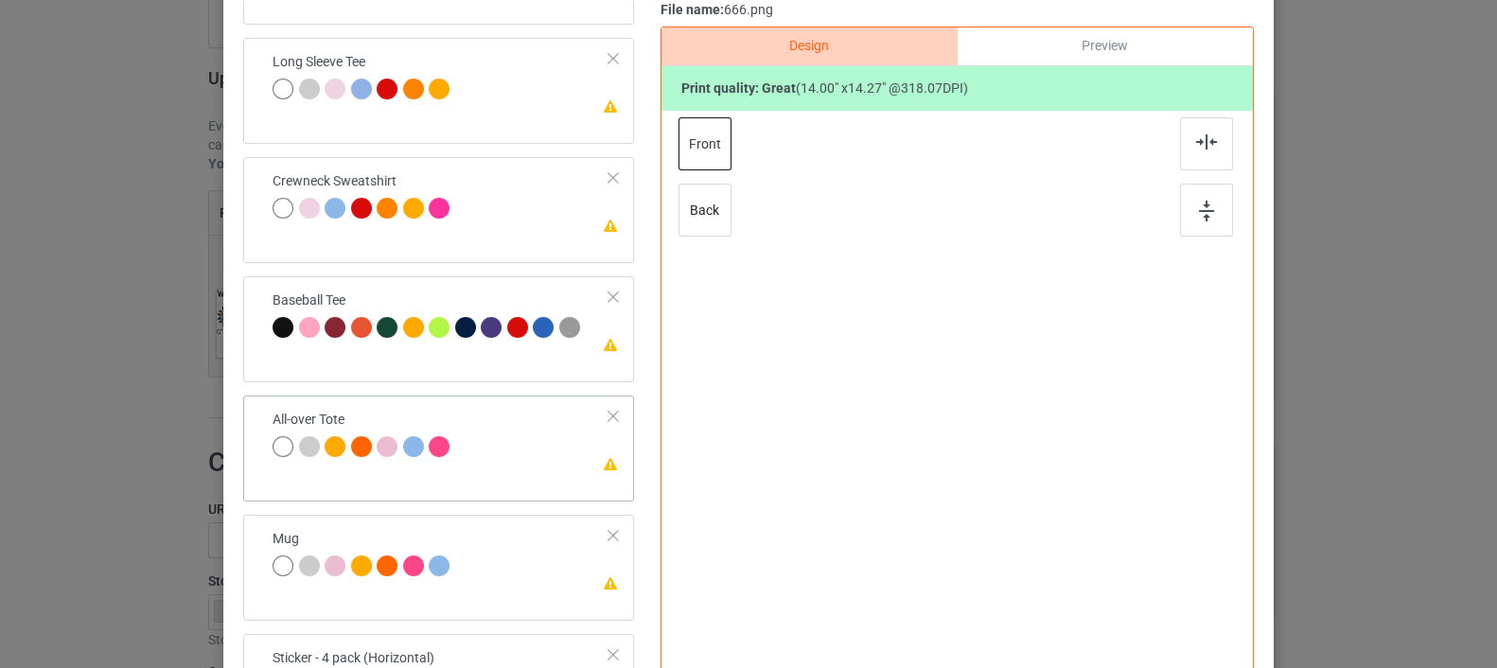
scroll to position [423, 0]
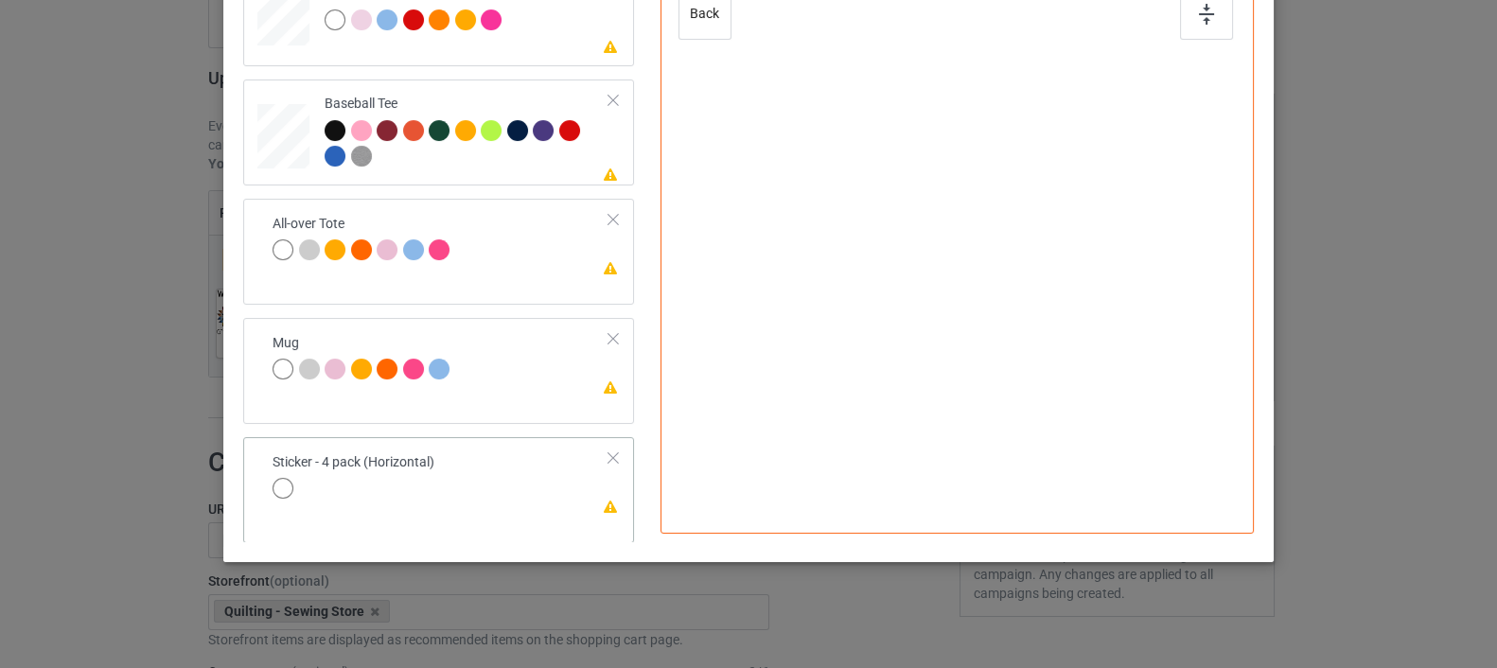
click at [325, 467] on div "Sticker - 4 pack (Horizontal)" at bounding box center [353, 475] width 162 height 44
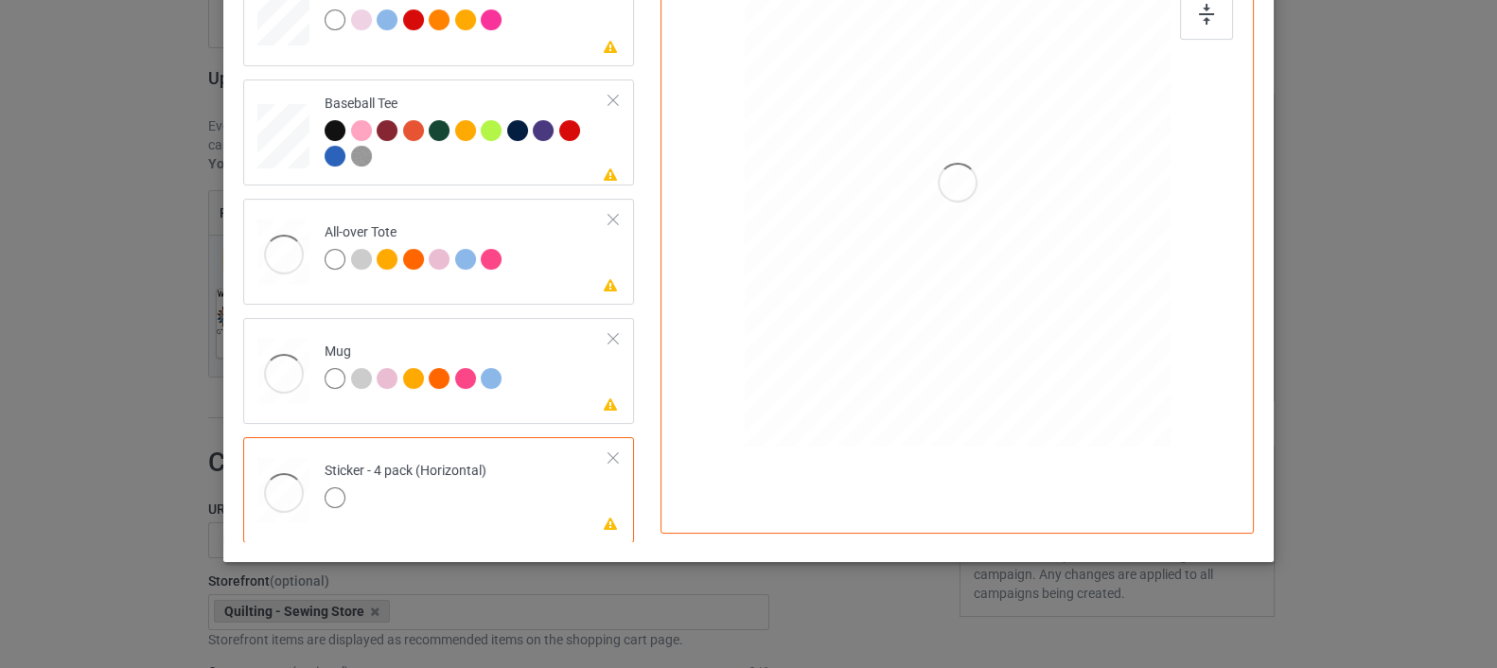
scroll to position [318, 0]
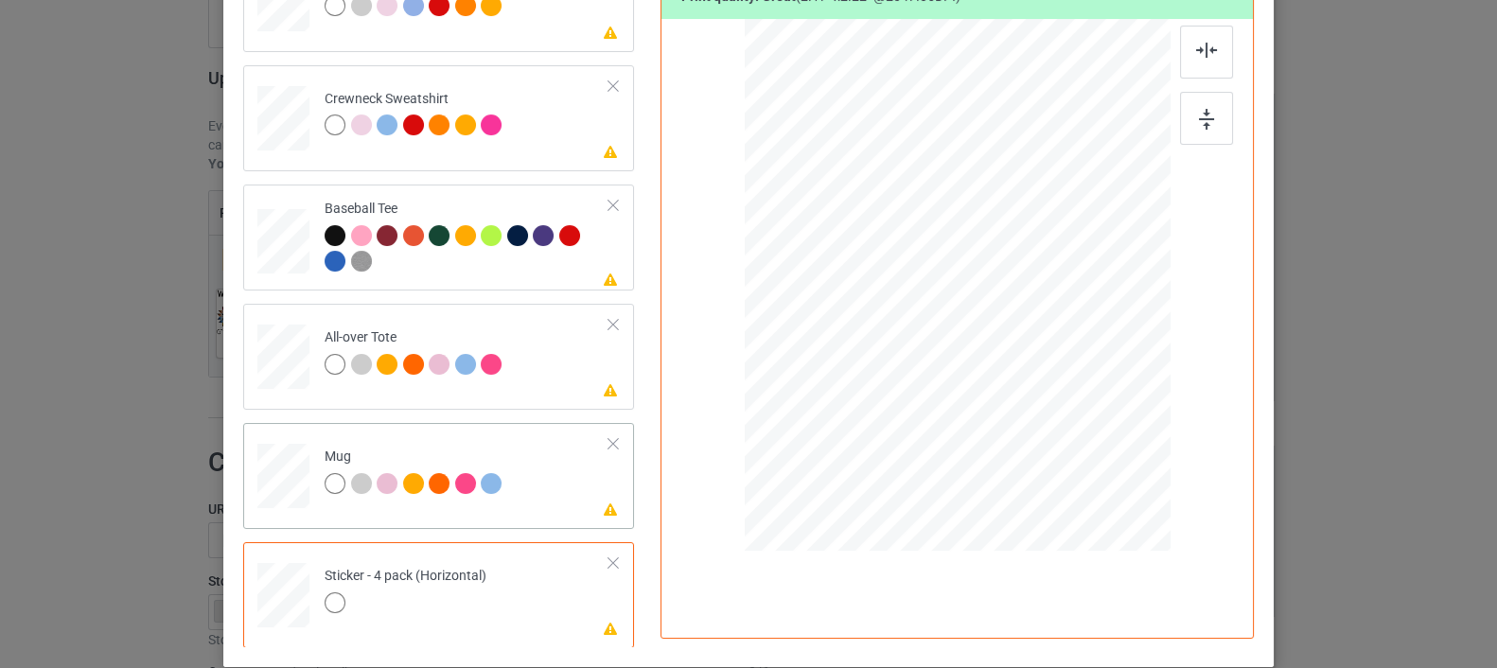
drag, startPoint x: 1077, startPoint y: 414, endPoint x: 1036, endPoint y: 353, distance: 73.7
click at [1036, 353] on div at bounding box center [958, 284] width 426 height 177
drag, startPoint x: 984, startPoint y: 268, endPoint x: 1086, endPoint y: 268, distance: 102.2
click at [1086, 268] on div at bounding box center [1059, 285] width 155 height 158
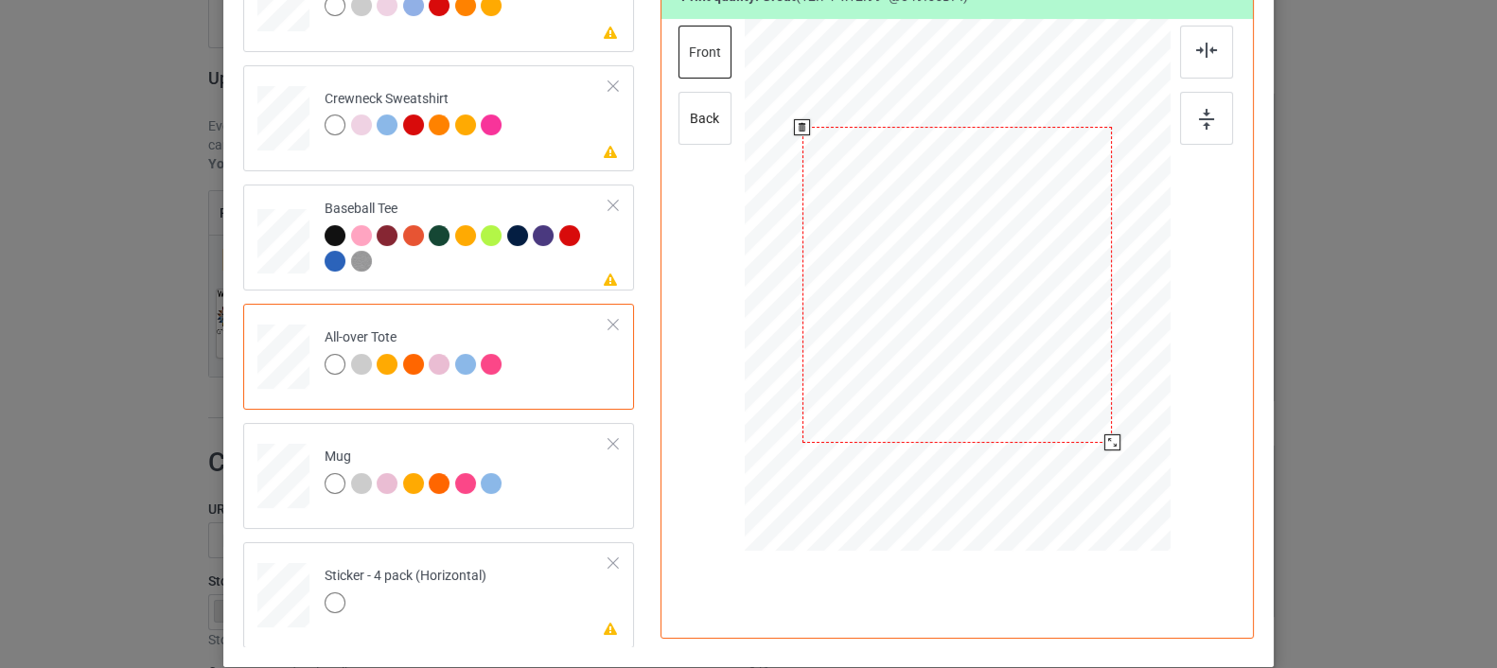
drag, startPoint x: 1081, startPoint y: 416, endPoint x: 1111, endPoint y: 442, distance: 39.6
click at [1111, 442] on div at bounding box center [1112, 442] width 16 height 16
click at [286, 360] on div at bounding box center [283, 357] width 52 height 52
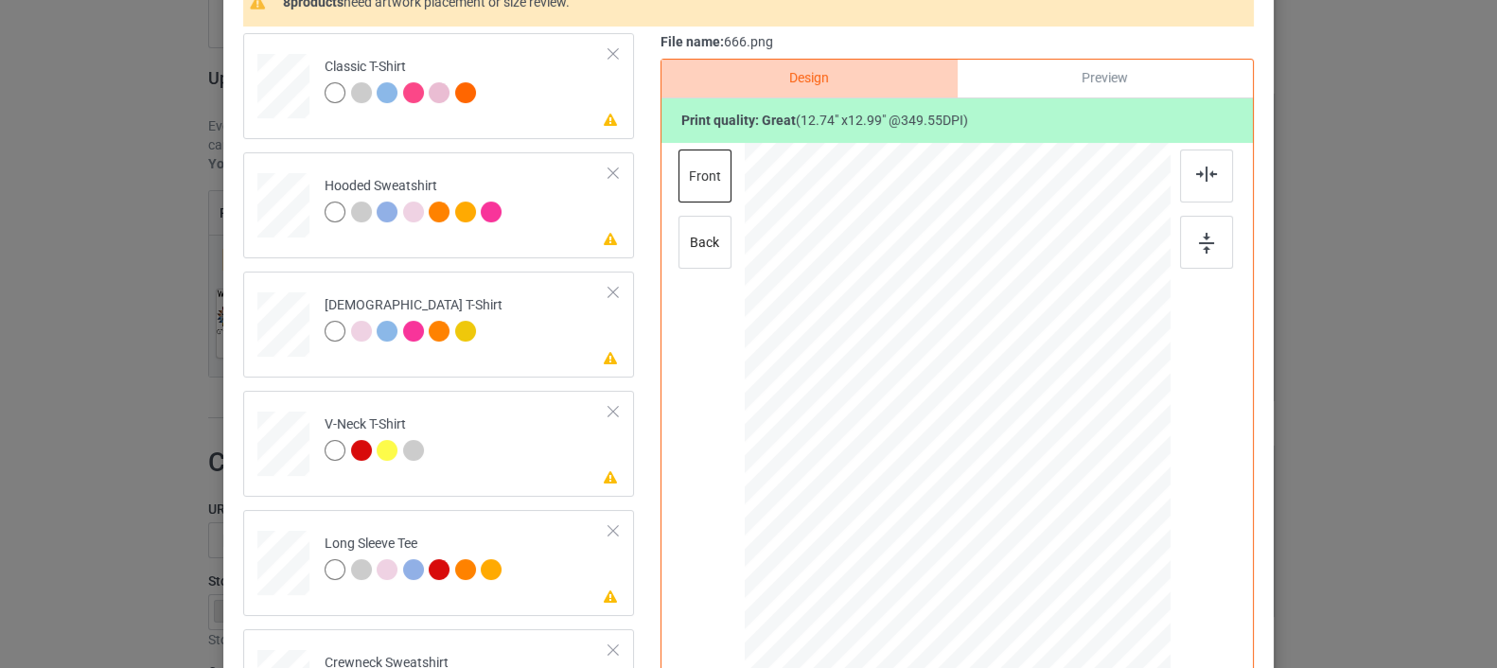
scroll to position [0, 0]
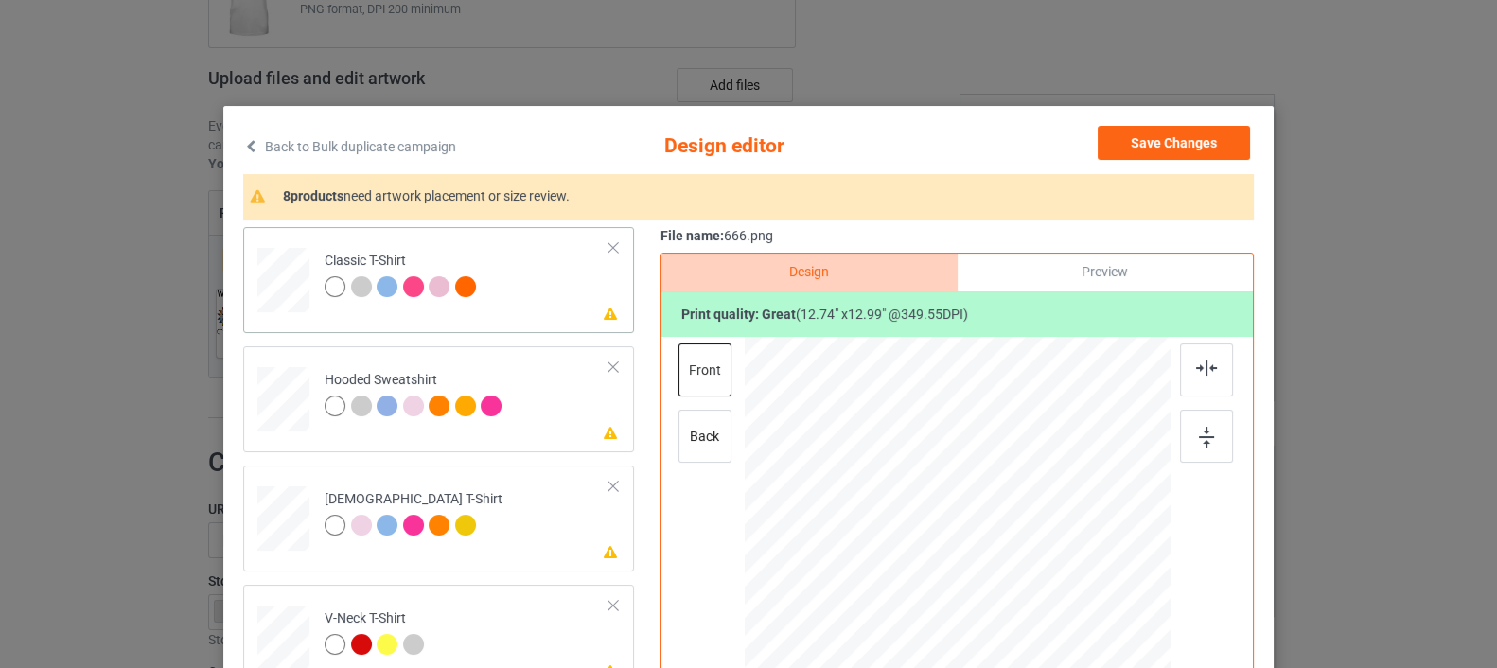
click at [281, 267] on div at bounding box center [284, 274] width 22 height 26
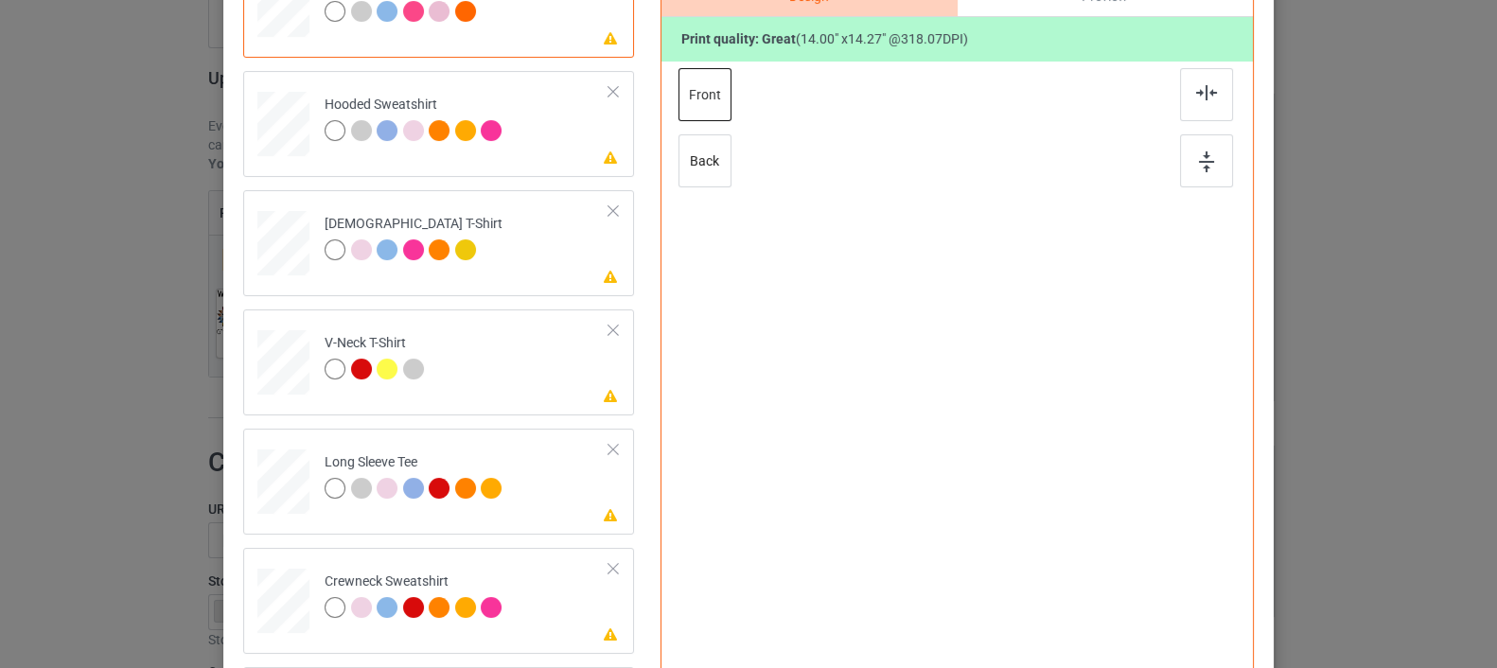
scroll to position [315, 0]
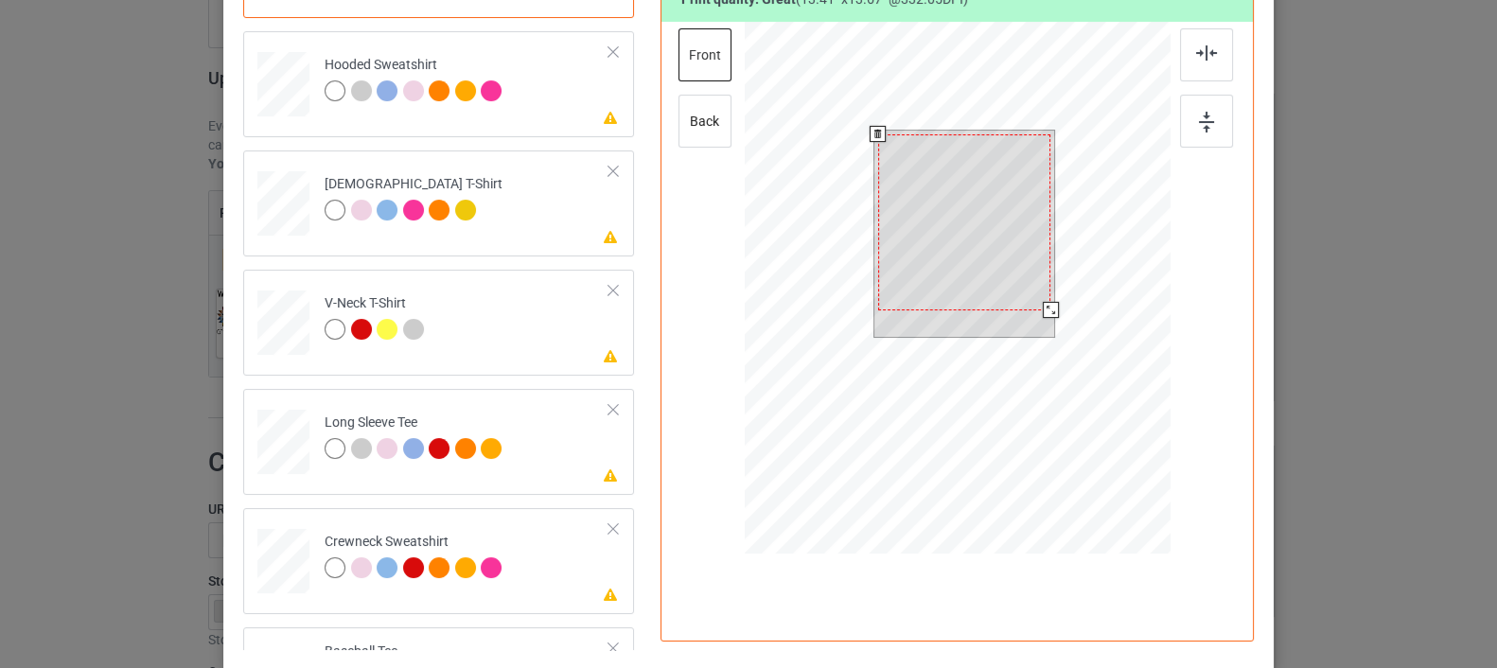
click at [1043, 311] on div at bounding box center [1051, 310] width 16 height 16
drag, startPoint x: 997, startPoint y: 313, endPoint x: 998, endPoint y: 324, distance: 10.5
click at [998, 324] on div at bounding box center [964, 234] width 181 height 206
click at [990, 287] on div at bounding box center [961, 228] width 172 height 176
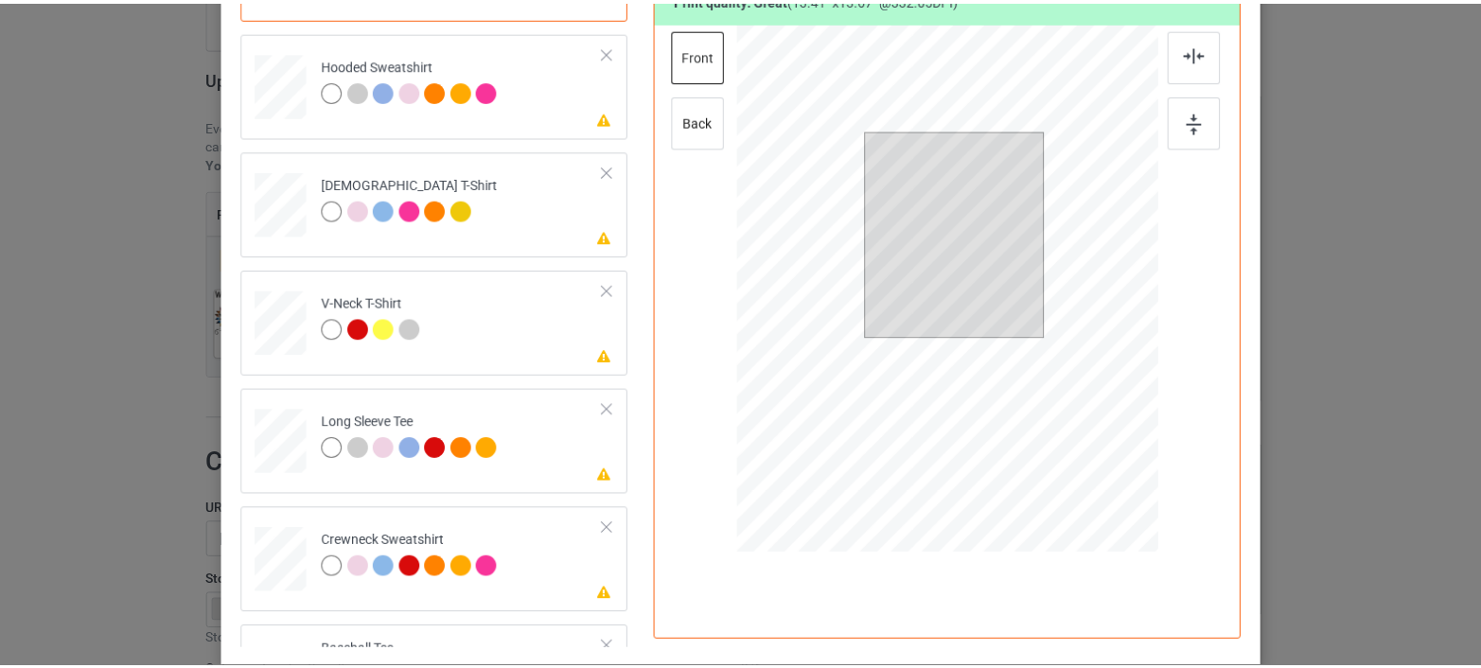
scroll to position [0, 0]
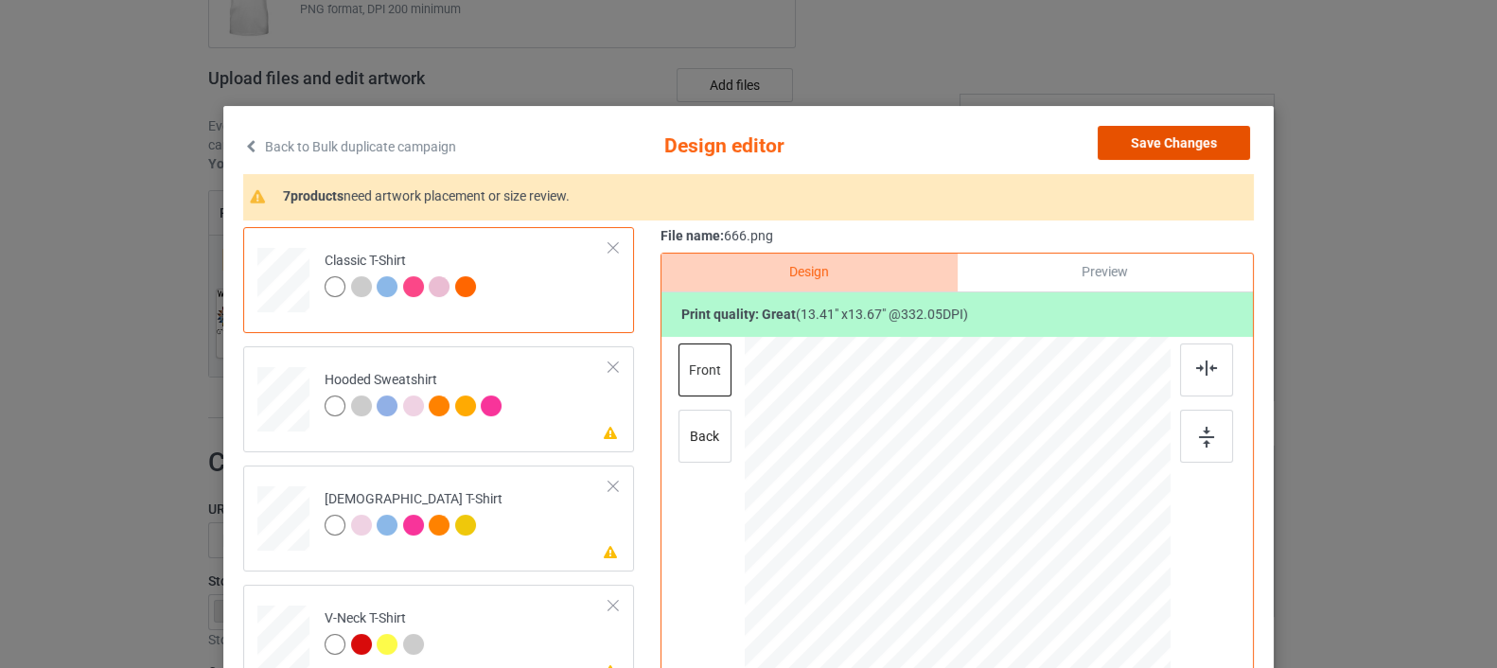
click at [1156, 139] on button "Save Changes" at bounding box center [1174, 143] width 152 height 34
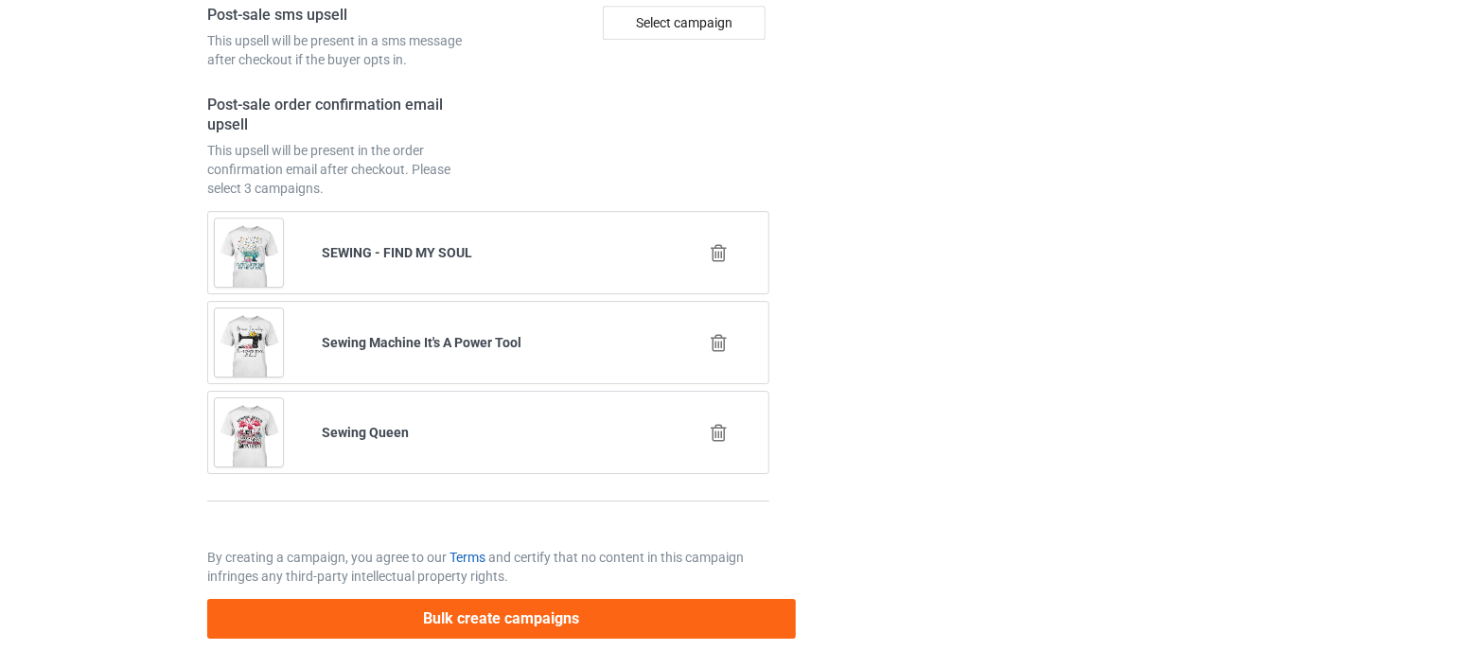
scroll to position [2778, 0]
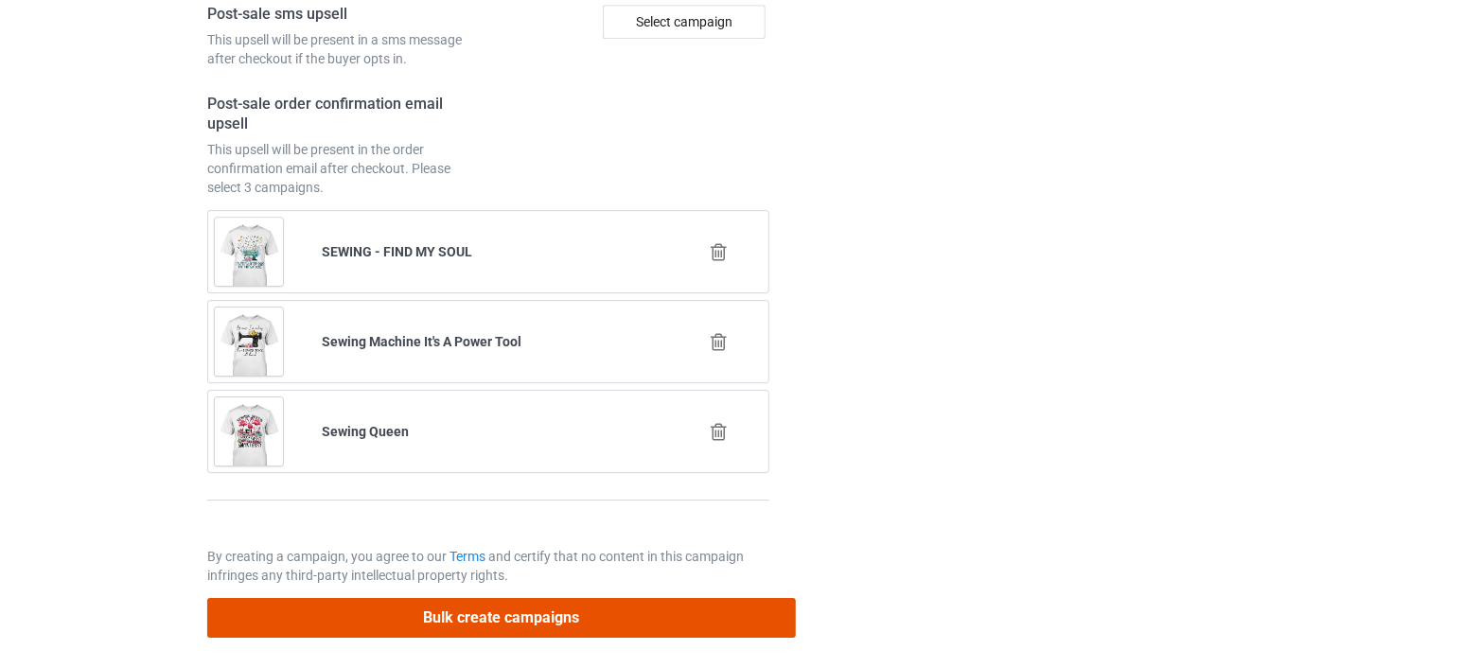
click at [446, 618] on button "Bulk create campaigns" at bounding box center [501, 617] width 589 height 39
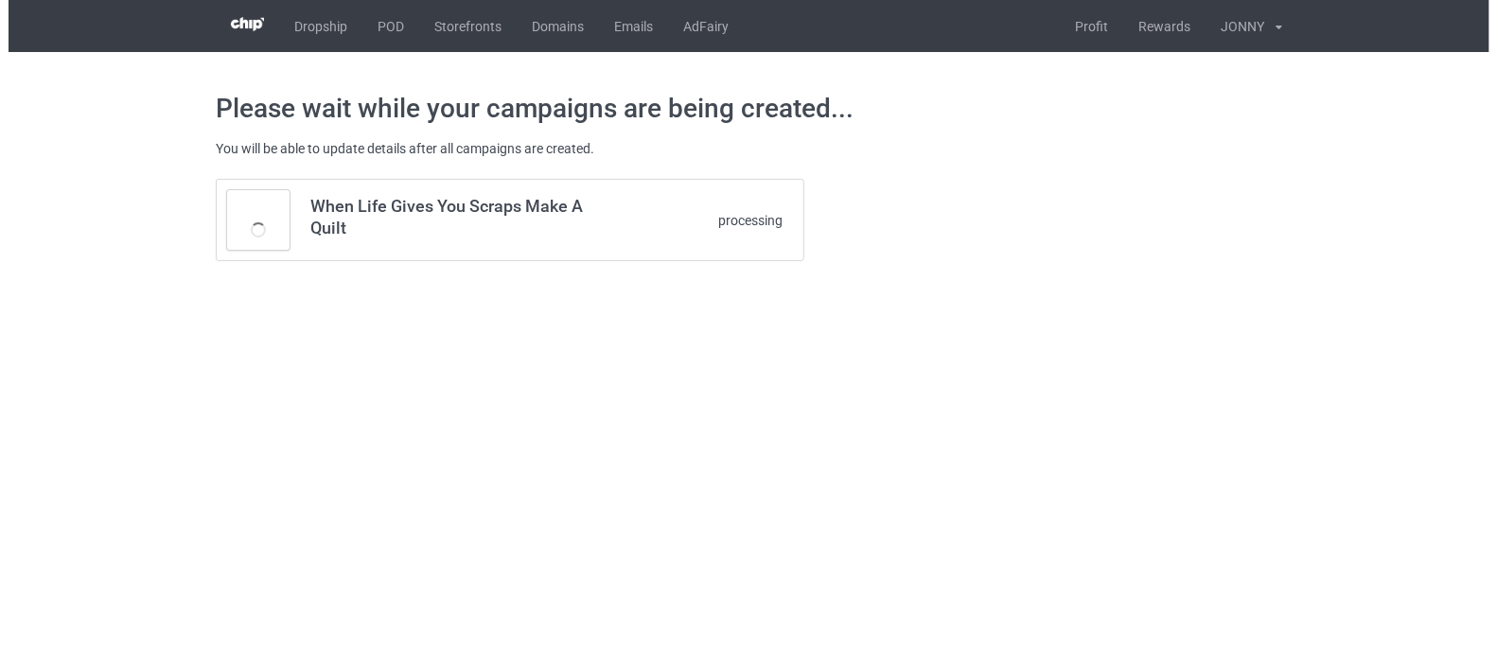
scroll to position [0, 0]
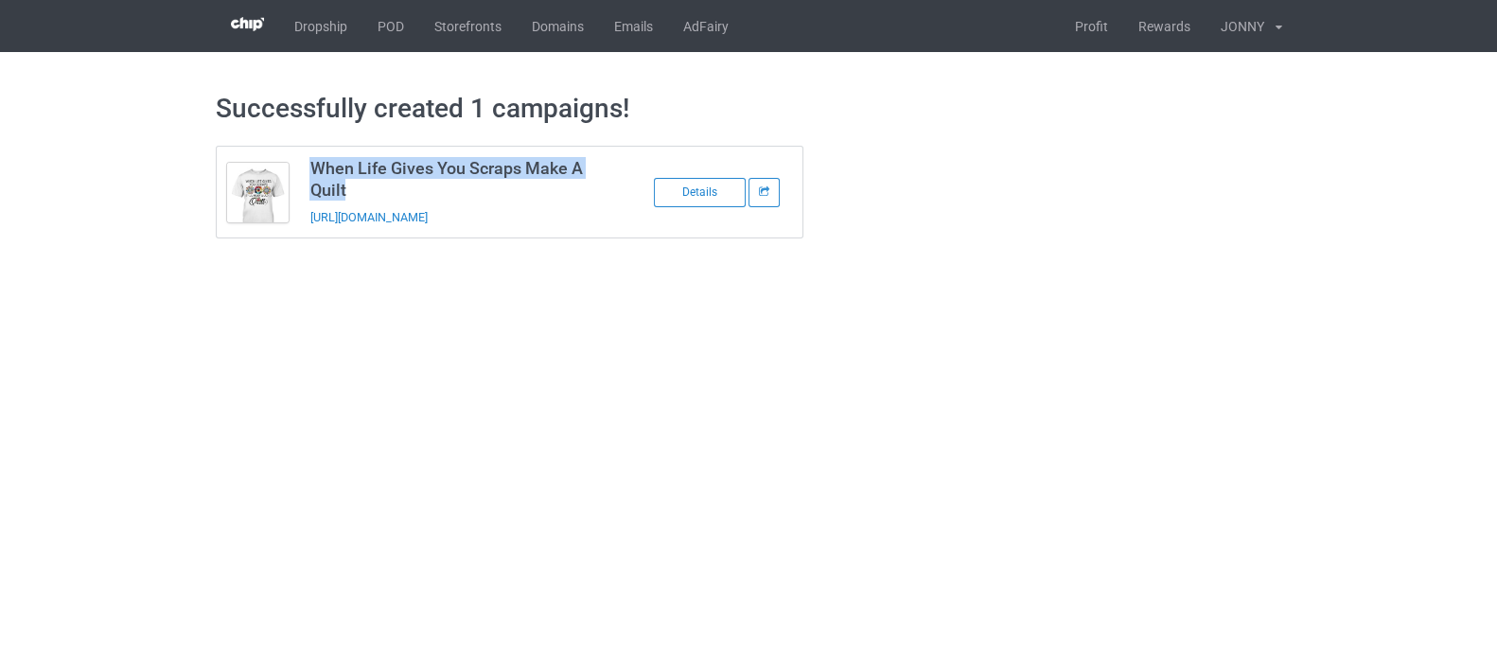
drag, startPoint x: 360, startPoint y: 191, endPoint x: 305, endPoint y: 163, distance: 61.8
click at [305, 163] on td "When Life Gives You Scraps Make A Quilt https://www.teechichi.com/make-a-quilt-…" at bounding box center [459, 192] width 320 height 91
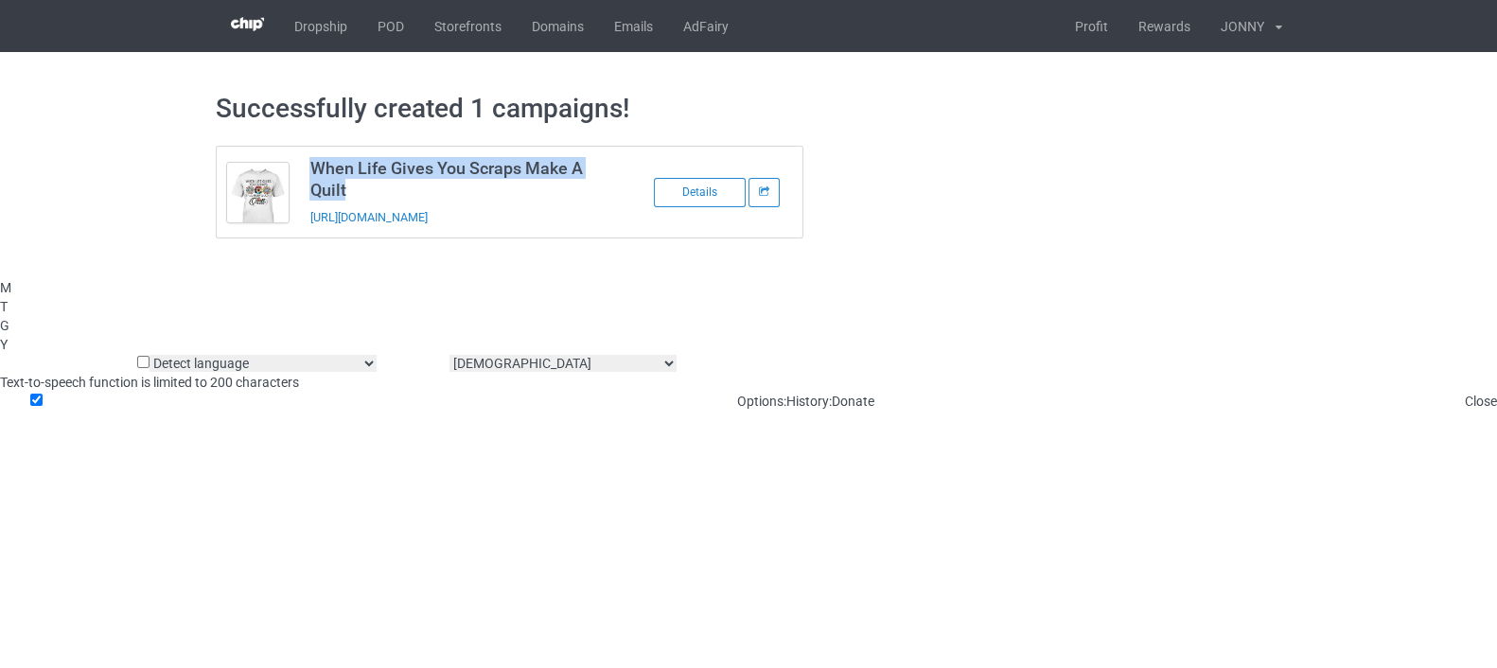
copy h3 "When Life Gives You Scraps Make A Quilt"
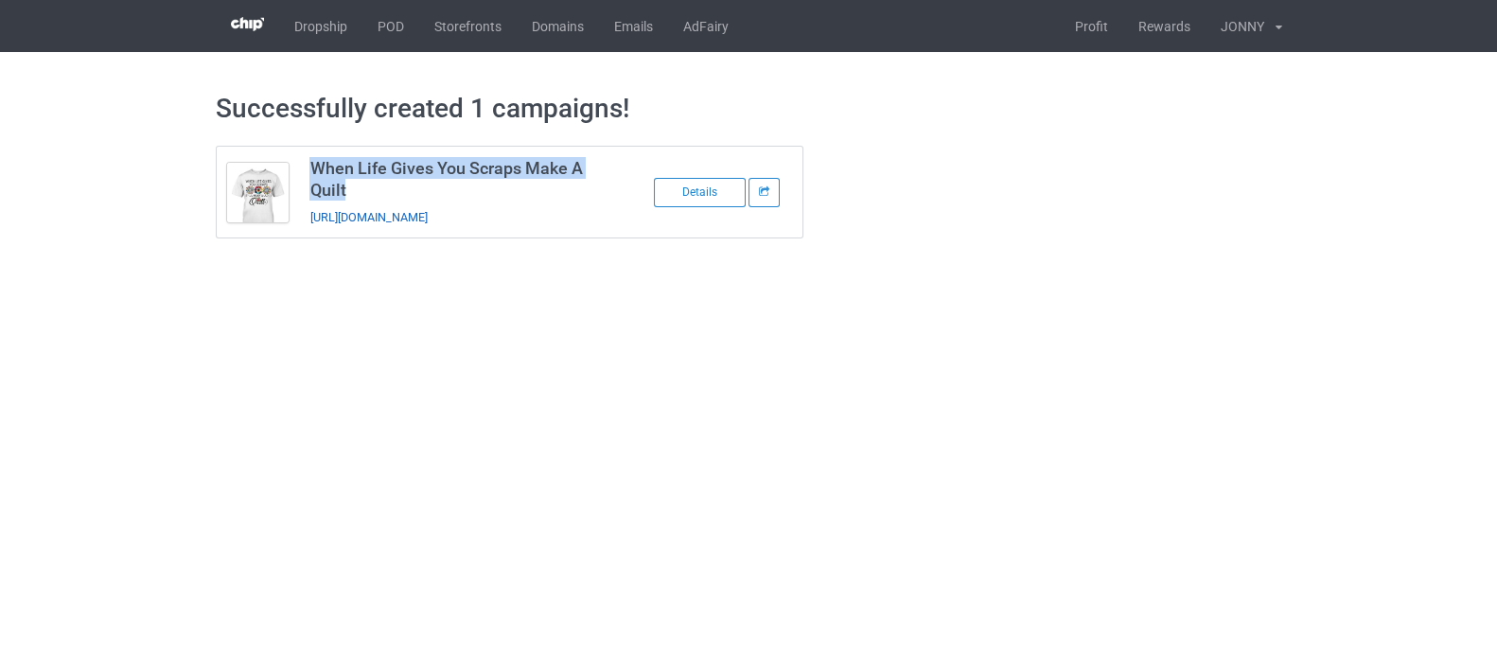
drag, startPoint x: 575, startPoint y: 215, endPoint x: 308, endPoint y: 218, distance: 266.8
click at [308, 218] on td "When Life Gives You Scraps Make A Quilt https://www.teechichi.com/make-a-quilt-…" at bounding box center [459, 192] width 320 height 91
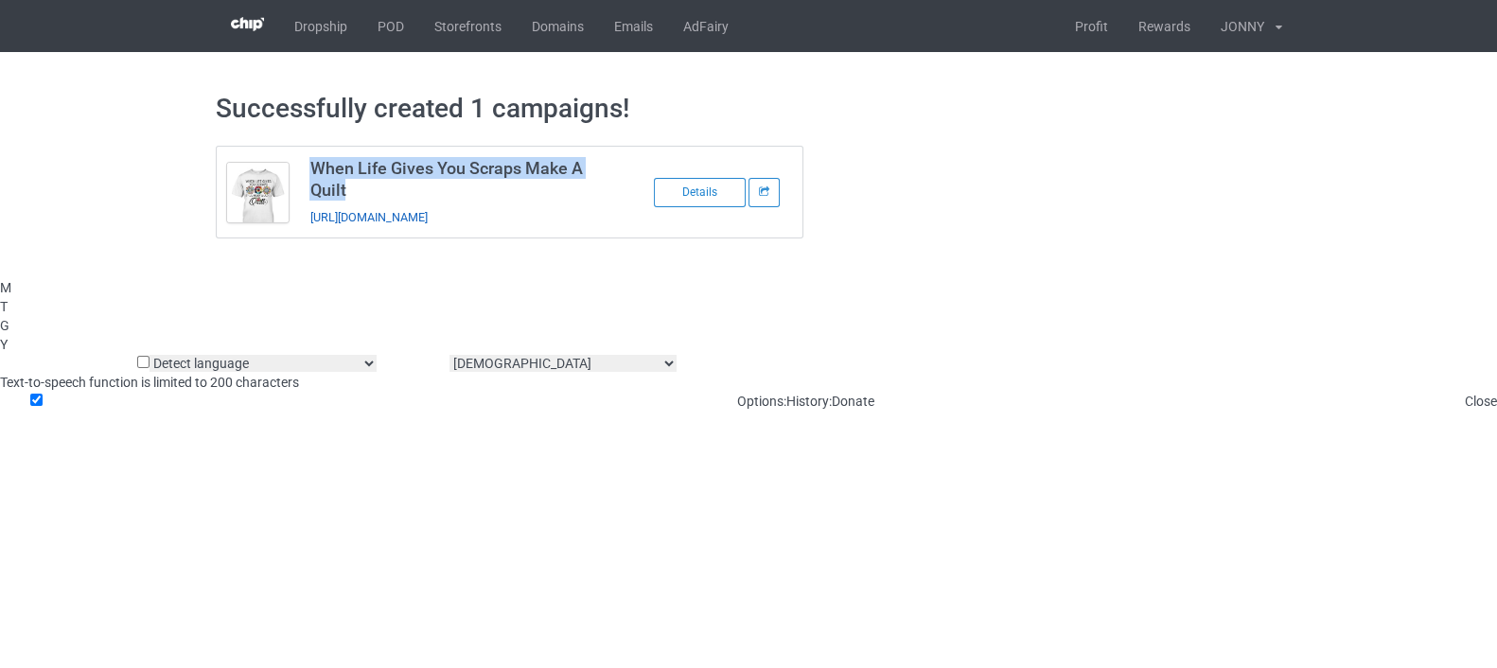
copy link "https://www.teechichi.com/make-a-quilt-quilting"
